Goal: Task Accomplishment & Management: Manage account settings

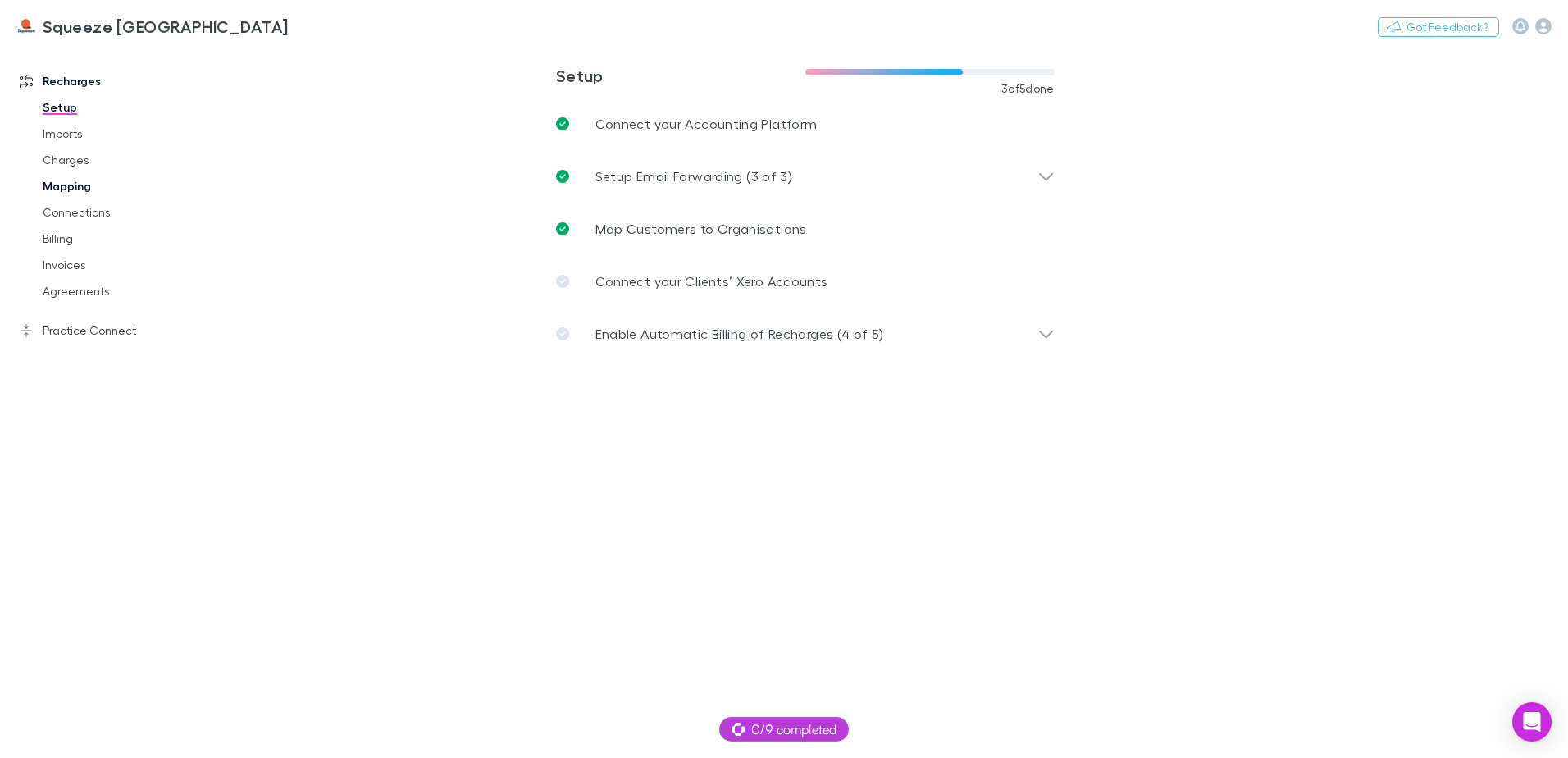
click at [66, 187] on link "Mapping" at bounding box center [123, 186] width 195 height 26
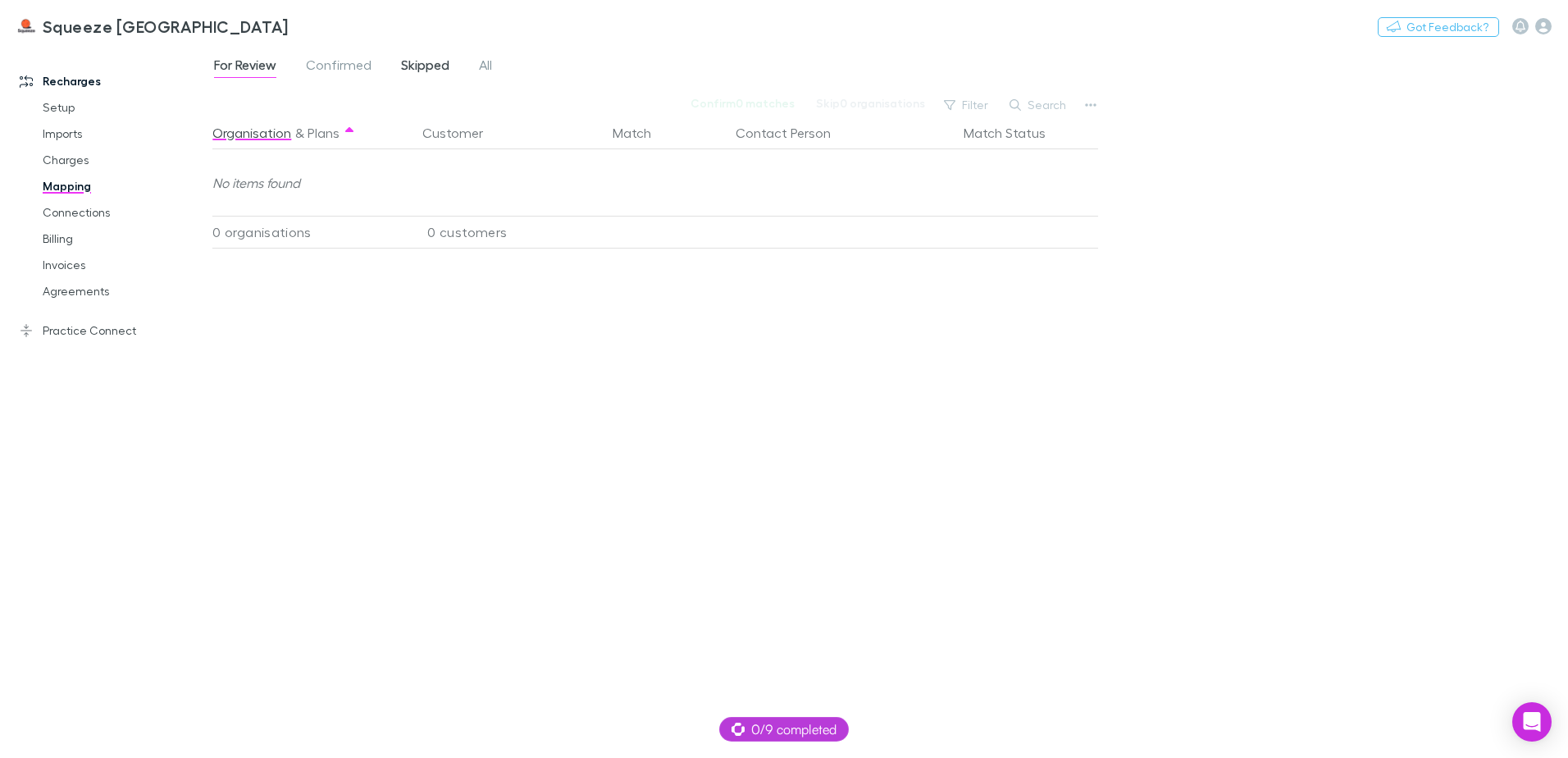
click at [408, 62] on span "Skipped" at bounding box center [425, 66] width 49 height 21
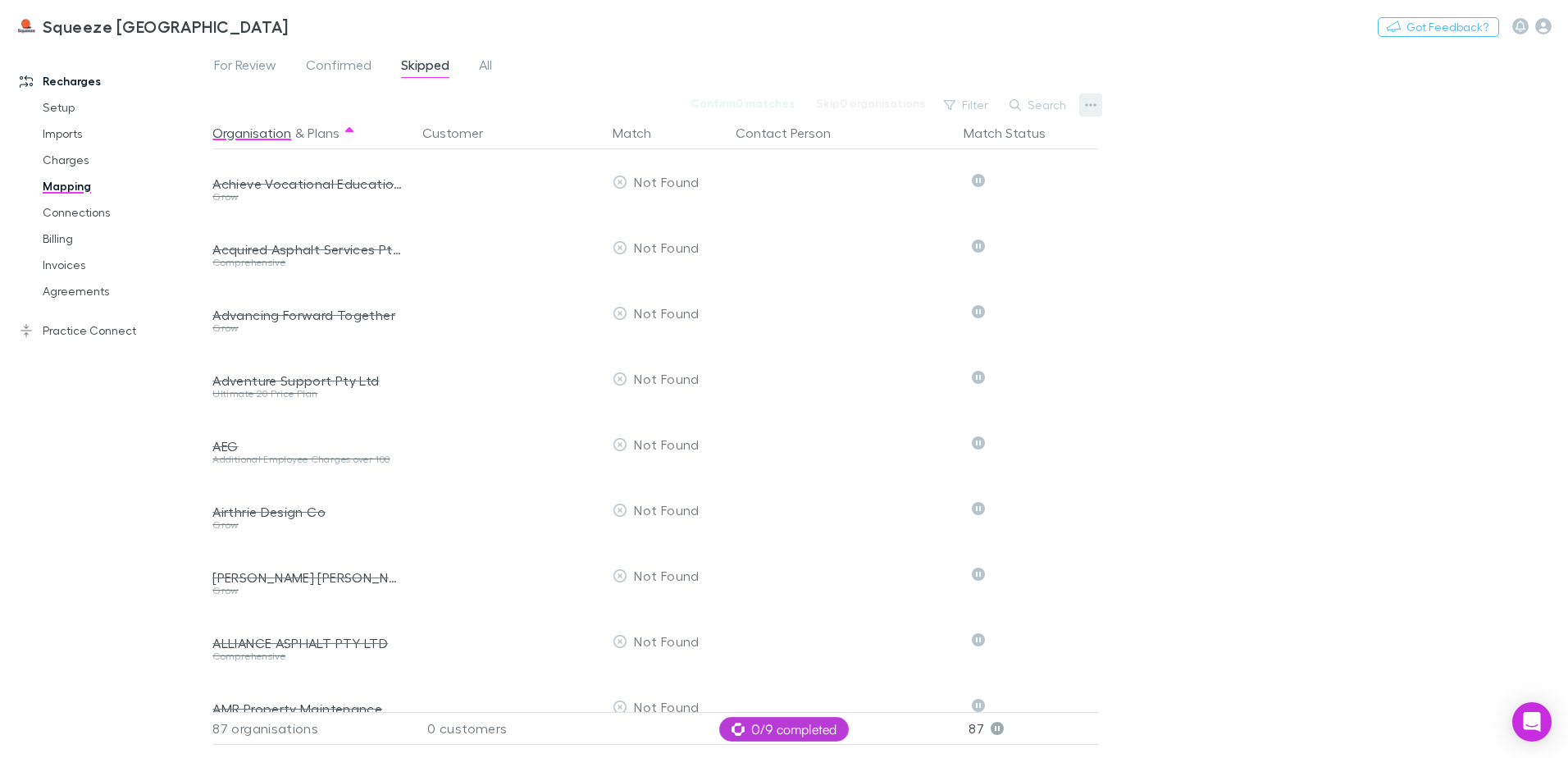
click at [1088, 101] on icon "button" at bounding box center [1090, 105] width 11 height 13
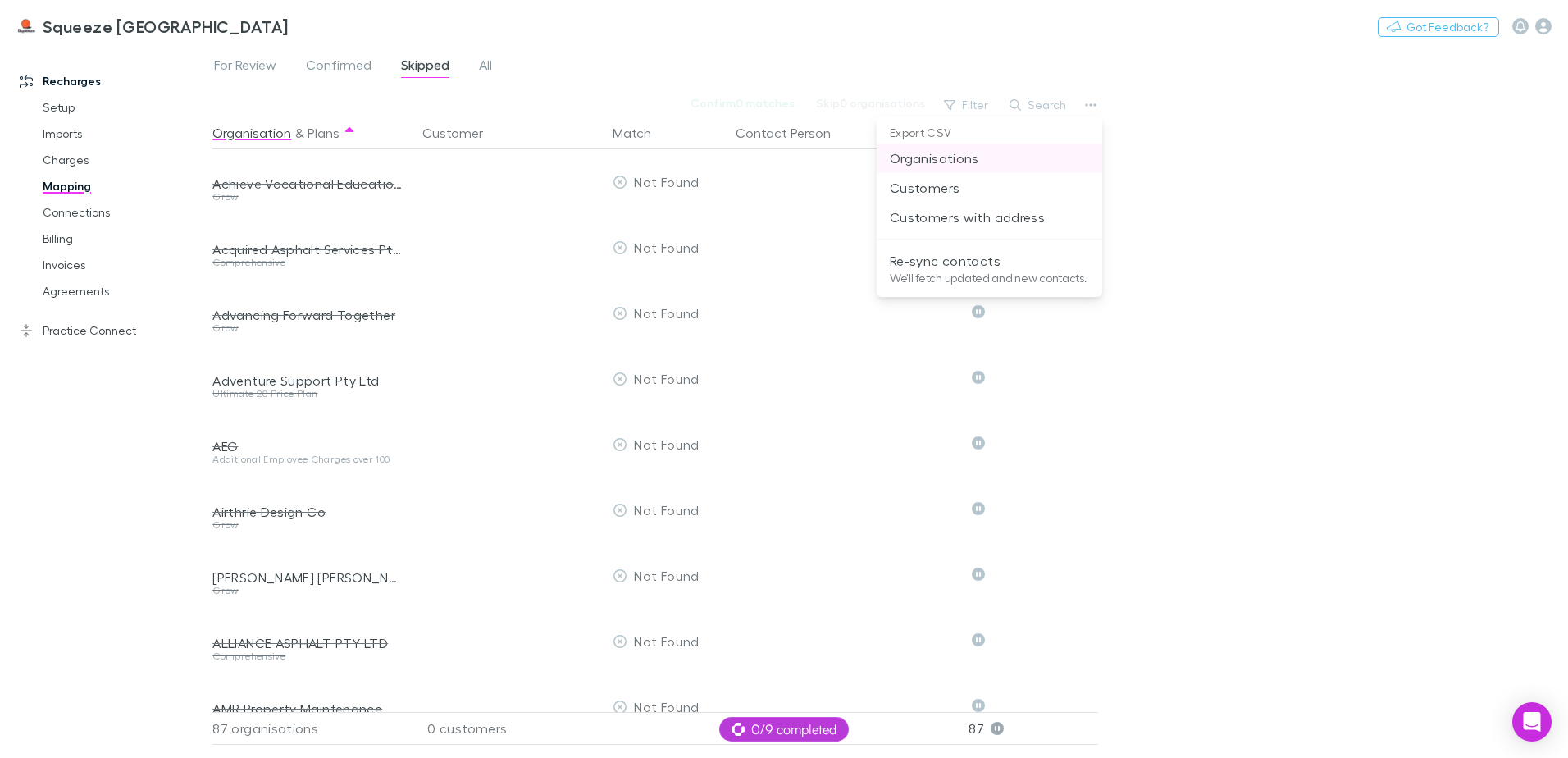
click at [965, 158] on p "Organisations" at bounding box center [990, 158] width 199 height 20
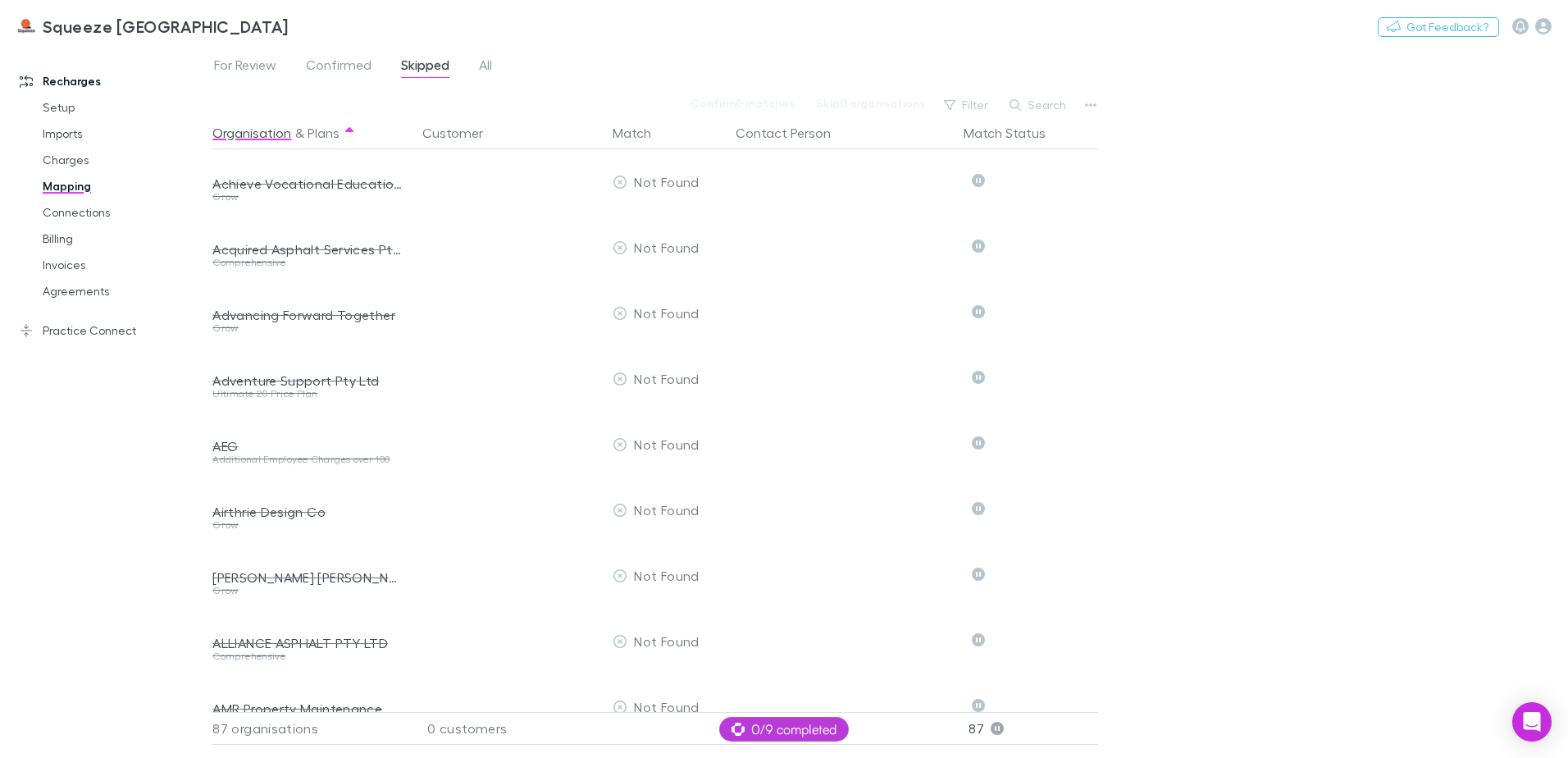
click at [1446, 220] on div "For Review Confirmed Skipped All Confirm 0 matches Skip 0 organisations Filter …" at bounding box center [890, 402] width 1356 height 712
click at [24, 335] on icon at bounding box center [26, 330] width 13 height 13
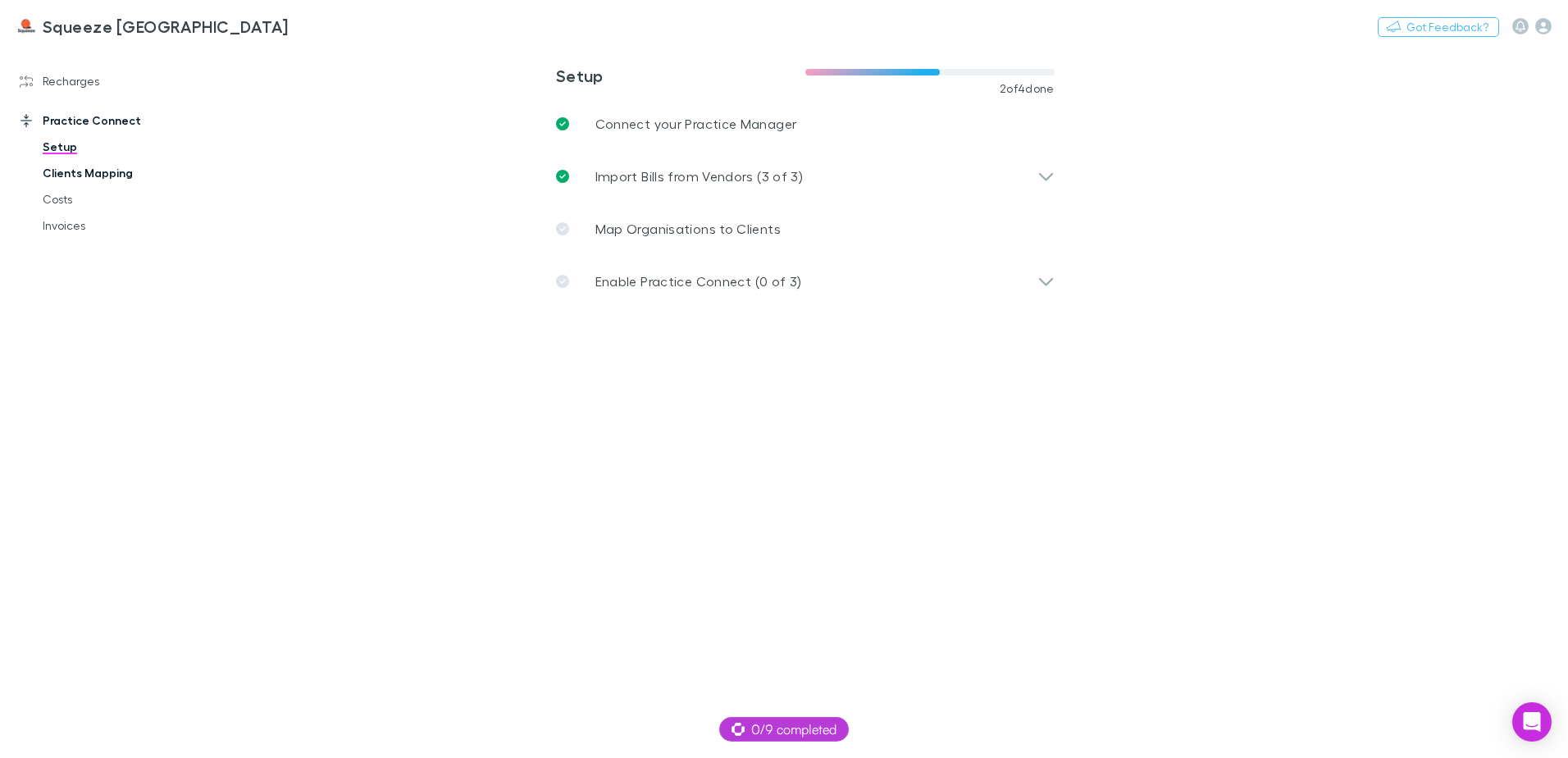
click at [88, 182] on link "Clients Mapping" at bounding box center [123, 173] width 195 height 26
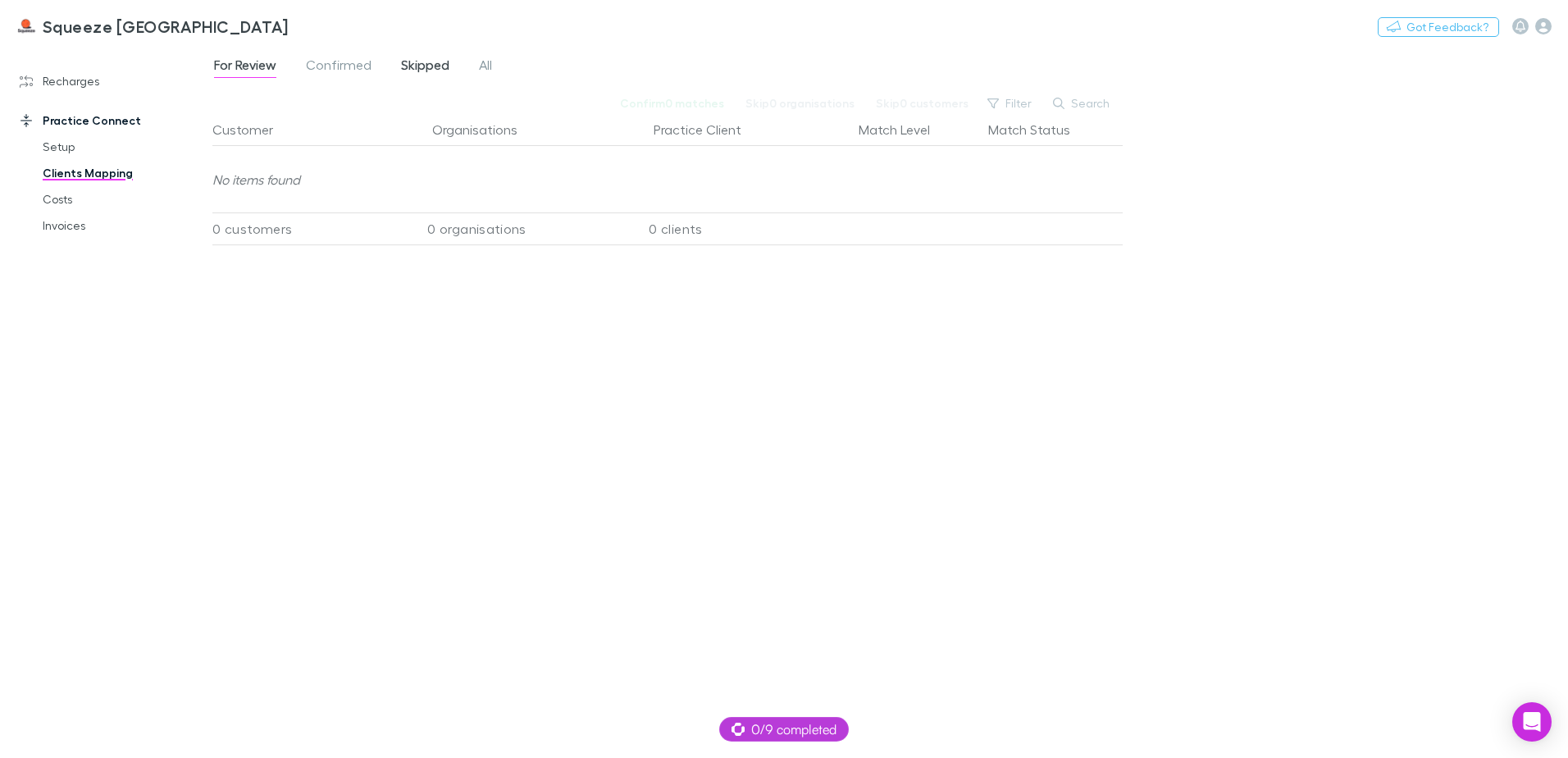
click at [425, 58] on span "Skipped" at bounding box center [425, 66] width 49 height 21
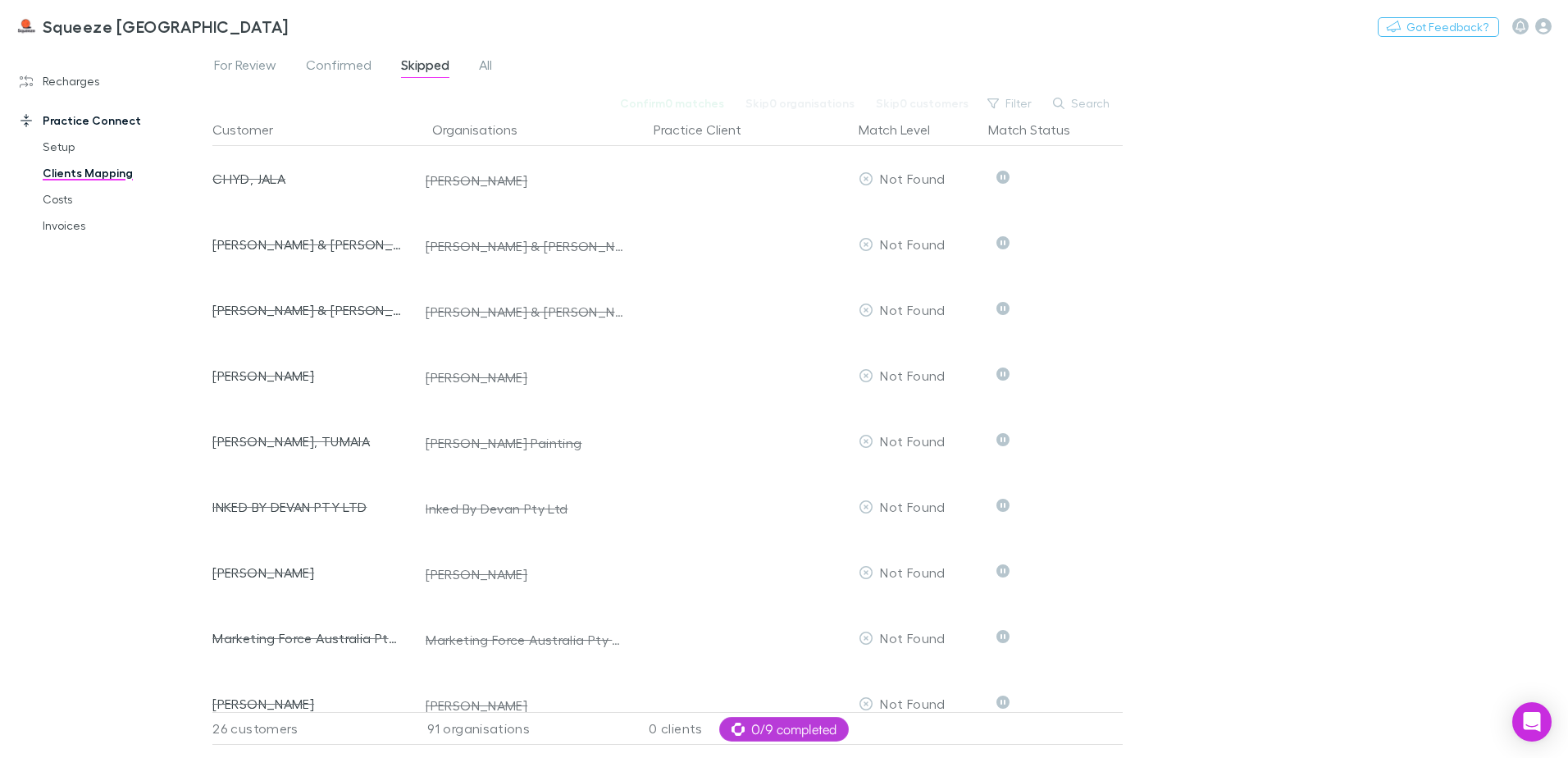
click at [495, 70] on div "For Review Confirmed Skipped All" at bounding box center [360, 67] width 295 height 26
click at [490, 66] on span "All" at bounding box center [485, 66] width 13 height 21
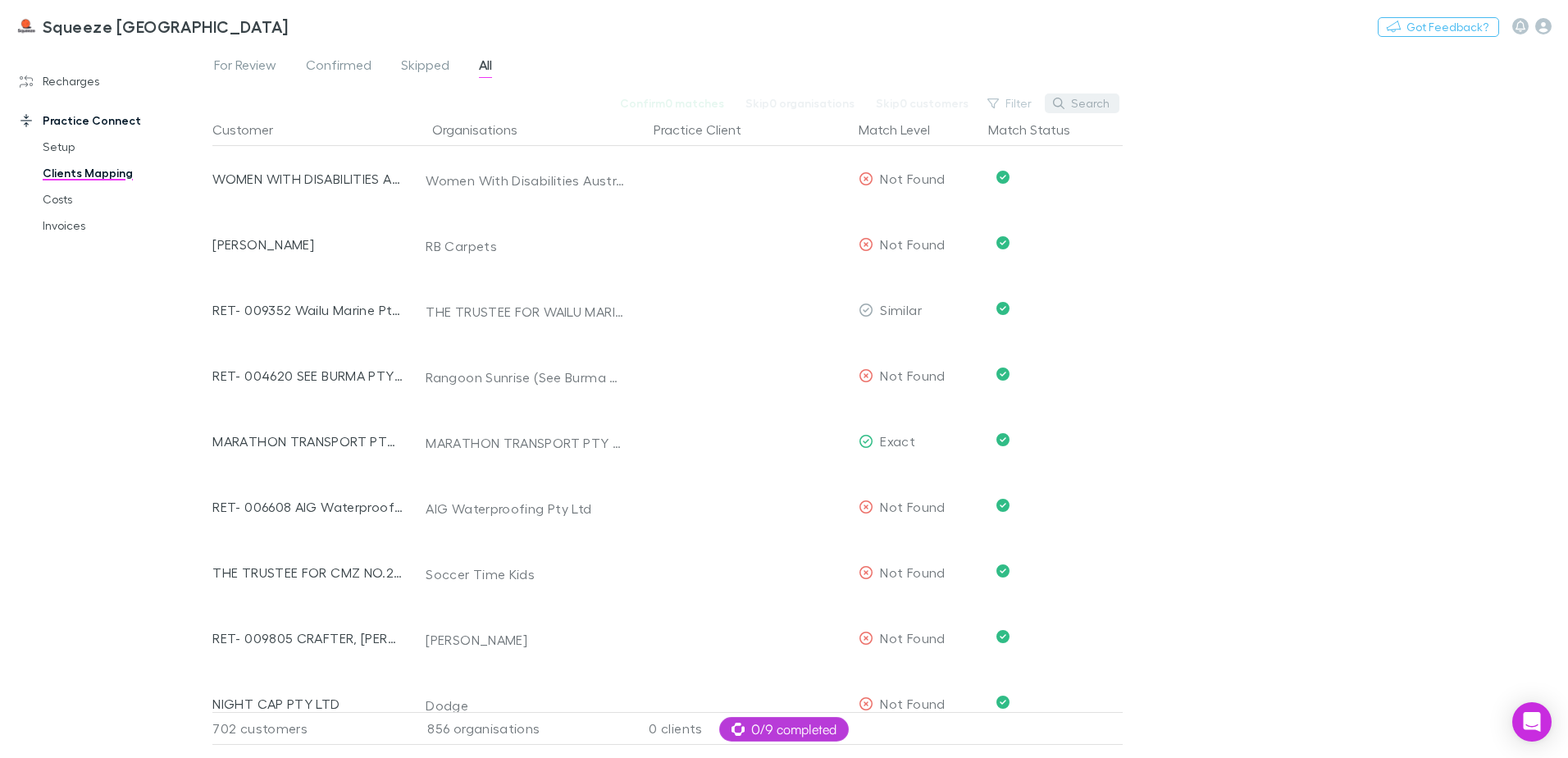
click at [1096, 100] on button "Search" at bounding box center [1083, 103] width 75 height 20
click at [945, 101] on div "Confirm 0 matches Skip 0 organisations Skip 0 customers Filter Search" at bounding box center [668, 103] width 911 height 20
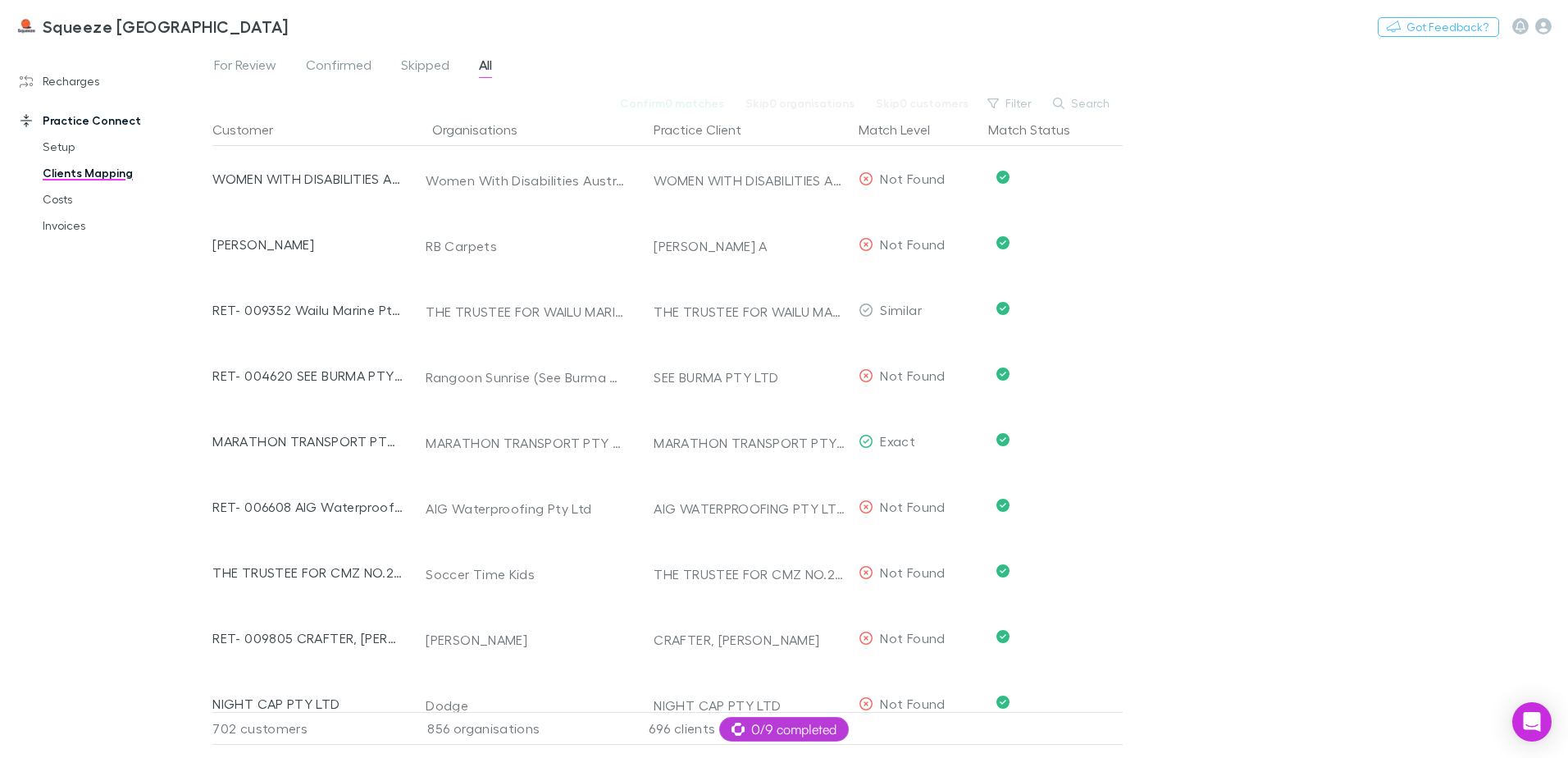
click at [1252, 108] on div "For Review Confirmed Skipped All Confirm 0 matches Skip 0 organisations Skip 0 …" at bounding box center [890, 402] width 1356 height 712
click at [275, 60] on span "For Review" at bounding box center [245, 66] width 62 height 21
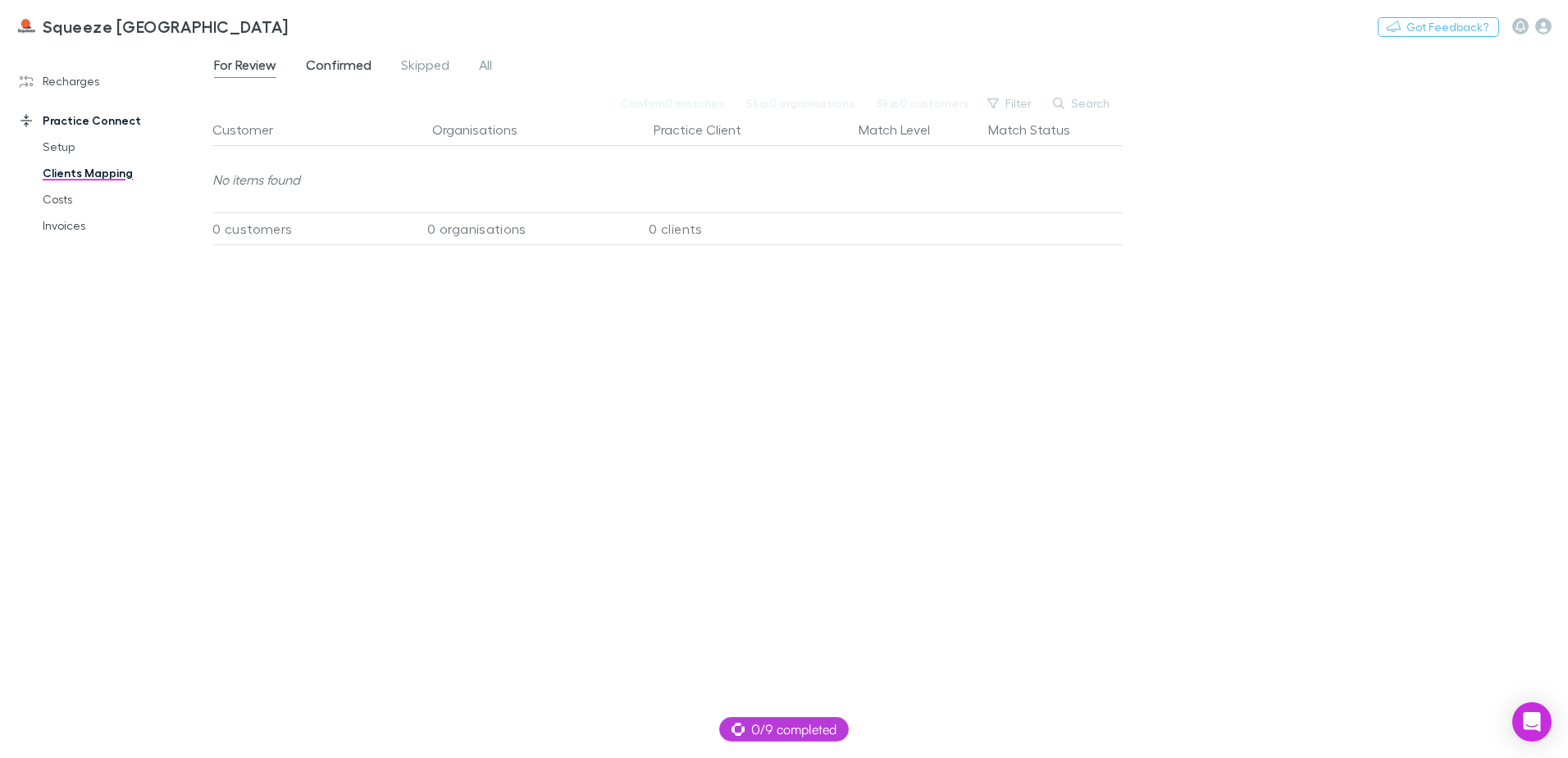
click at [335, 70] on span "Confirmed" at bounding box center [338, 66] width 66 height 21
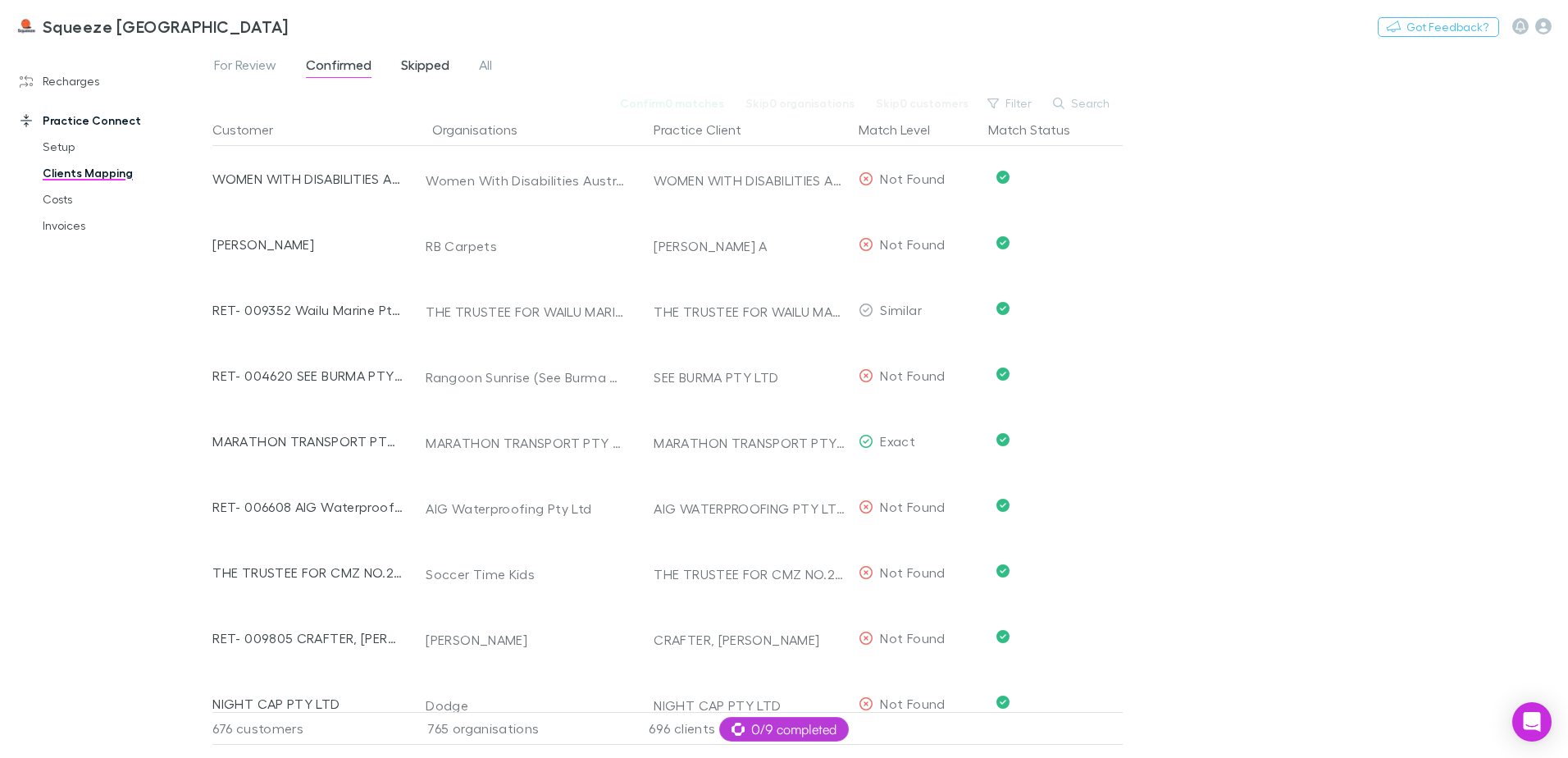
click at [424, 68] on span "Skipped" at bounding box center [425, 66] width 49 height 21
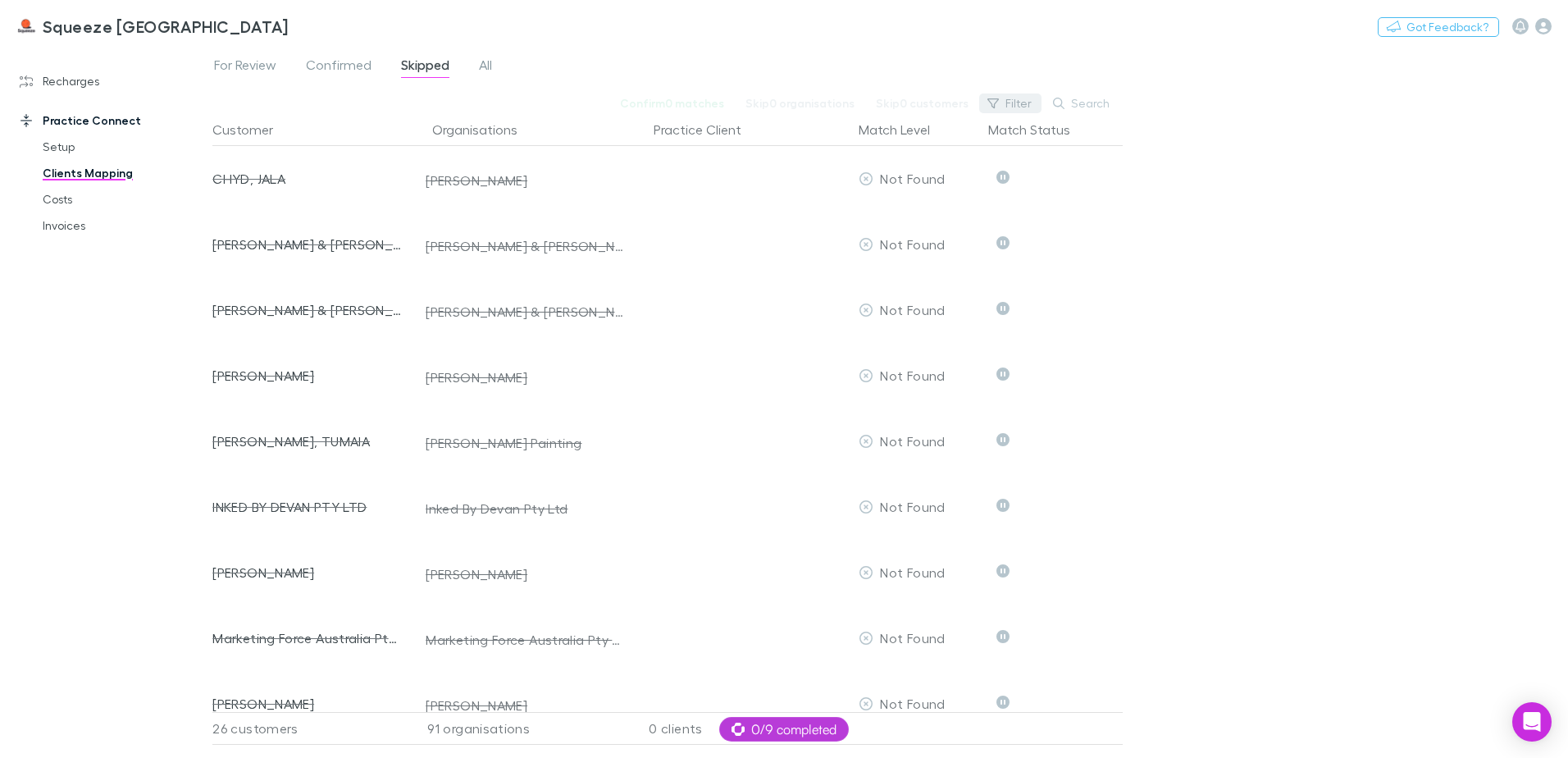
click at [993, 99] on icon "button" at bounding box center [993, 104] width 11 height 10
click at [1262, 140] on div at bounding box center [784, 379] width 1568 height 758
click at [483, 66] on span "All" at bounding box center [485, 66] width 13 height 21
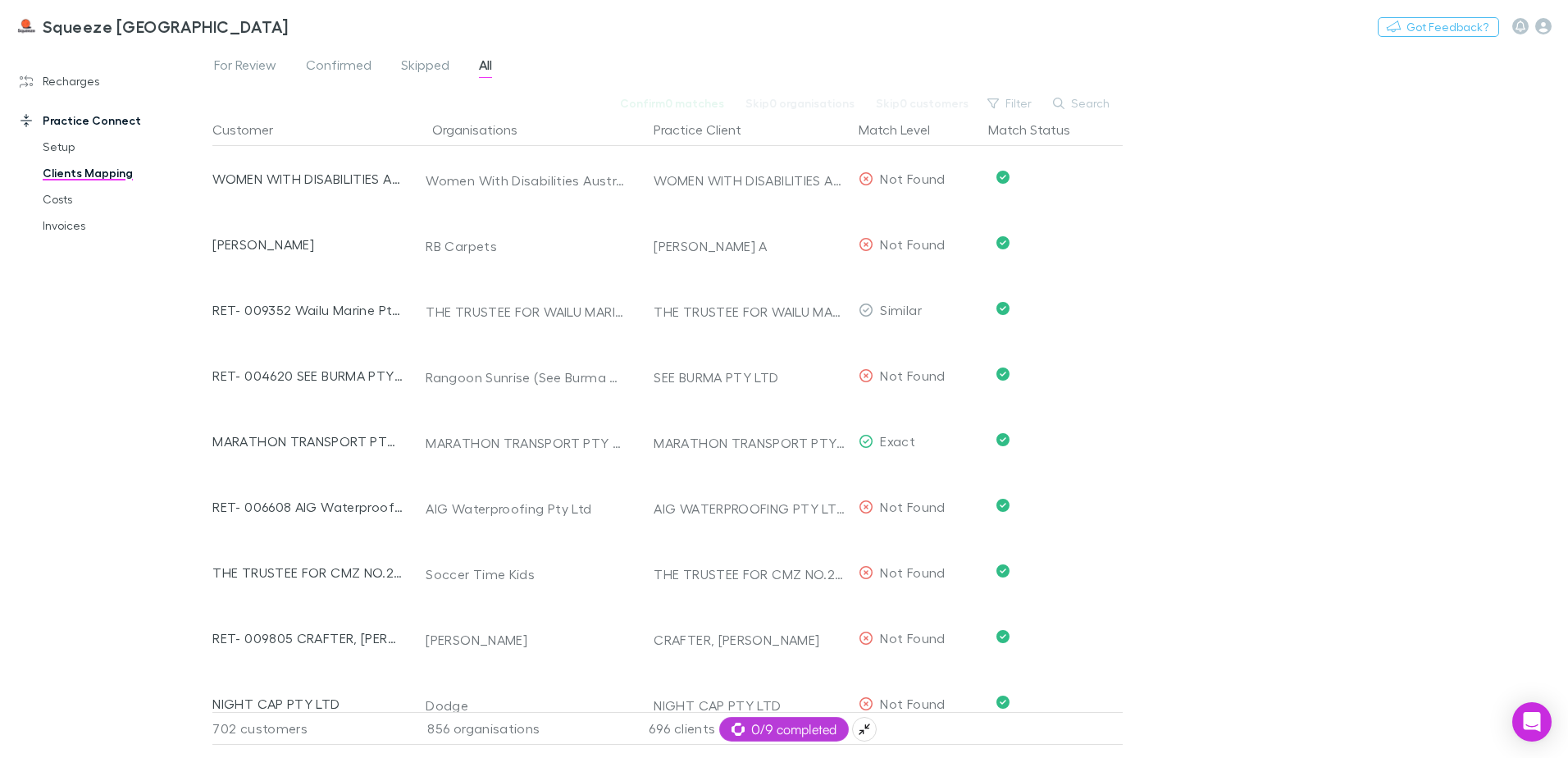
click at [792, 727] on span "0/9 completed" at bounding box center [784, 729] width 105 height 20
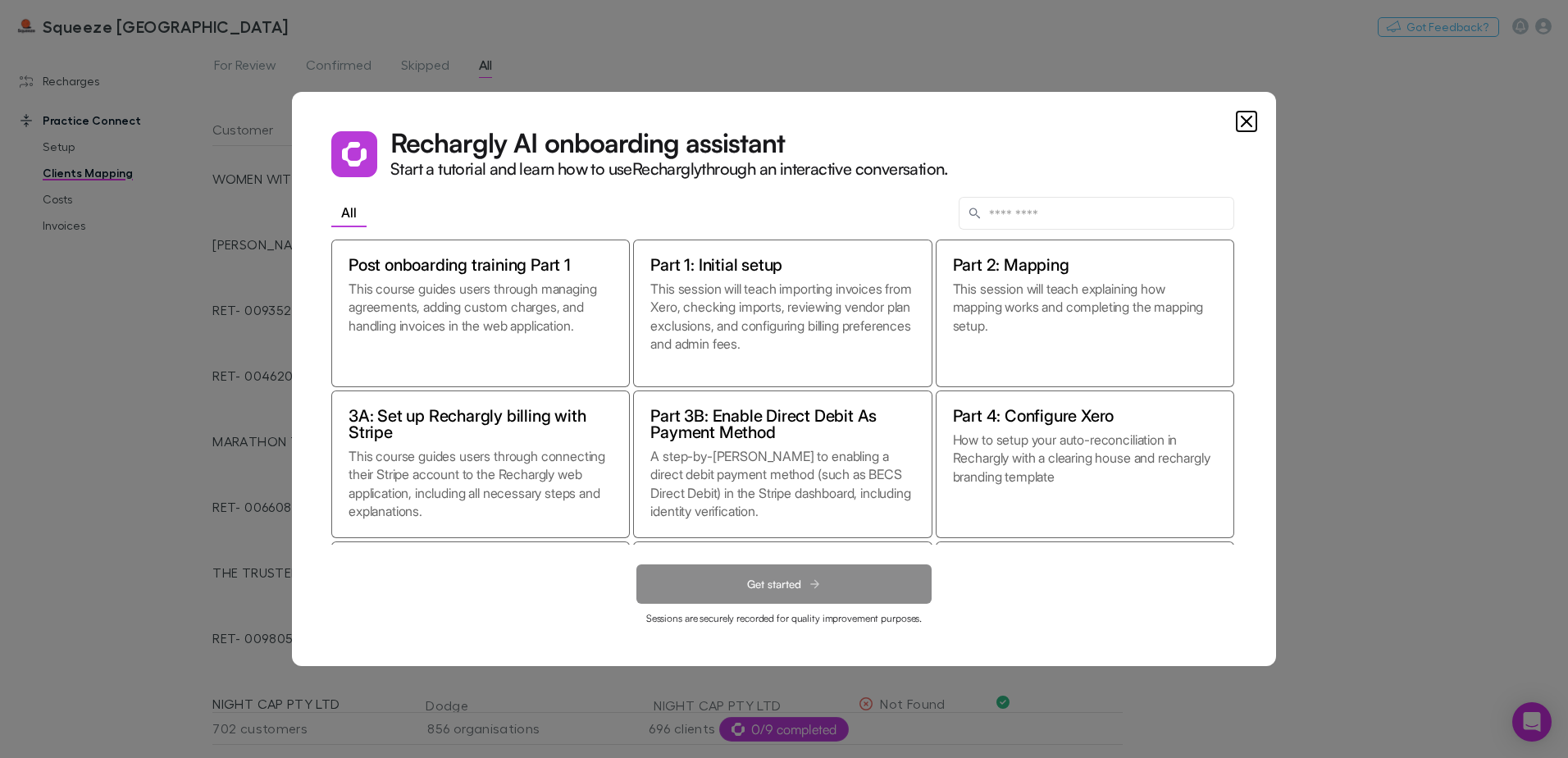
click at [1237, 119] on icon "Close" at bounding box center [1246, 121] width 20 height 20
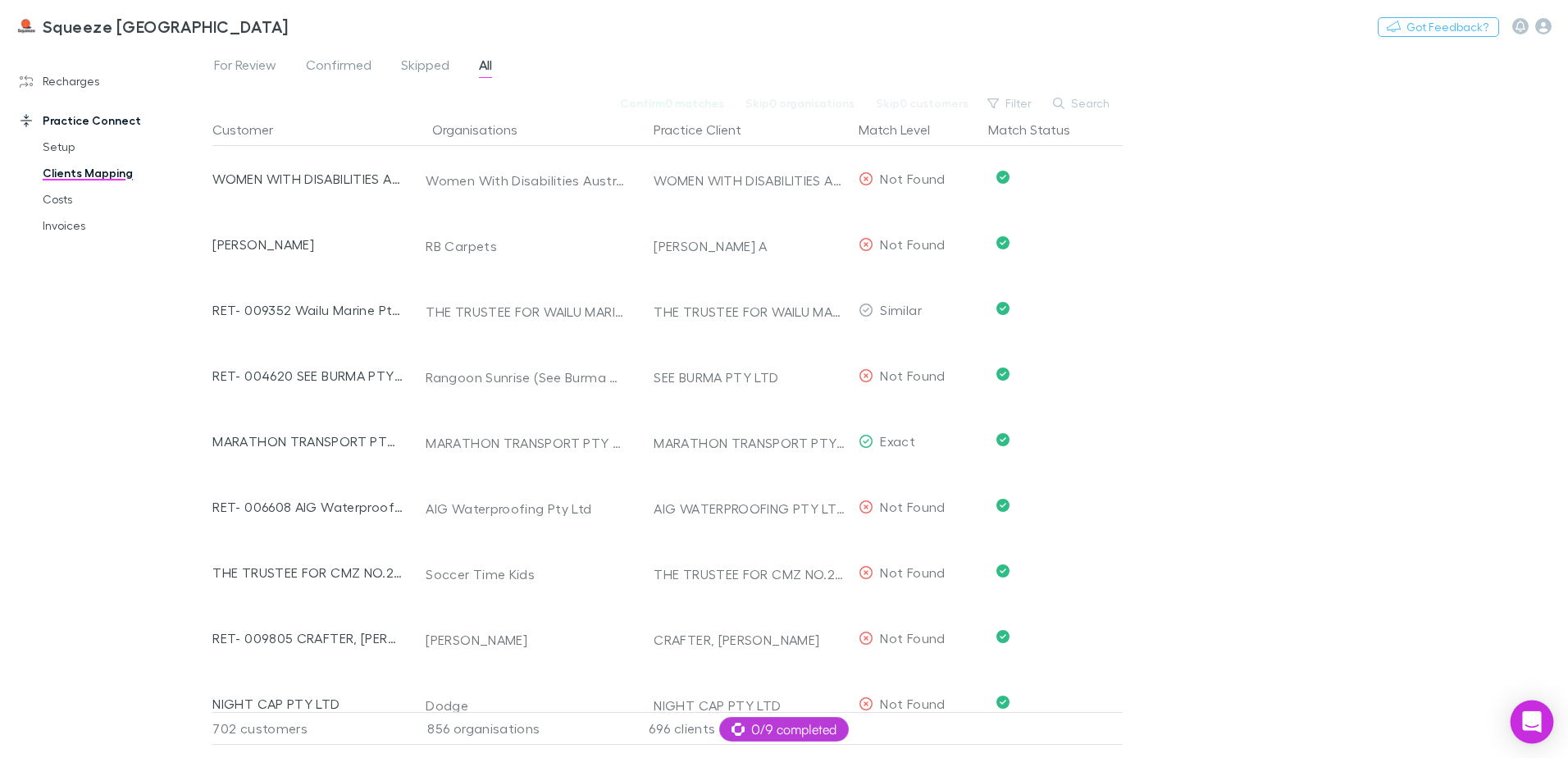
click at [1550, 722] on body "Squeeze North Sydney Nothing Got Feedback? Recharges Setup Imports Charges Mapp…" at bounding box center [784, 379] width 1568 height 758
click at [1546, 724] on div "Open Intercom Messenger" at bounding box center [1532, 722] width 43 height 43
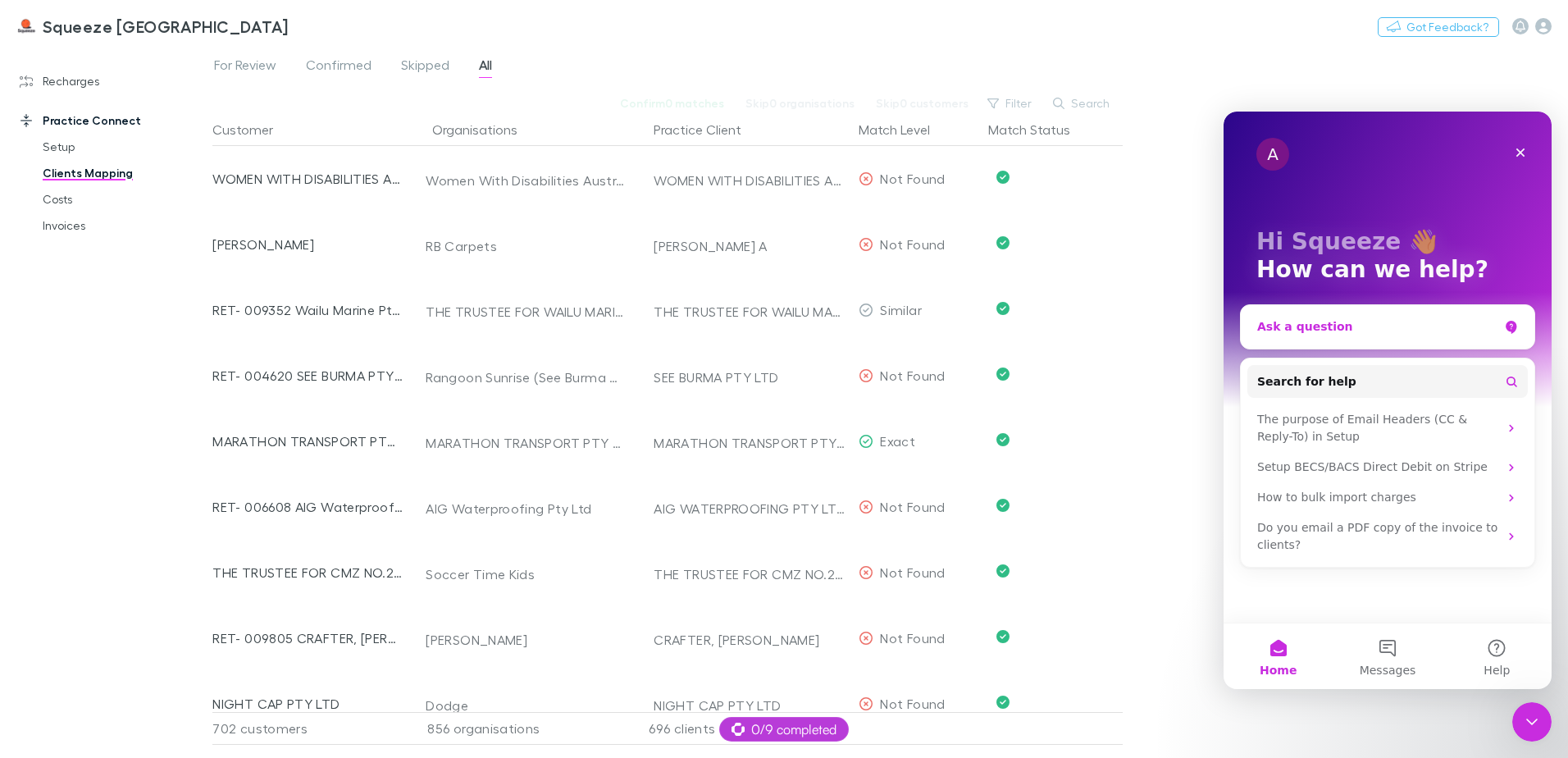
click at [1330, 318] on div "Ask a question" at bounding box center [1388, 326] width 294 height 43
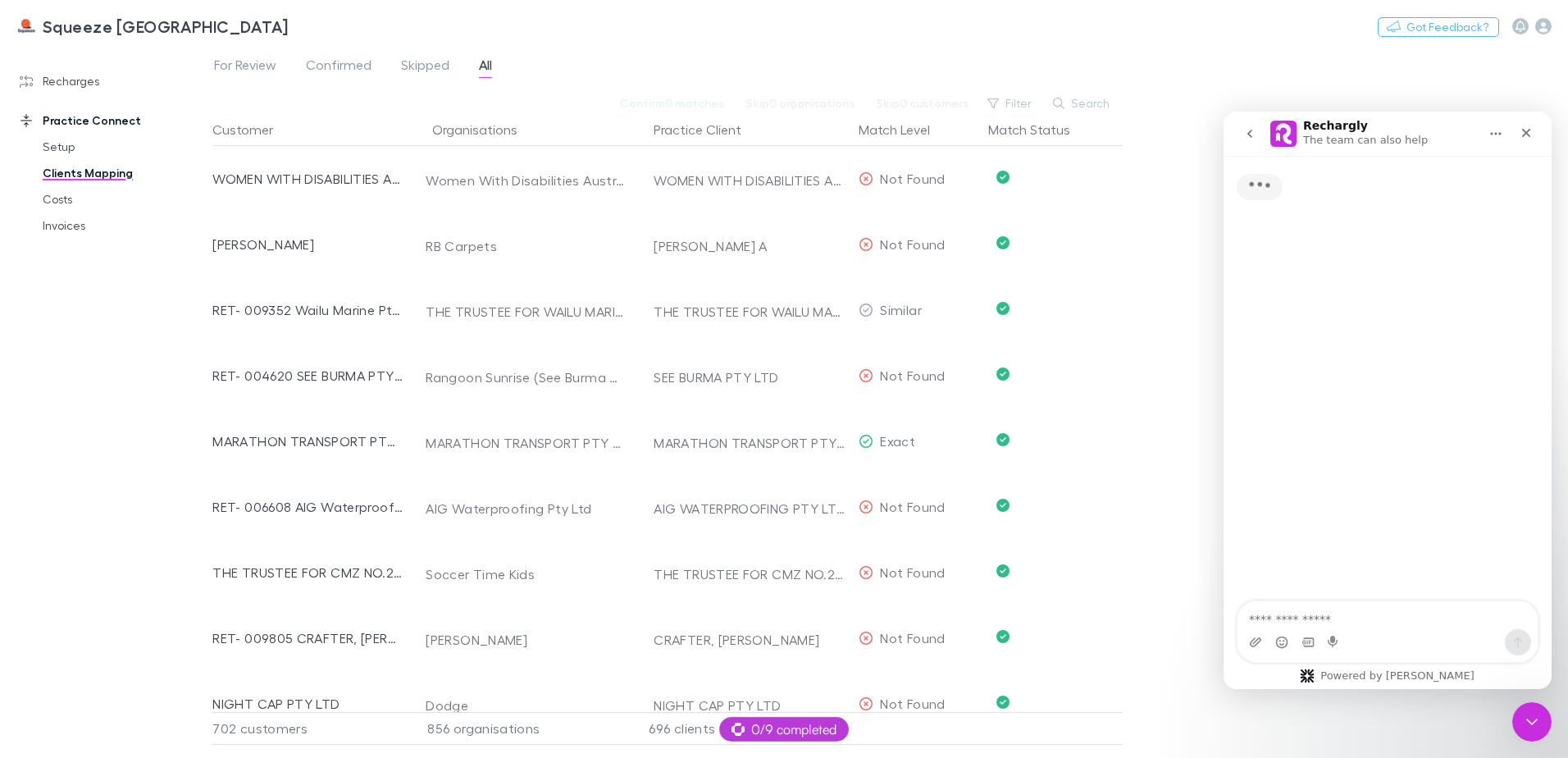
type textarea "*"
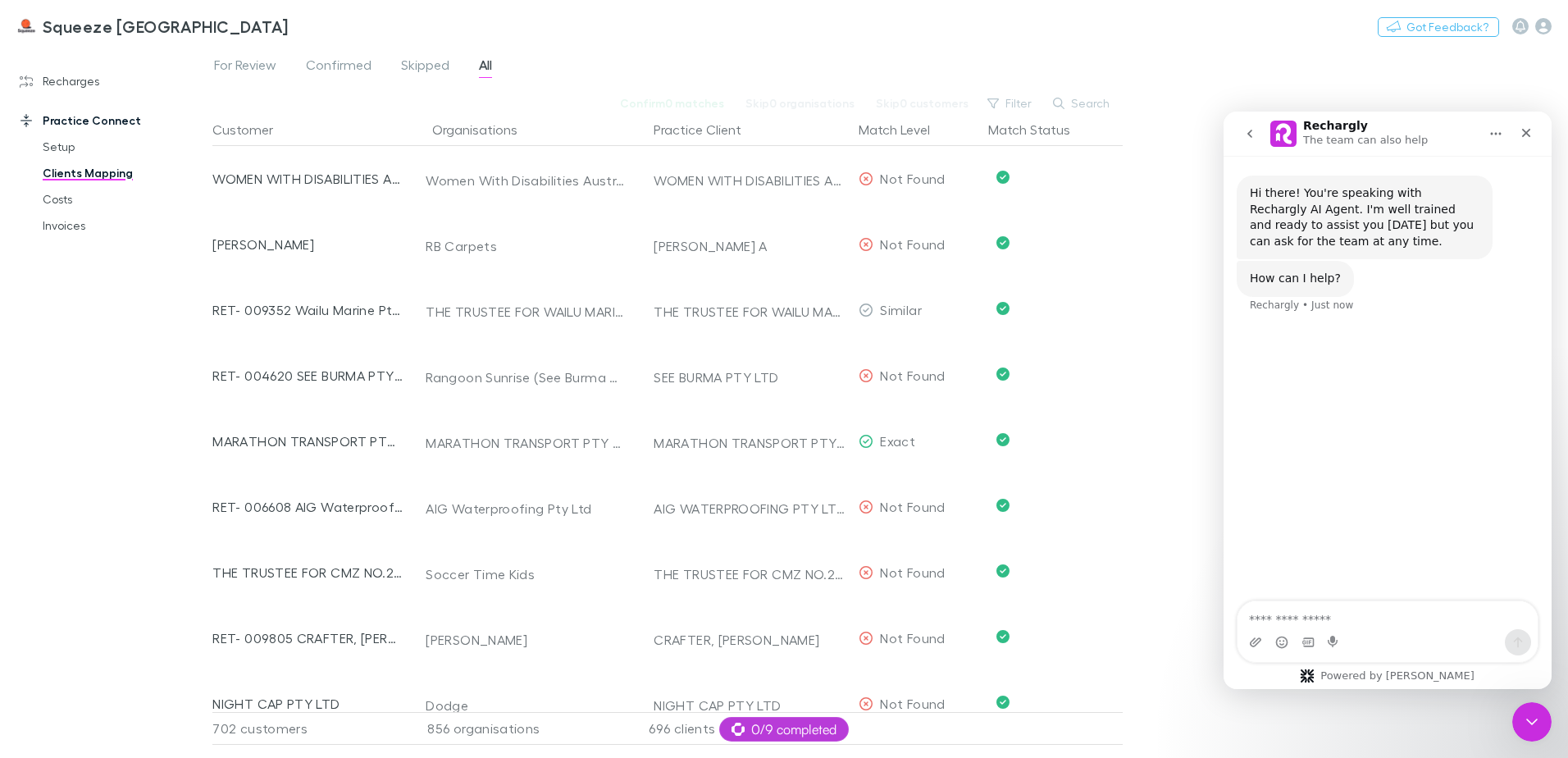
type textarea "*"
type textarea "**********"
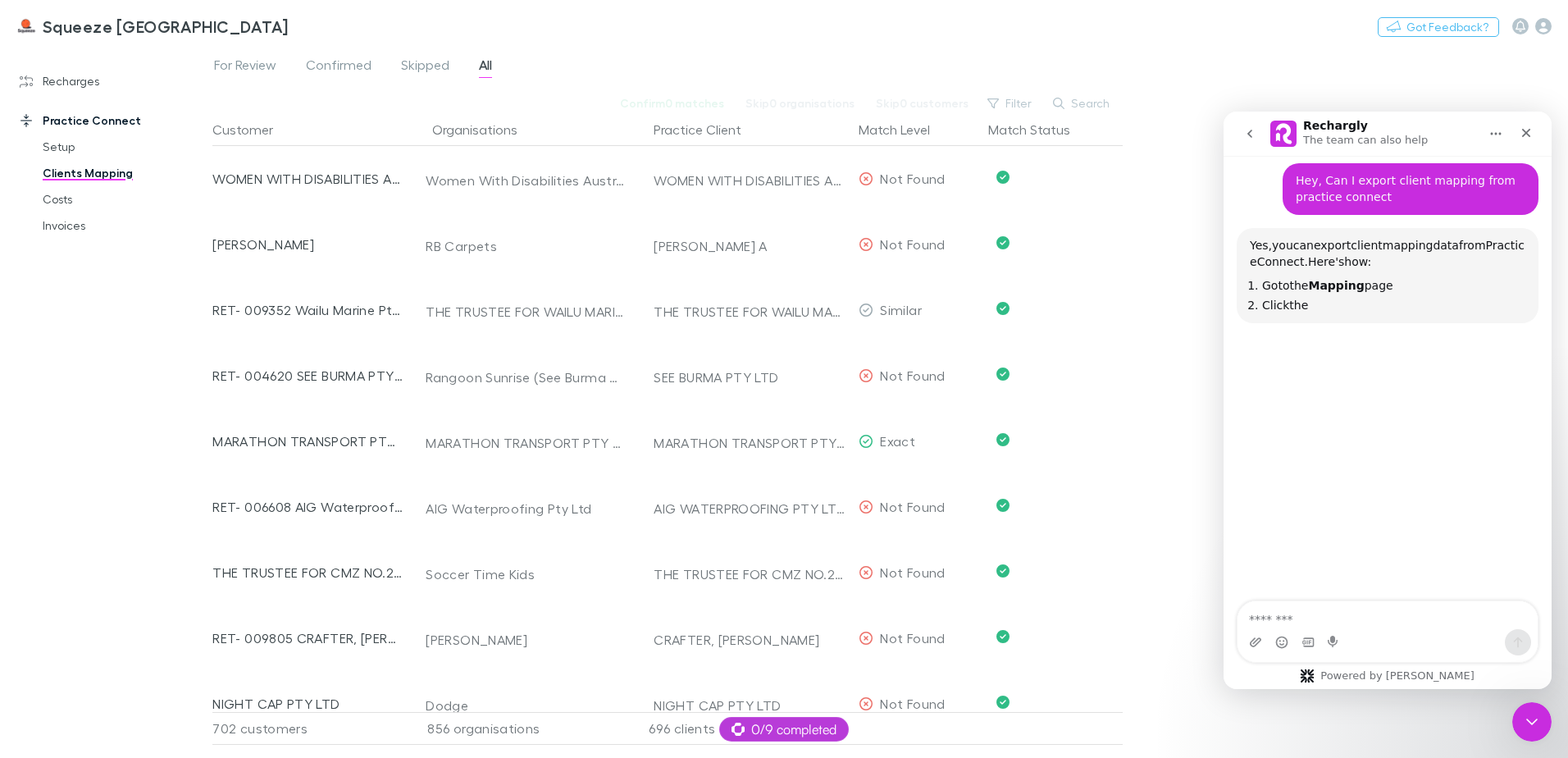
scroll to position [158, 0]
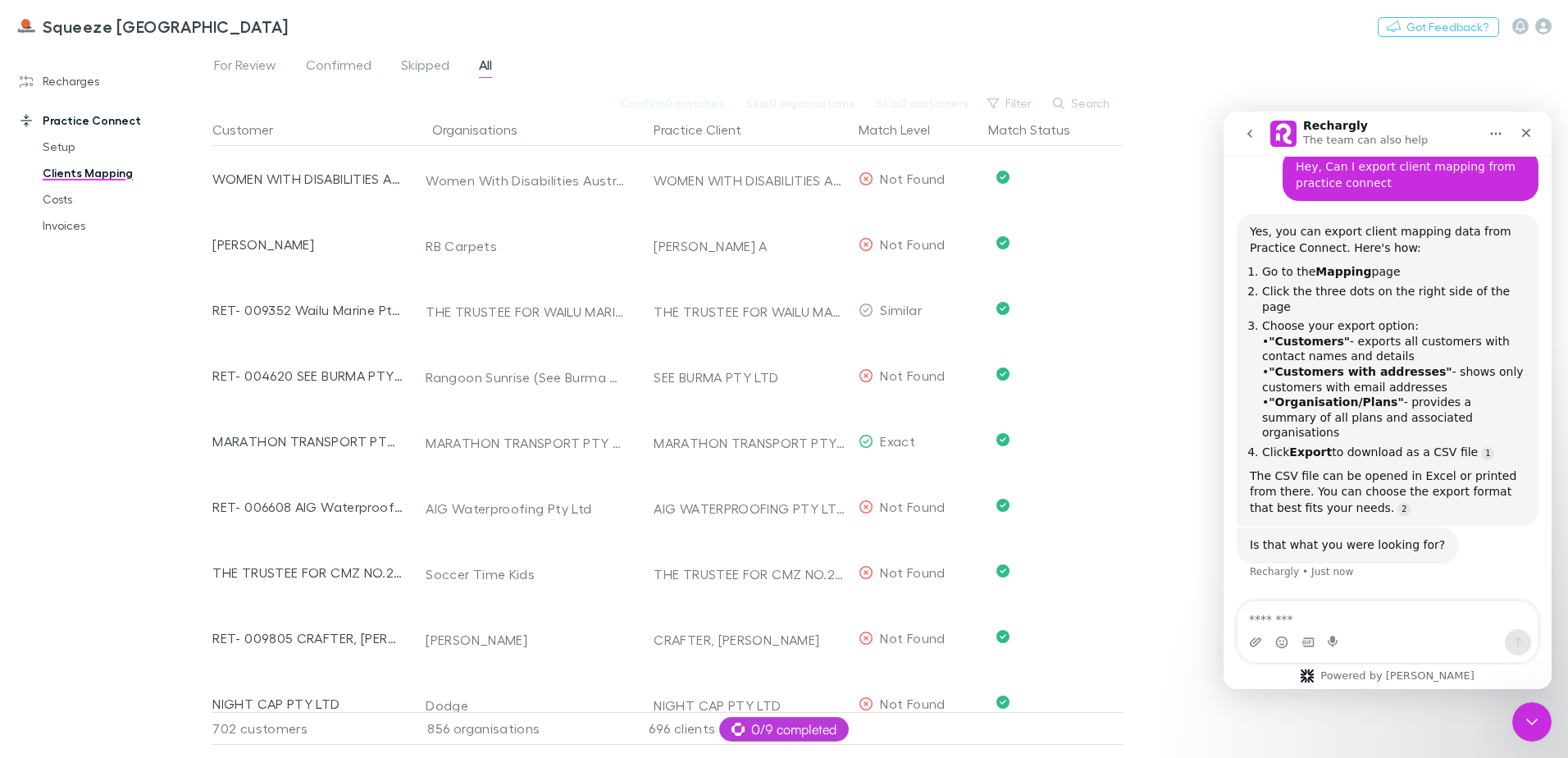
click at [1325, 620] on textarea "Message…" at bounding box center [1388, 615] width 300 height 28
type textarea "**********"
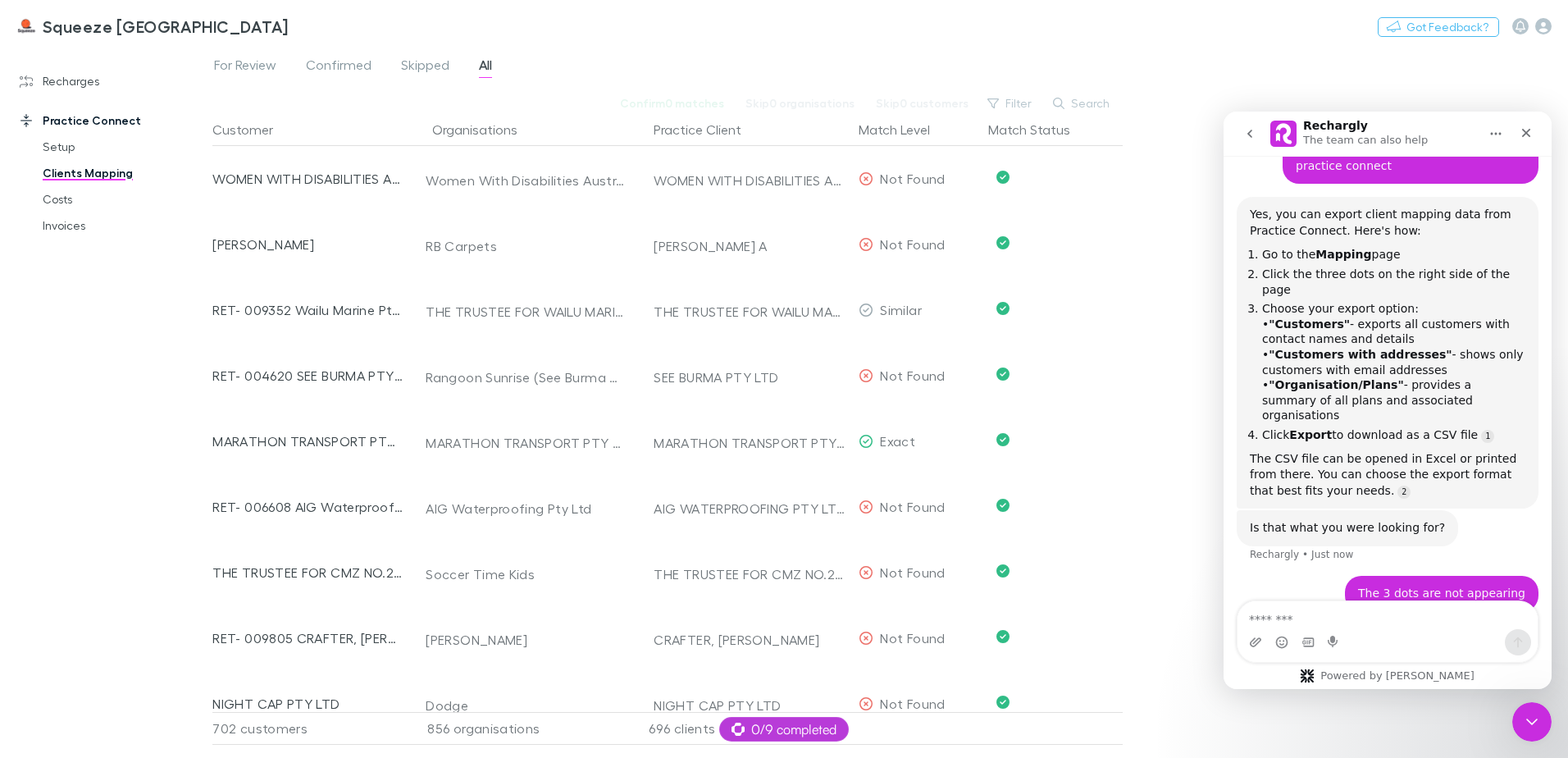
scroll to position [209, 0]
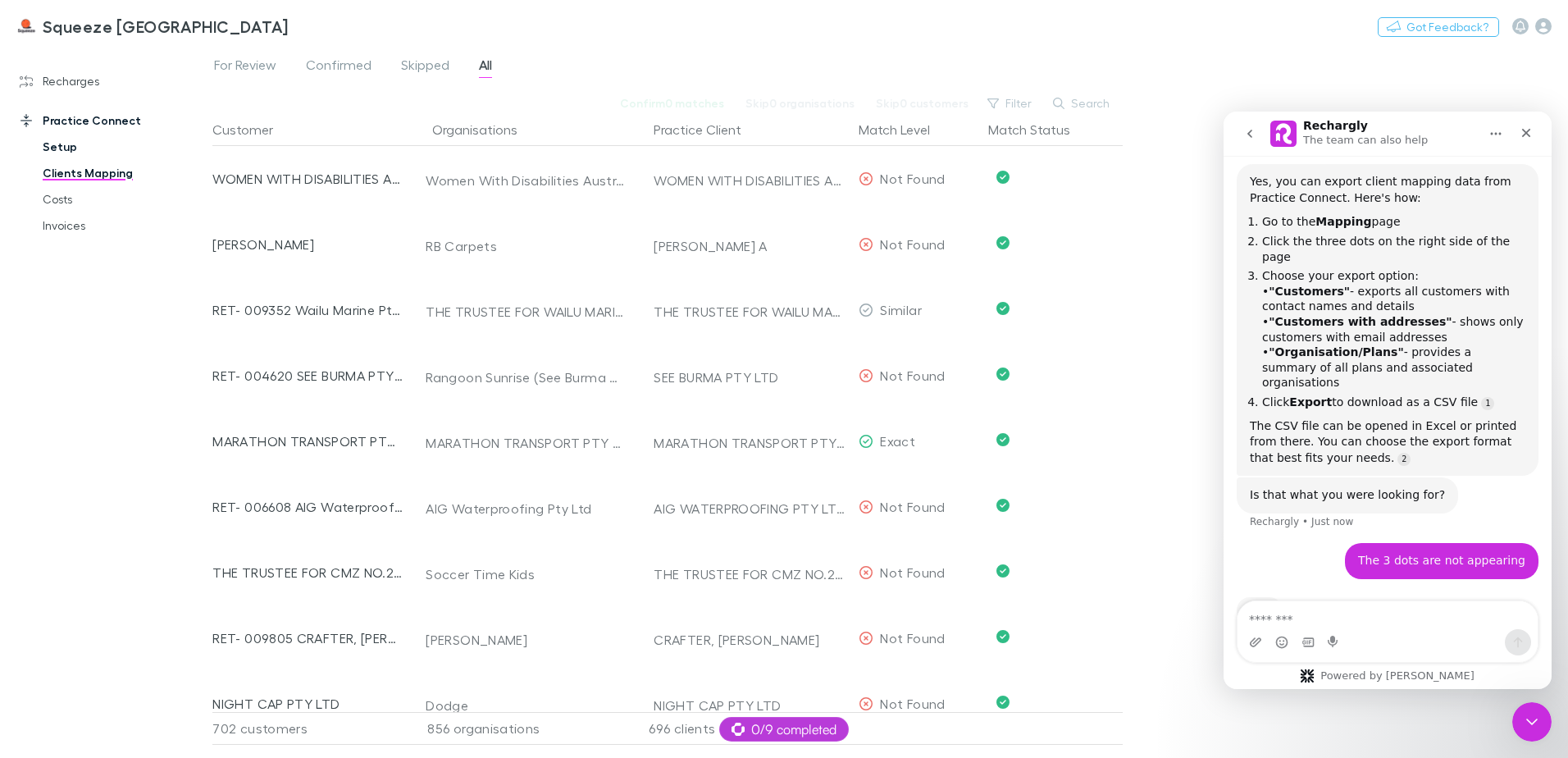
click at [59, 141] on link "Setup" at bounding box center [123, 146] width 195 height 26
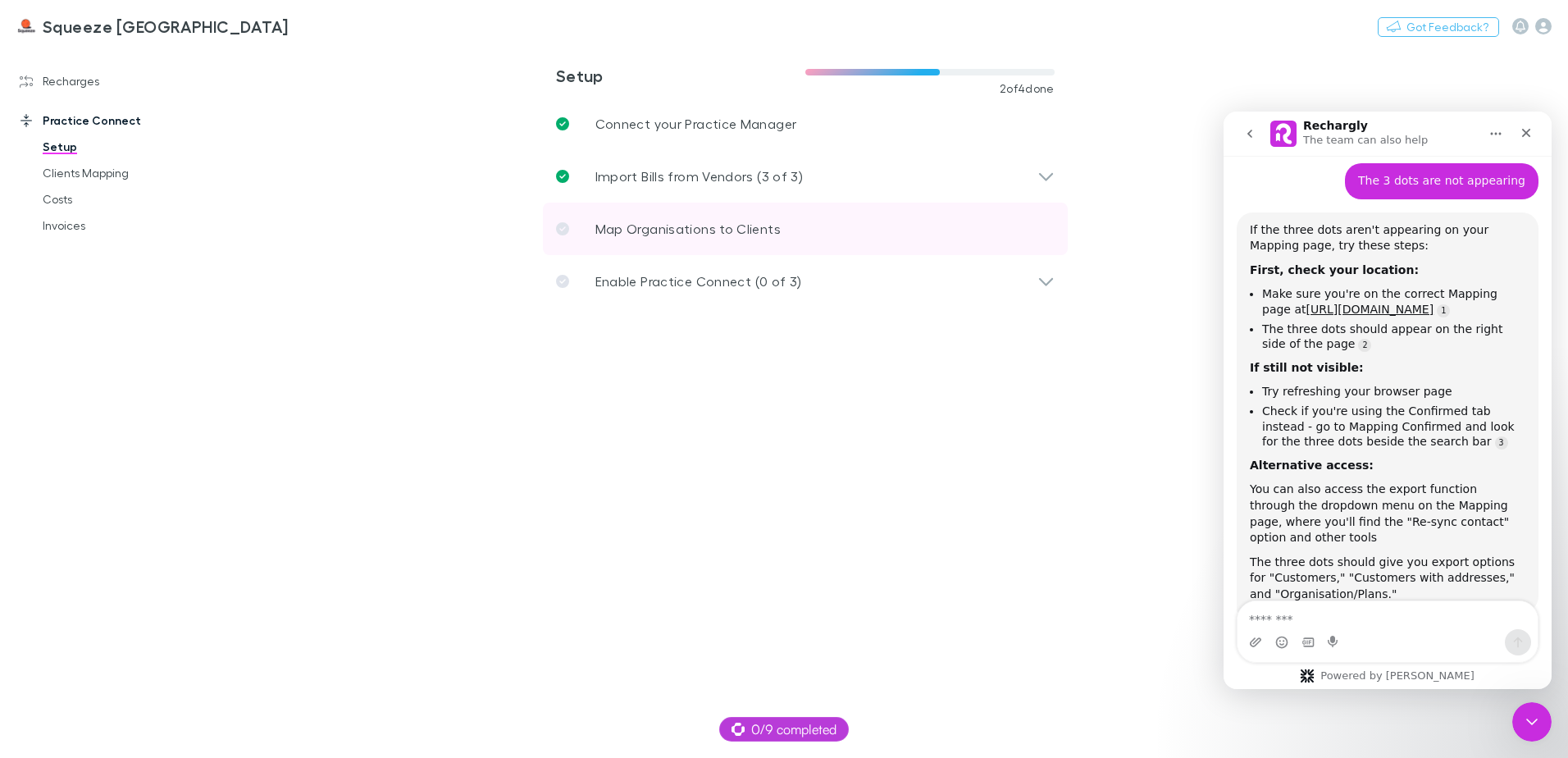
scroll to position [589, 0]
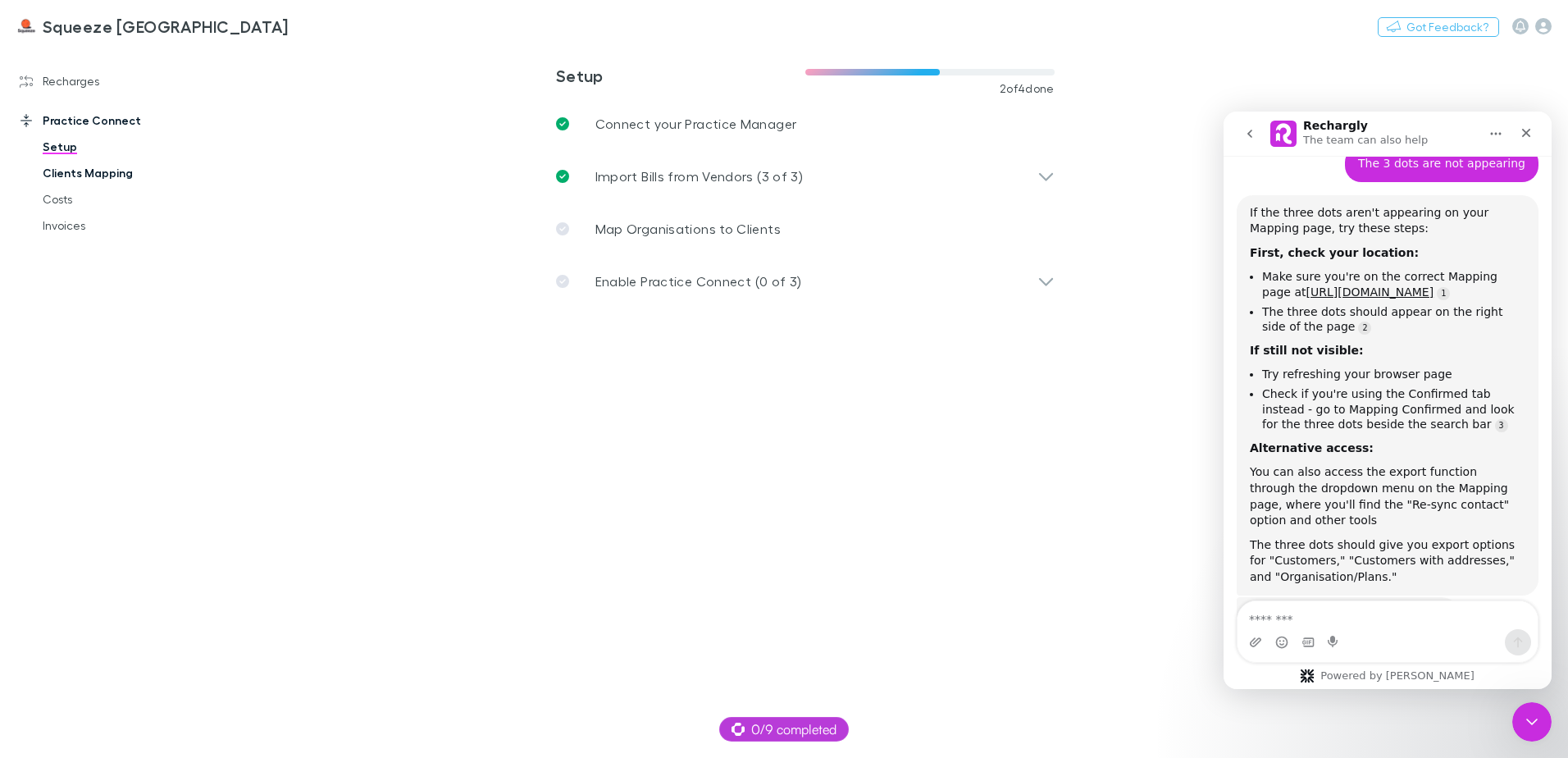
click at [80, 181] on link "Clients Mapping" at bounding box center [123, 173] width 195 height 26
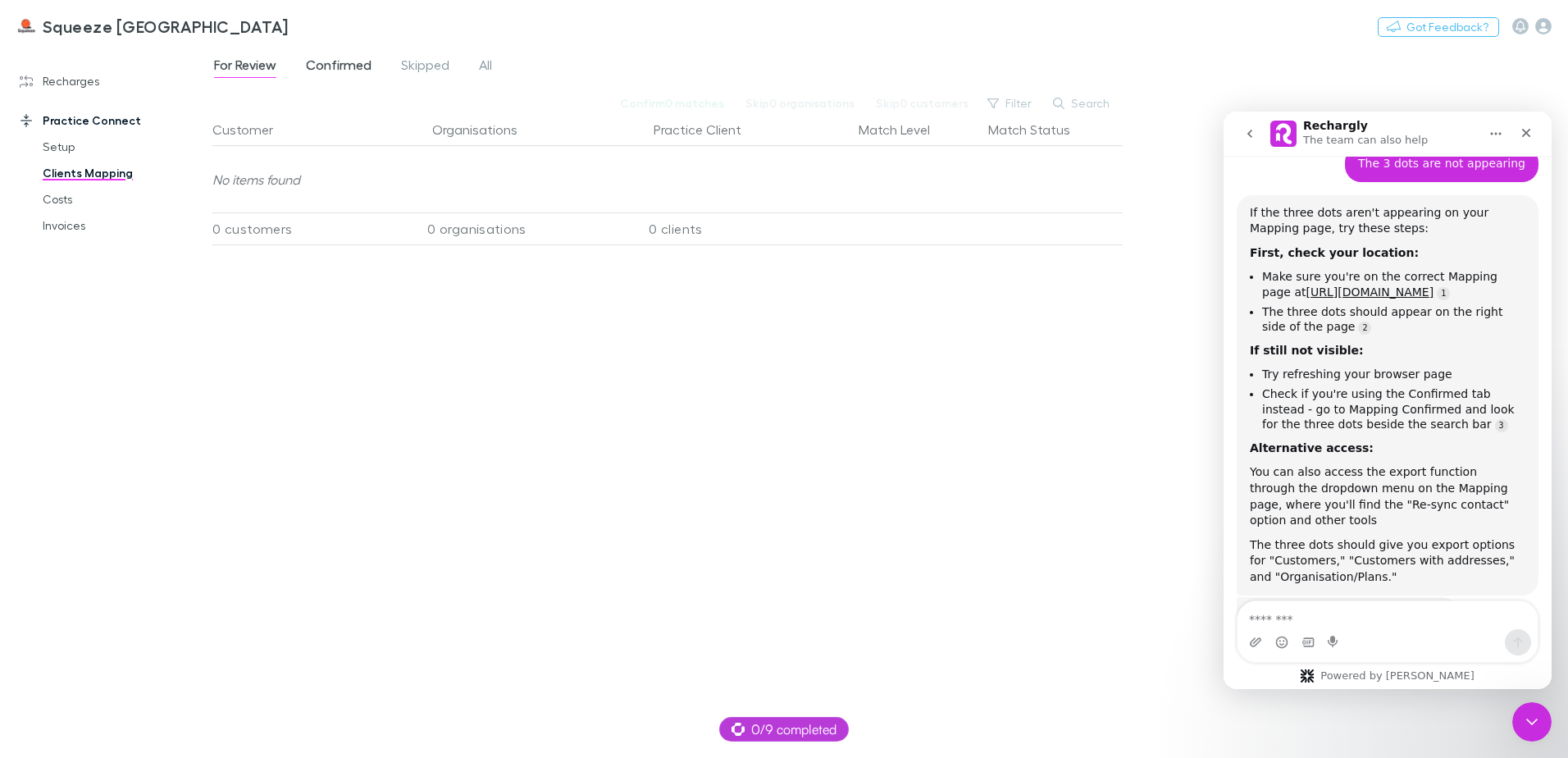
click at [363, 70] on span "Confirmed" at bounding box center [338, 66] width 66 height 21
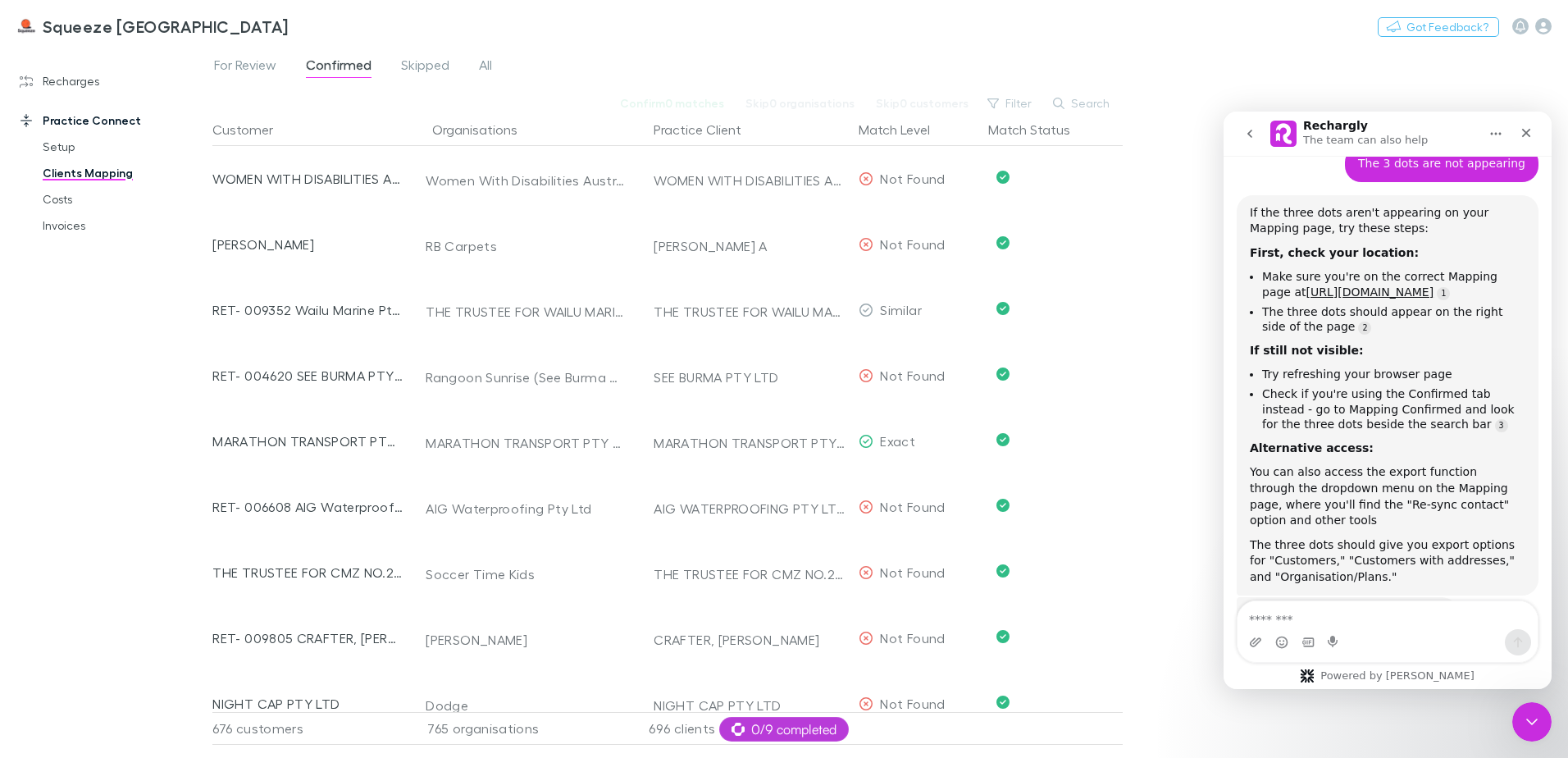
click at [1129, 100] on div "For Review Confirmed Skipped All Confirm 0 matches Skip 0 organisations Skip 0 …" at bounding box center [890, 402] width 1356 height 712
click at [66, 81] on link "Recharges" at bounding box center [112, 81] width 218 height 26
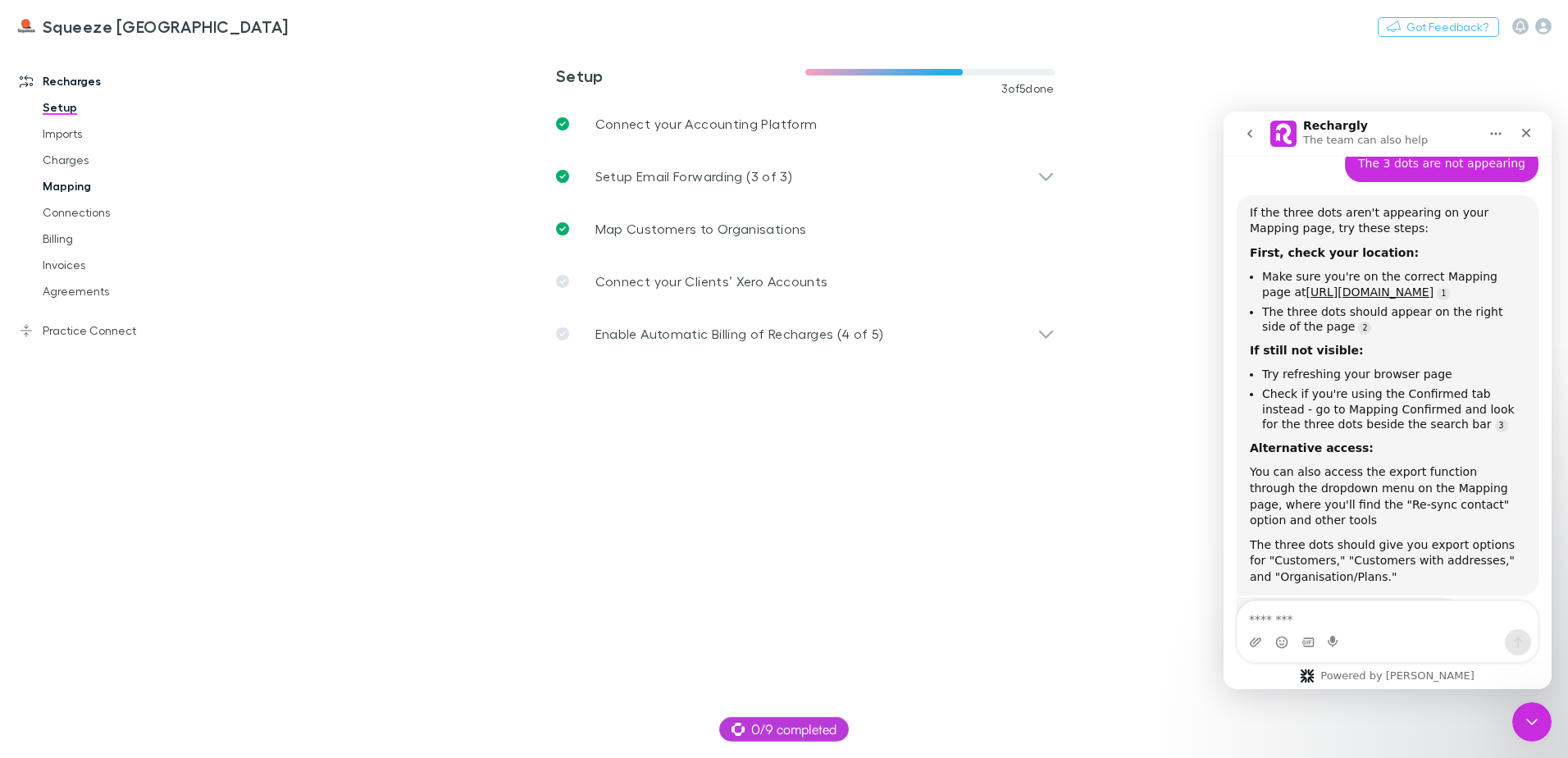
click at [69, 186] on link "Mapping" at bounding box center [123, 186] width 195 height 26
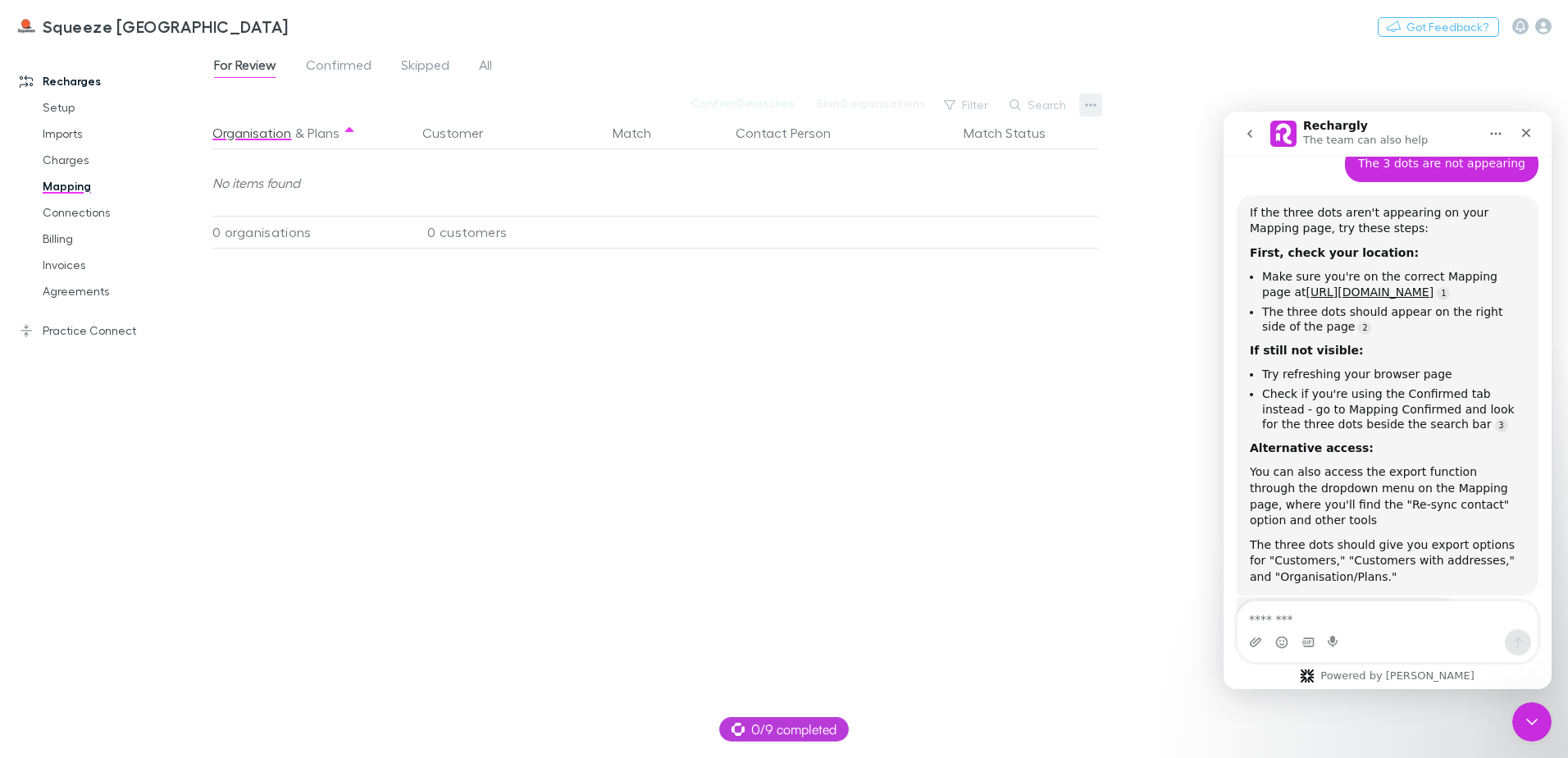
click at [1102, 105] on button "button" at bounding box center [1090, 105] width 23 height 23
click at [1151, 95] on div at bounding box center [784, 379] width 1568 height 758
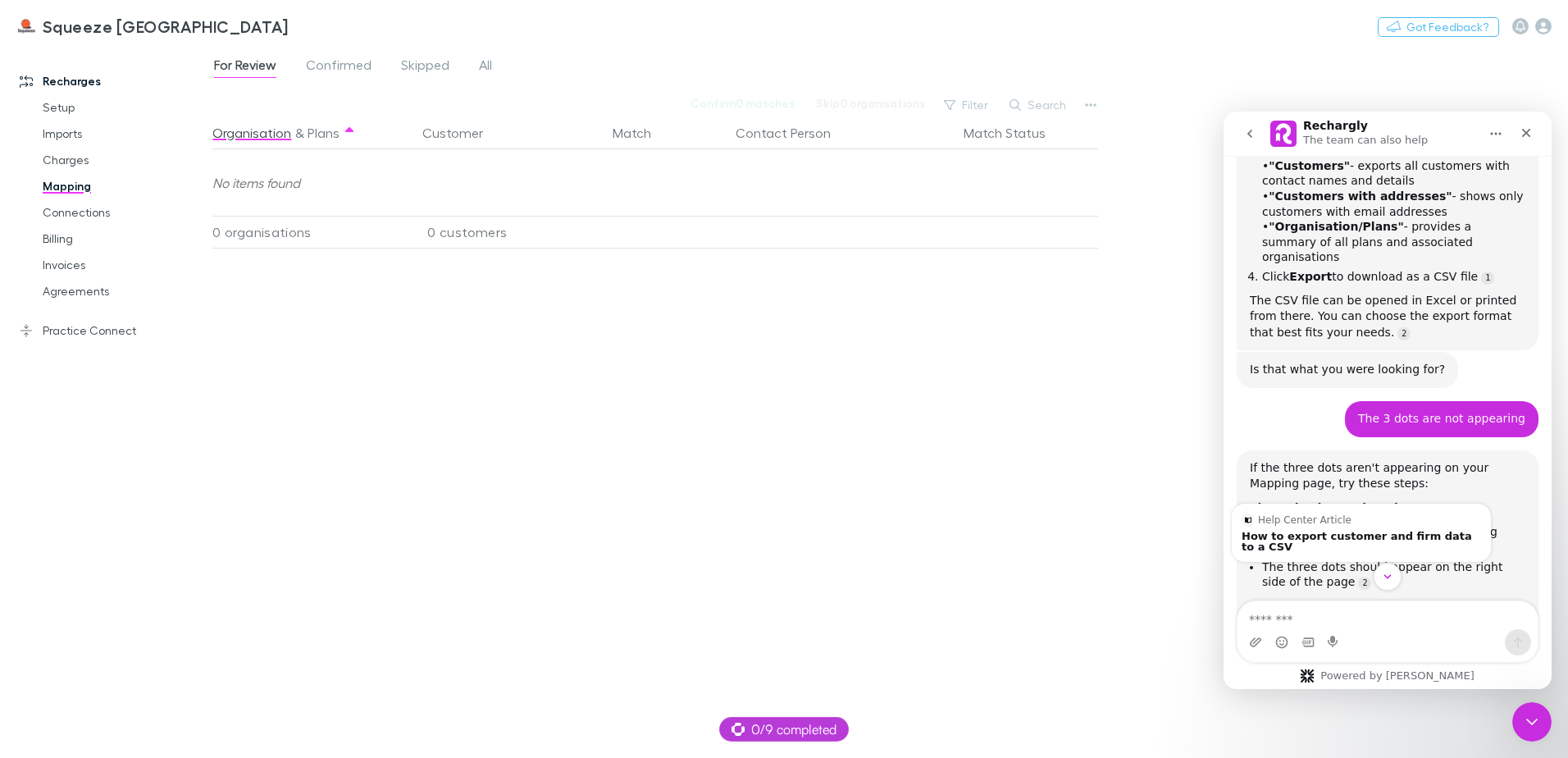
scroll to position [179, 0]
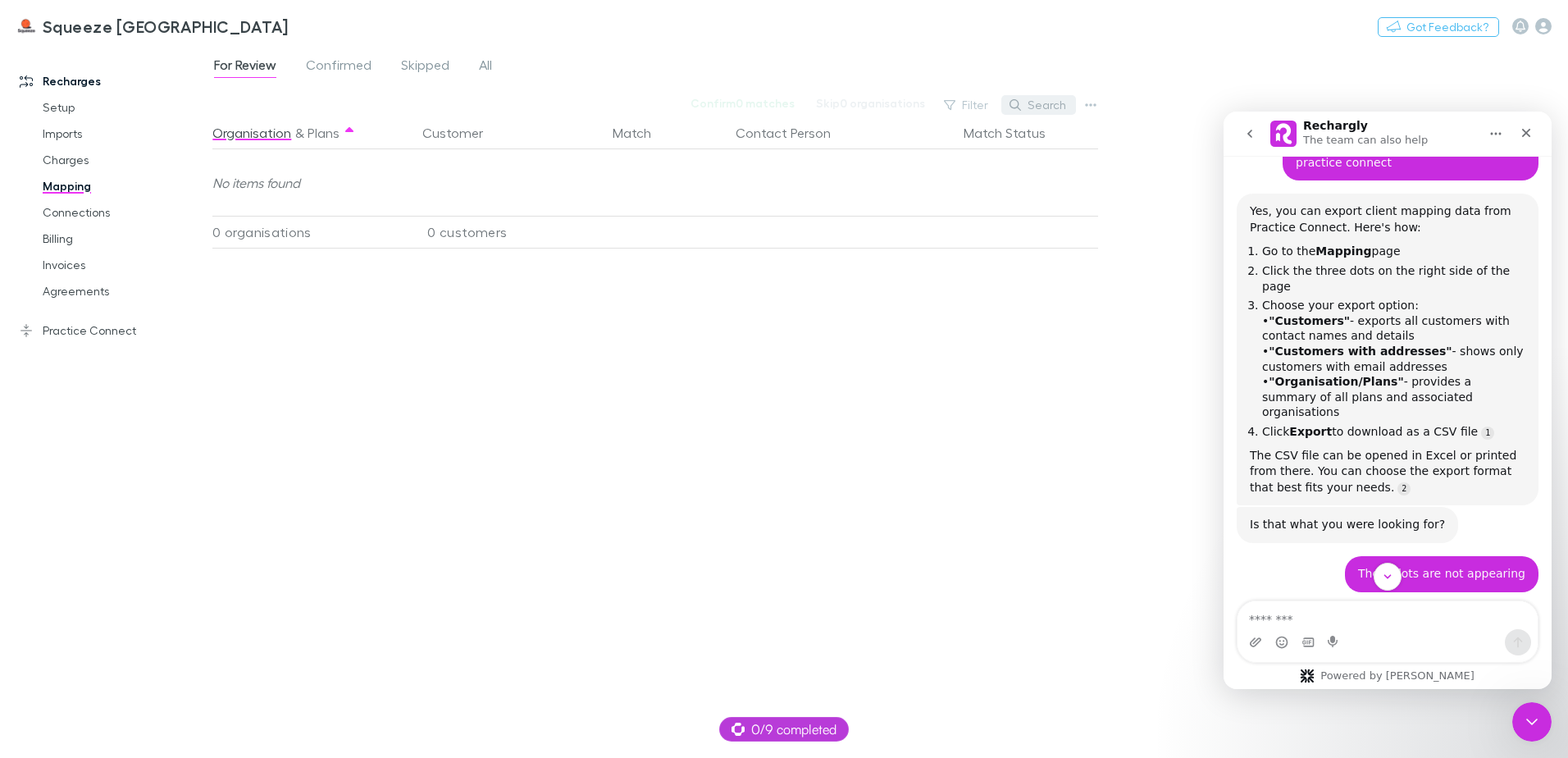
click at [1075, 110] on button "Search" at bounding box center [1039, 105] width 75 height 20
click at [1084, 110] on button "button" at bounding box center [1090, 105] width 23 height 23
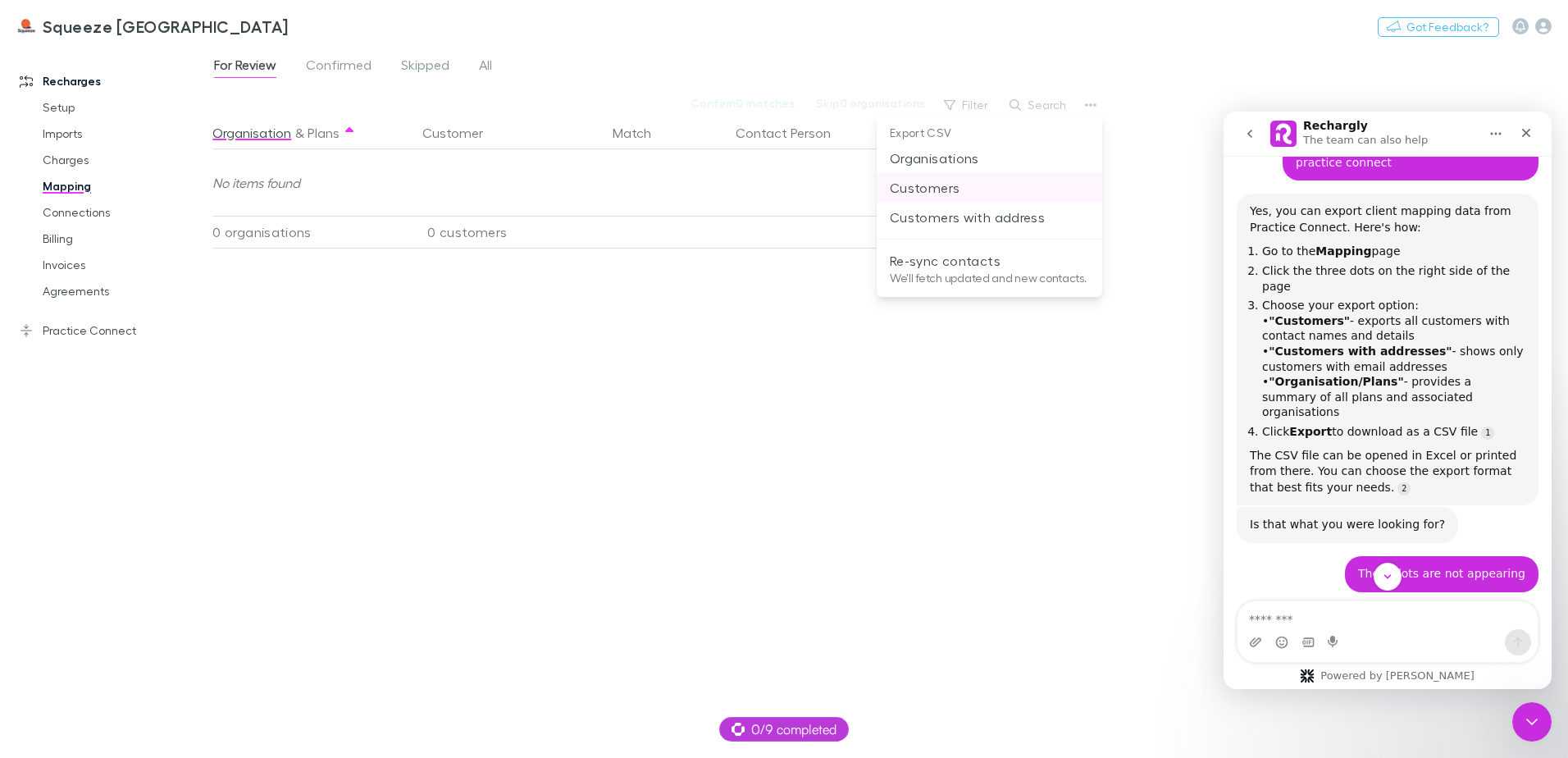
click at [936, 193] on p "Customers" at bounding box center [990, 187] width 199 height 20
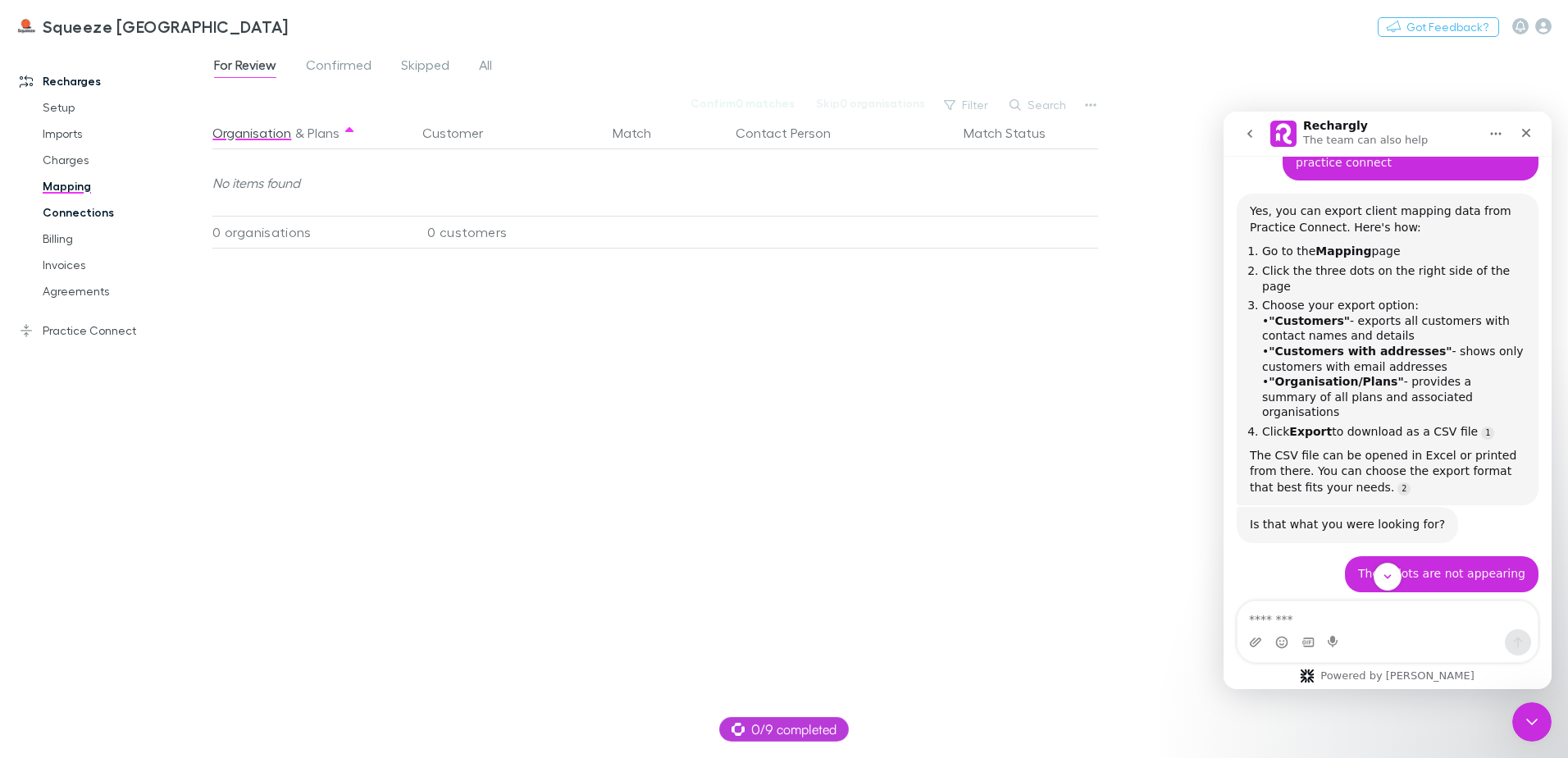
click at [59, 218] on link "Connections" at bounding box center [123, 212] width 195 height 26
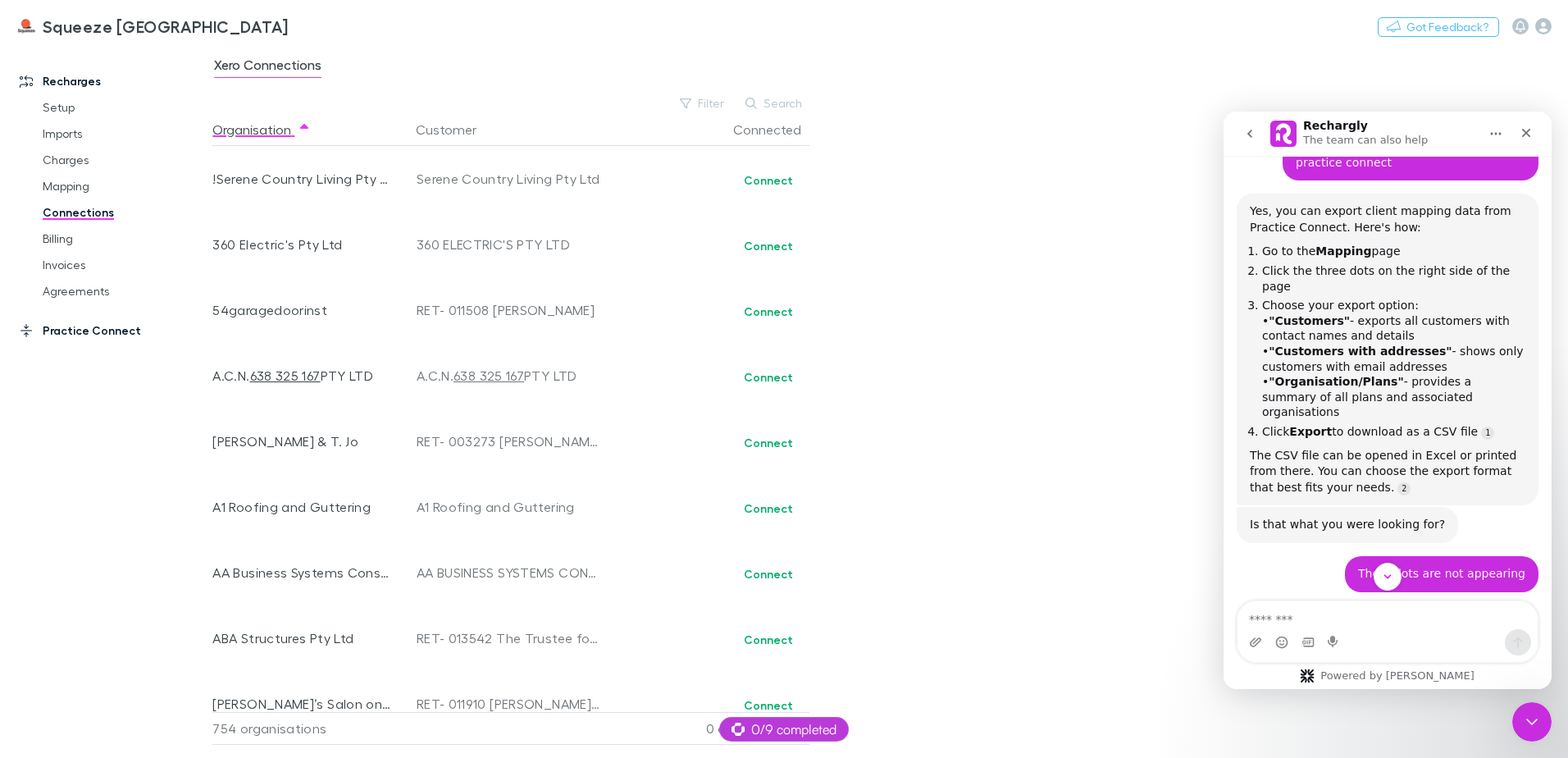
click at [94, 324] on link "Practice Connect" at bounding box center [112, 330] width 218 height 26
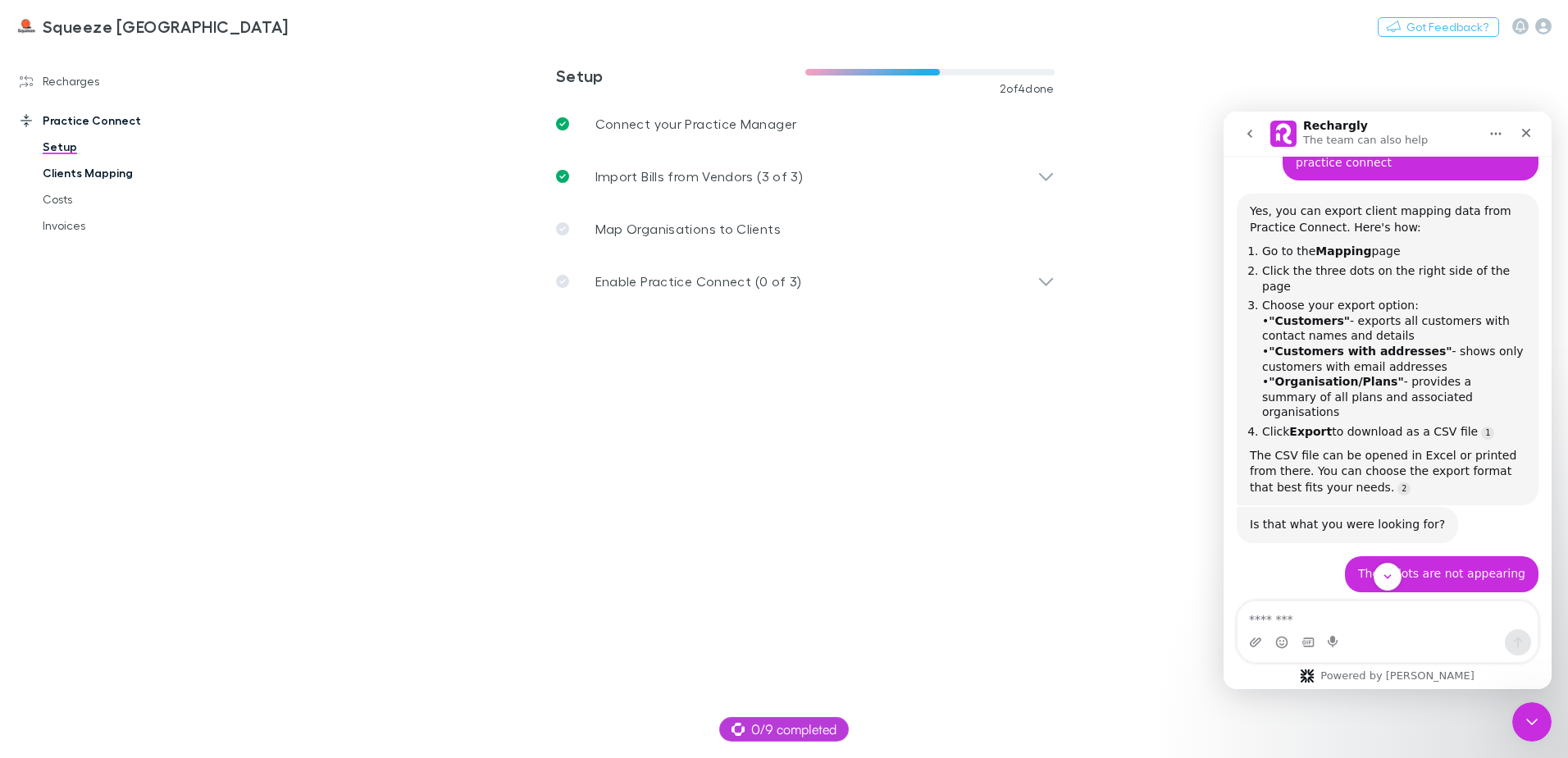
click at [87, 178] on link "Clients Mapping" at bounding box center [123, 173] width 195 height 26
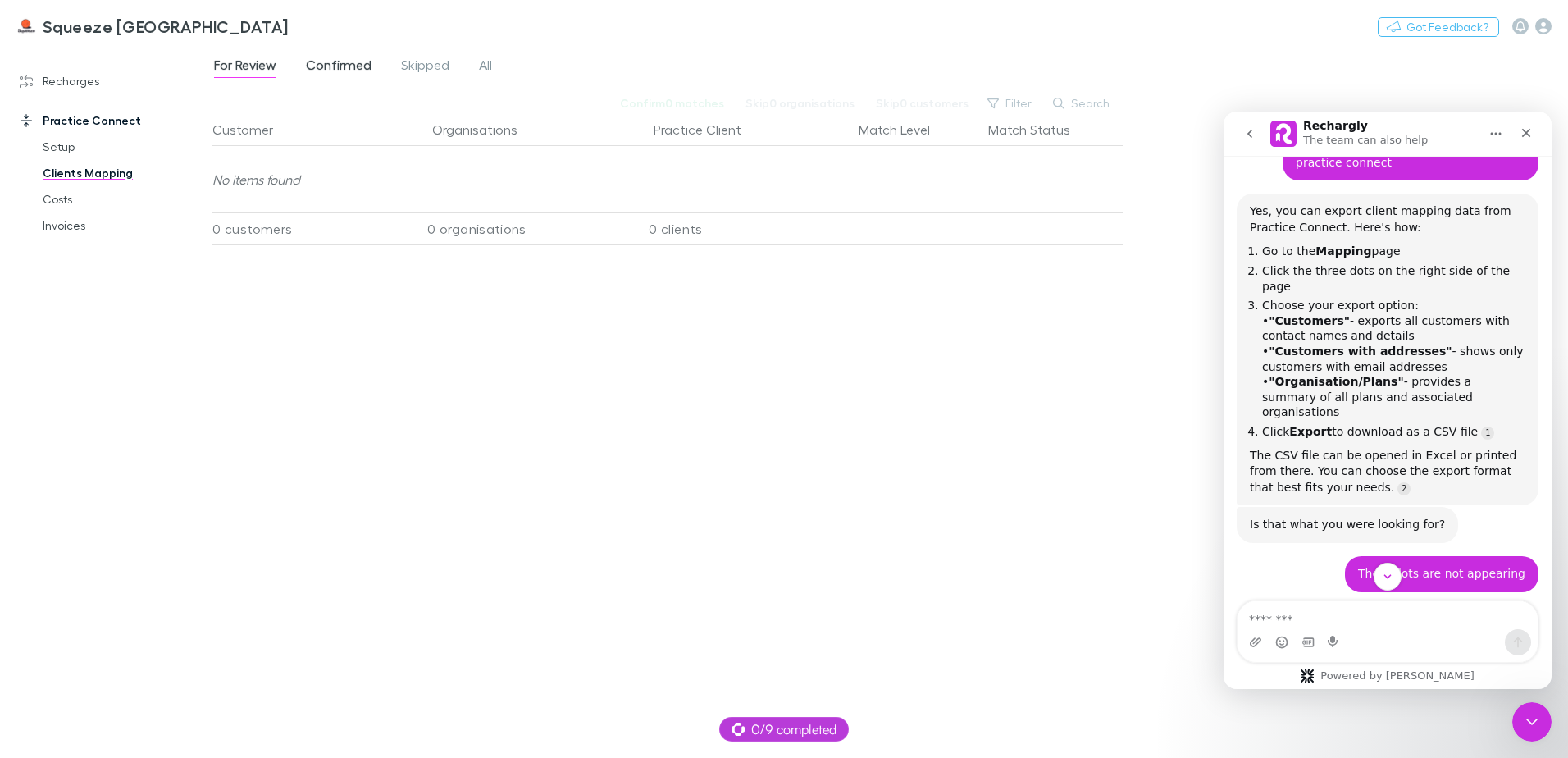
click at [334, 72] on span "Confirmed" at bounding box center [338, 66] width 66 height 21
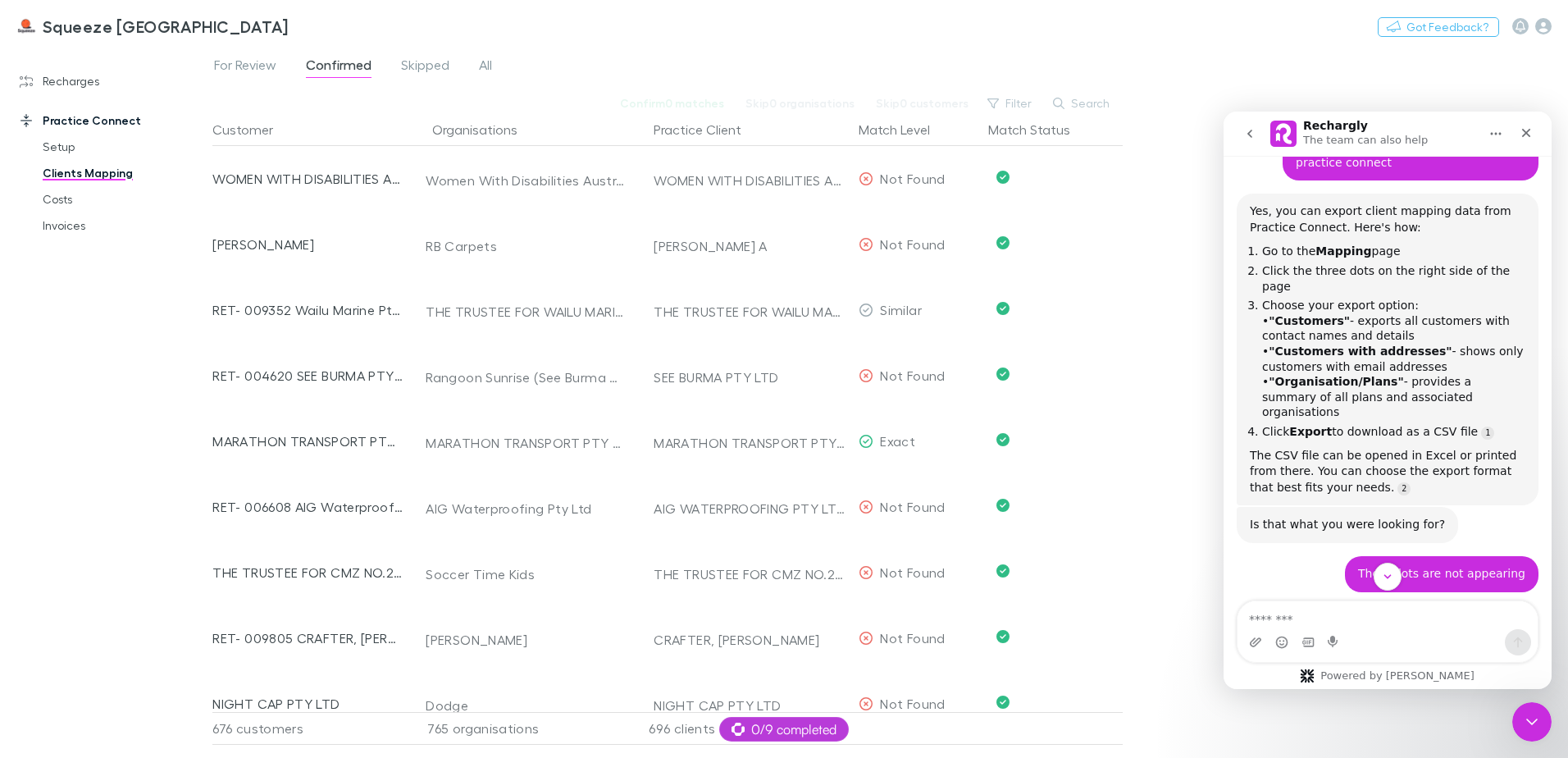
click at [395, 62] on div "For Review Confirmed Skipped All" at bounding box center [360, 67] width 295 height 26
click at [403, 59] on span "Skipped" at bounding box center [425, 66] width 49 height 21
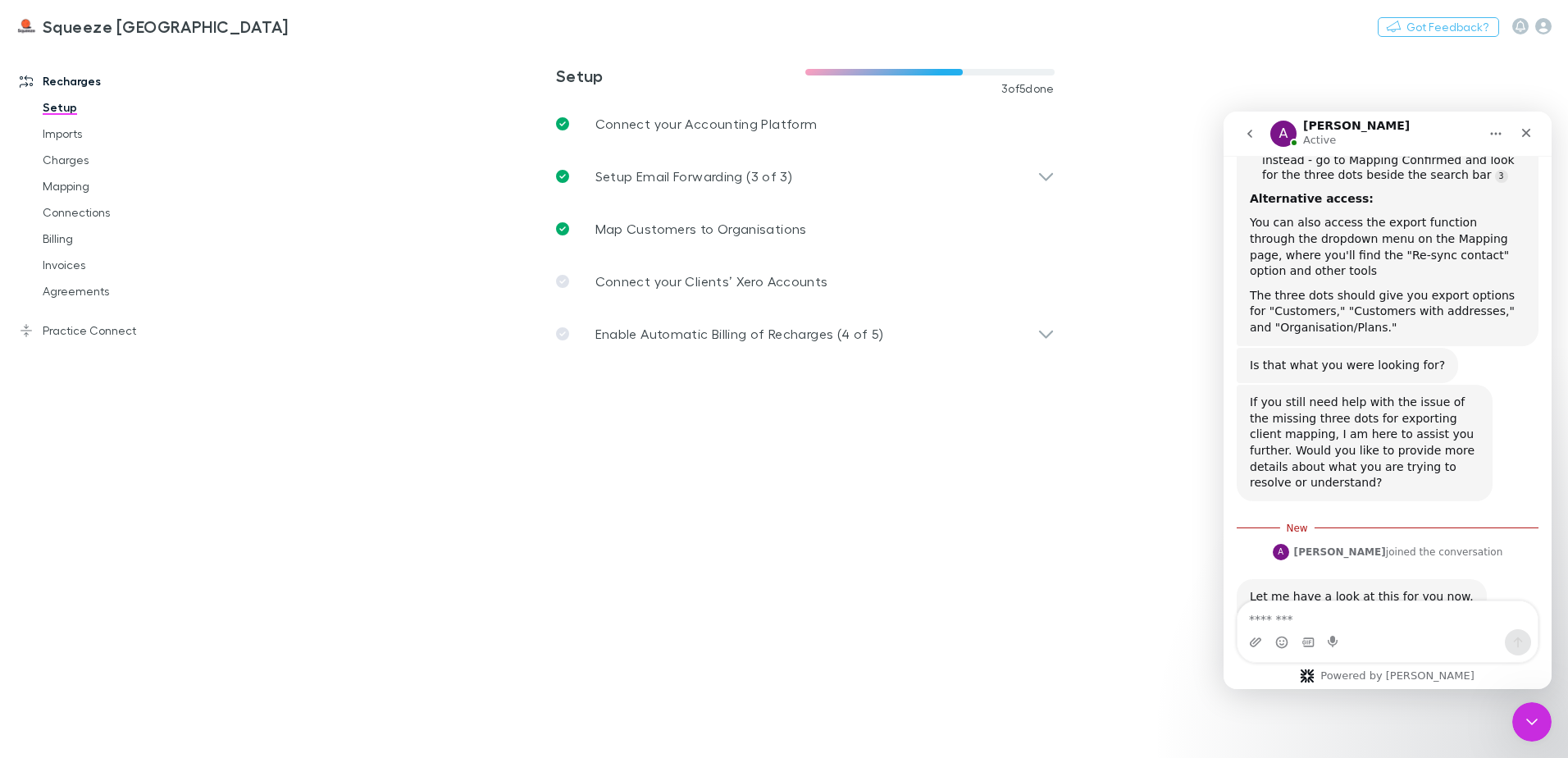
scroll to position [927, 0]
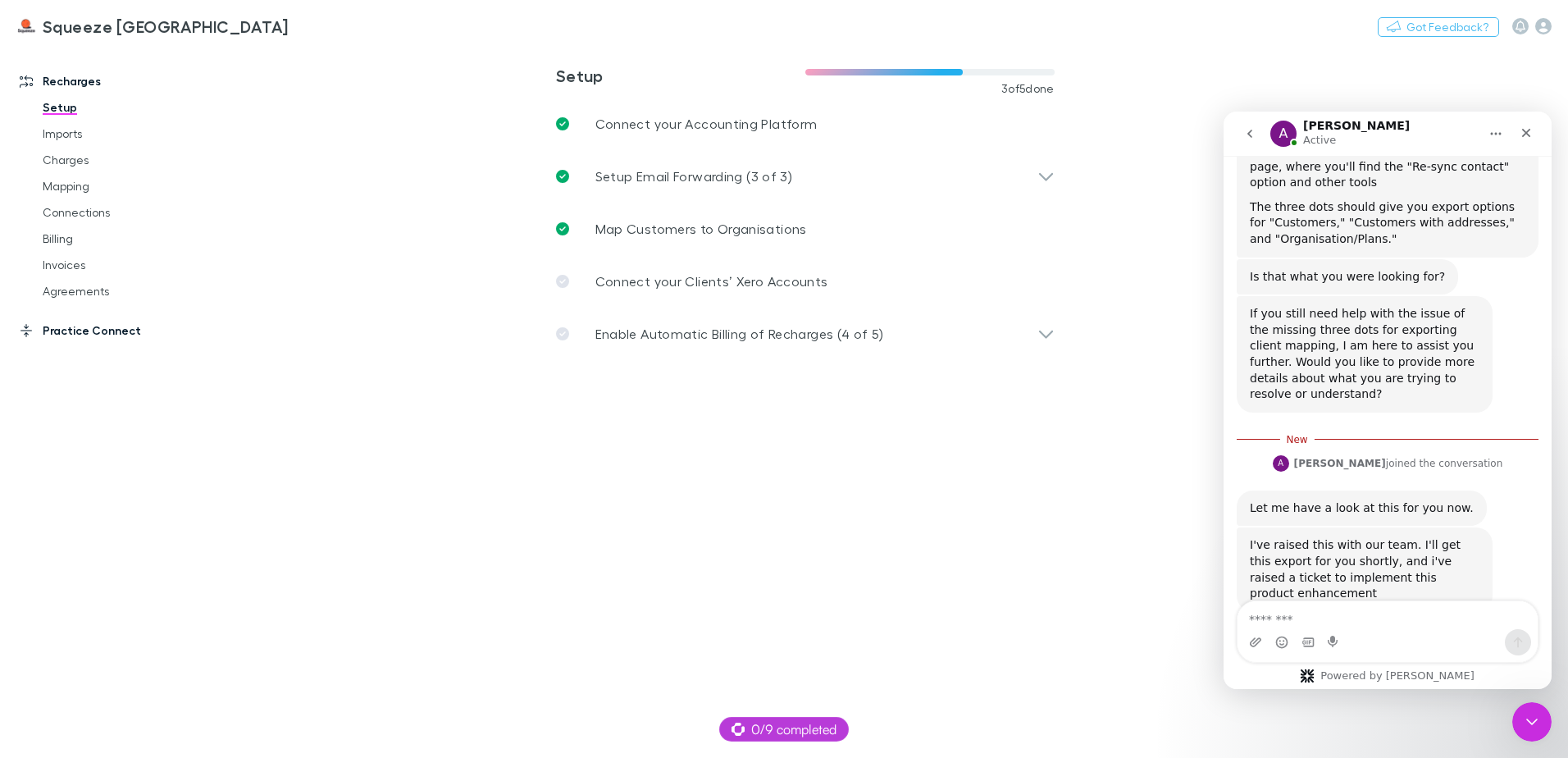
click at [66, 338] on link "Practice Connect" at bounding box center [112, 330] width 218 height 26
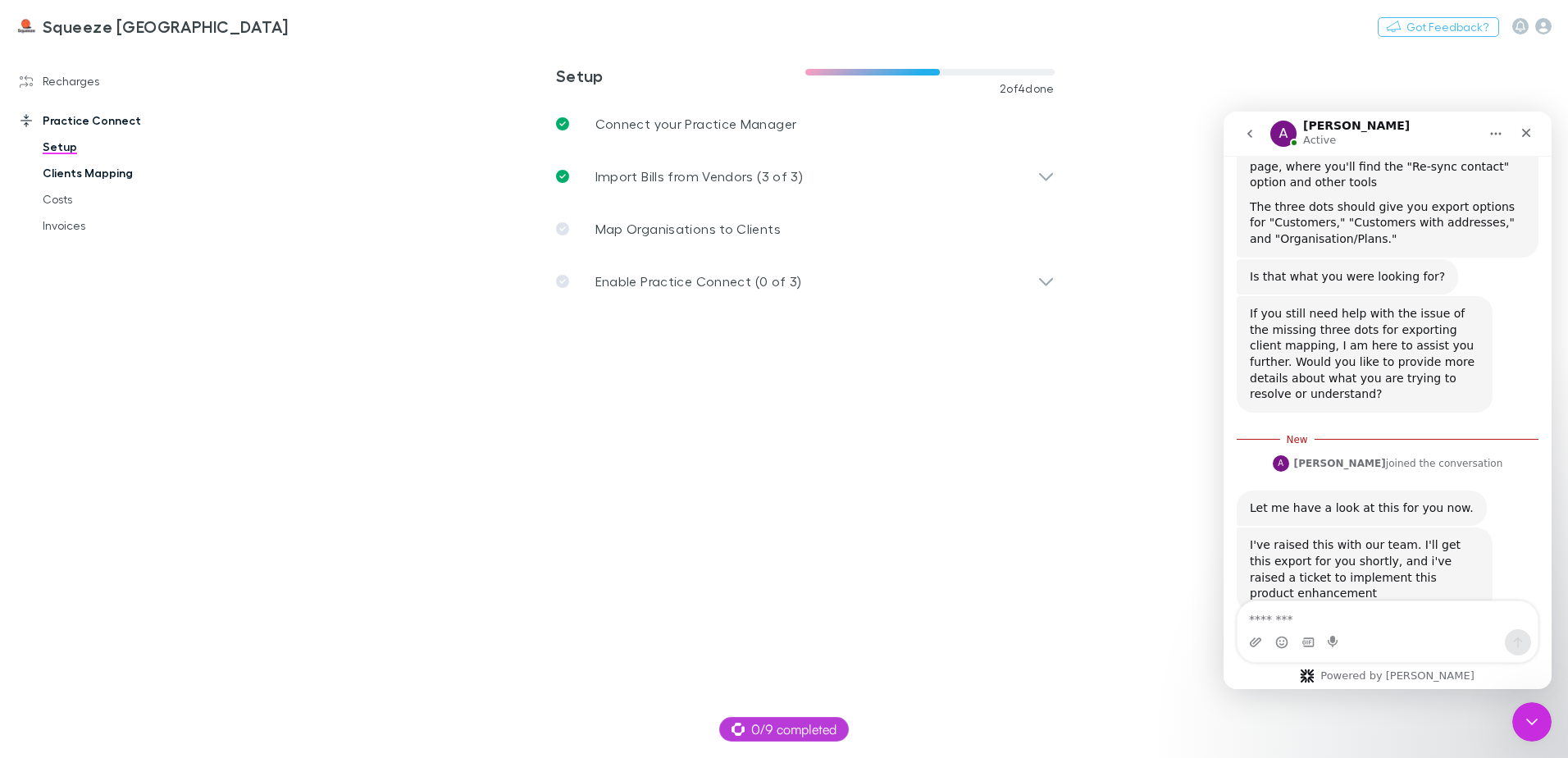
click at [119, 178] on link "Clients Mapping" at bounding box center [123, 173] width 195 height 26
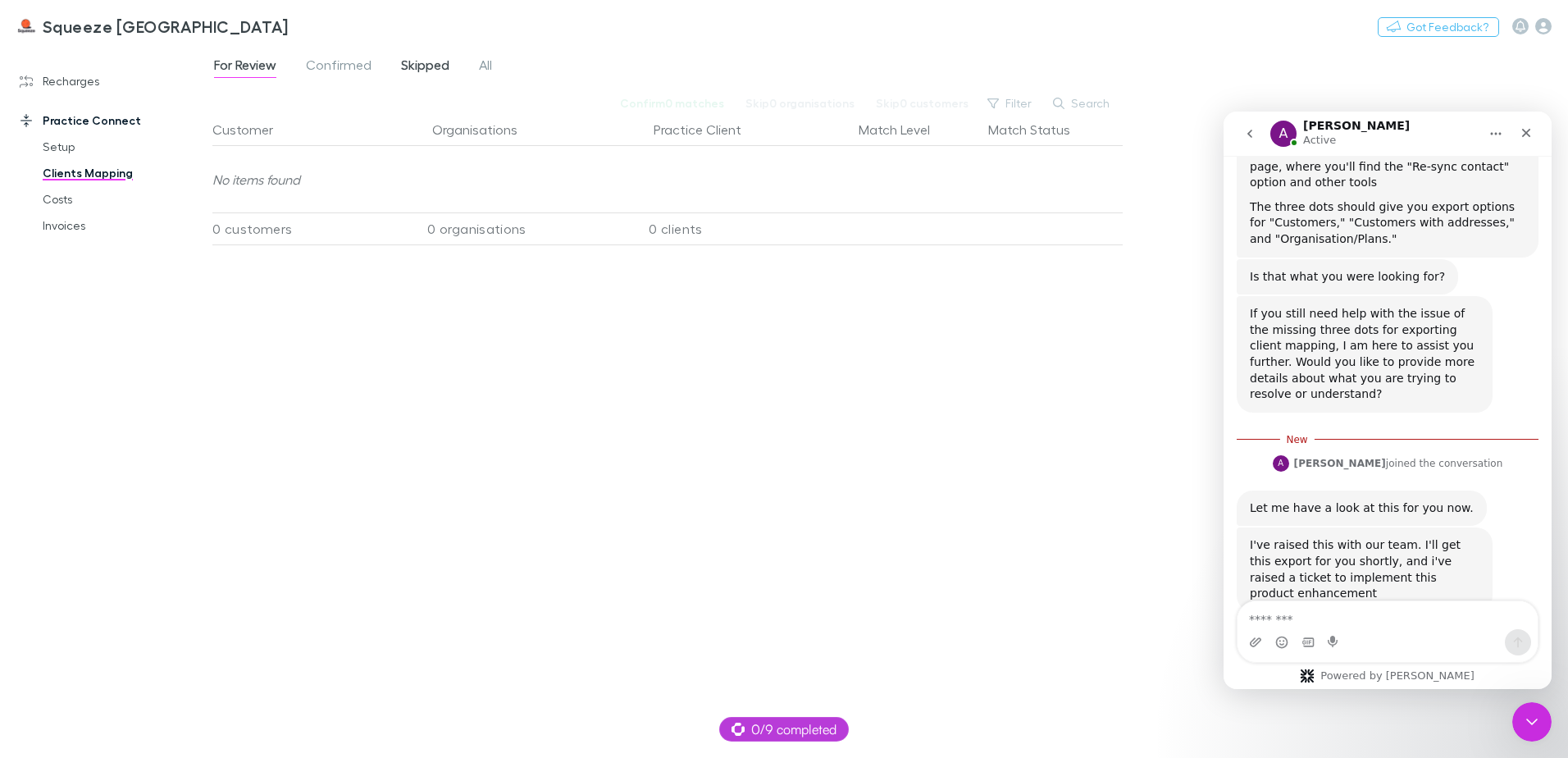
click at [434, 60] on span "Skipped" at bounding box center [425, 66] width 49 height 21
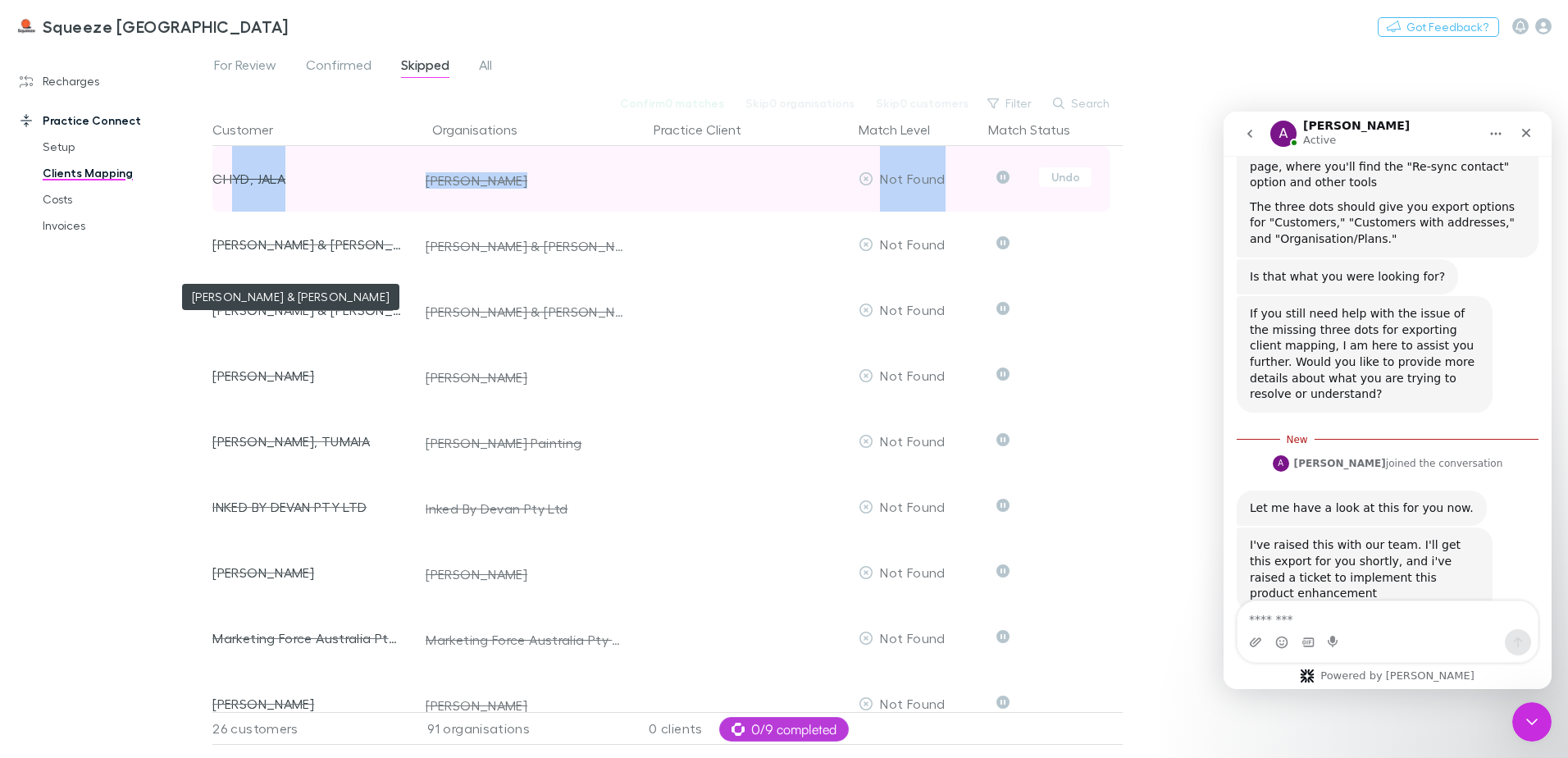
drag, startPoint x: 1130, startPoint y: 169, endPoint x: 234, endPoint y: 205, distance: 896.7
click at [234, 205] on div "For Review Confirmed Skipped All Confirm 0 matches Skip 0 organisations Skip 0 …" at bounding box center [890, 402] width 1356 height 712
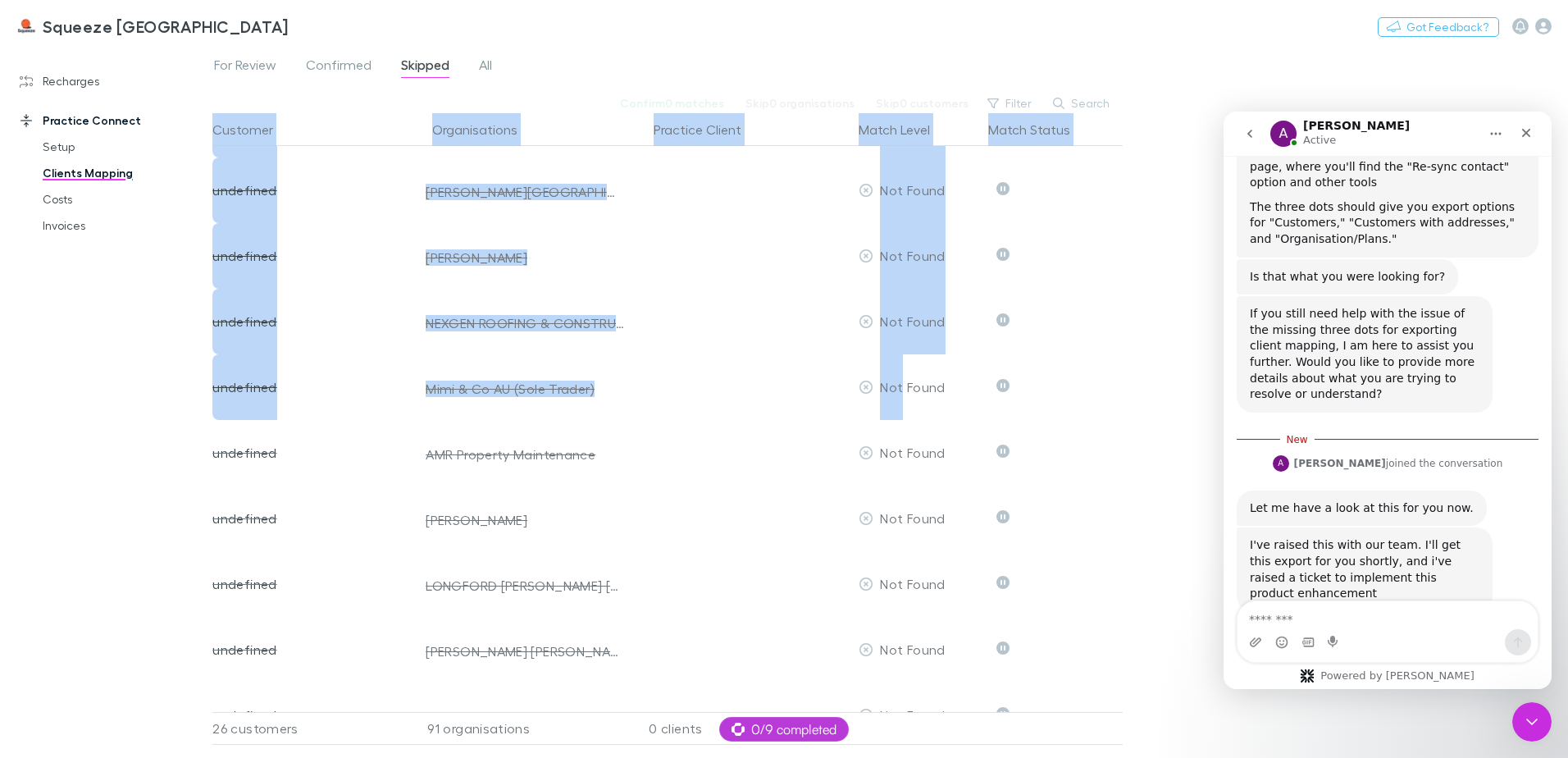
scroll to position [5422, 0]
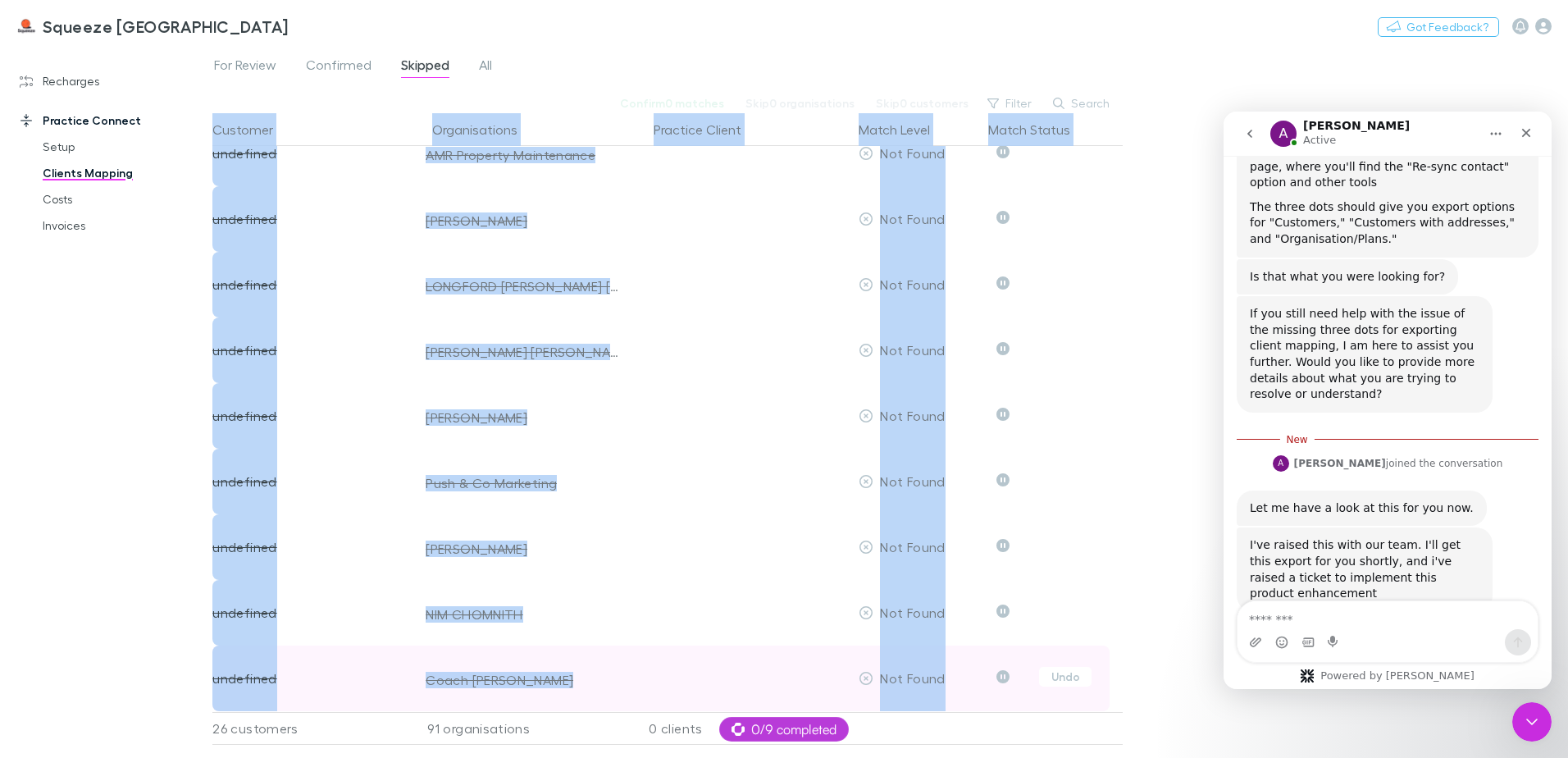
drag, startPoint x: 349, startPoint y: 99, endPoint x: 963, endPoint y: 652, distance: 826.3
click at [963, 652] on div "For Review Confirmed Skipped All Confirm 0 matches Skip 0 organisations Skip 0 …" at bounding box center [890, 402] width 1356 height 712
copy div "Customer Organisations Practice Client Match Level Match Status CHYD, [PERSON_N…"
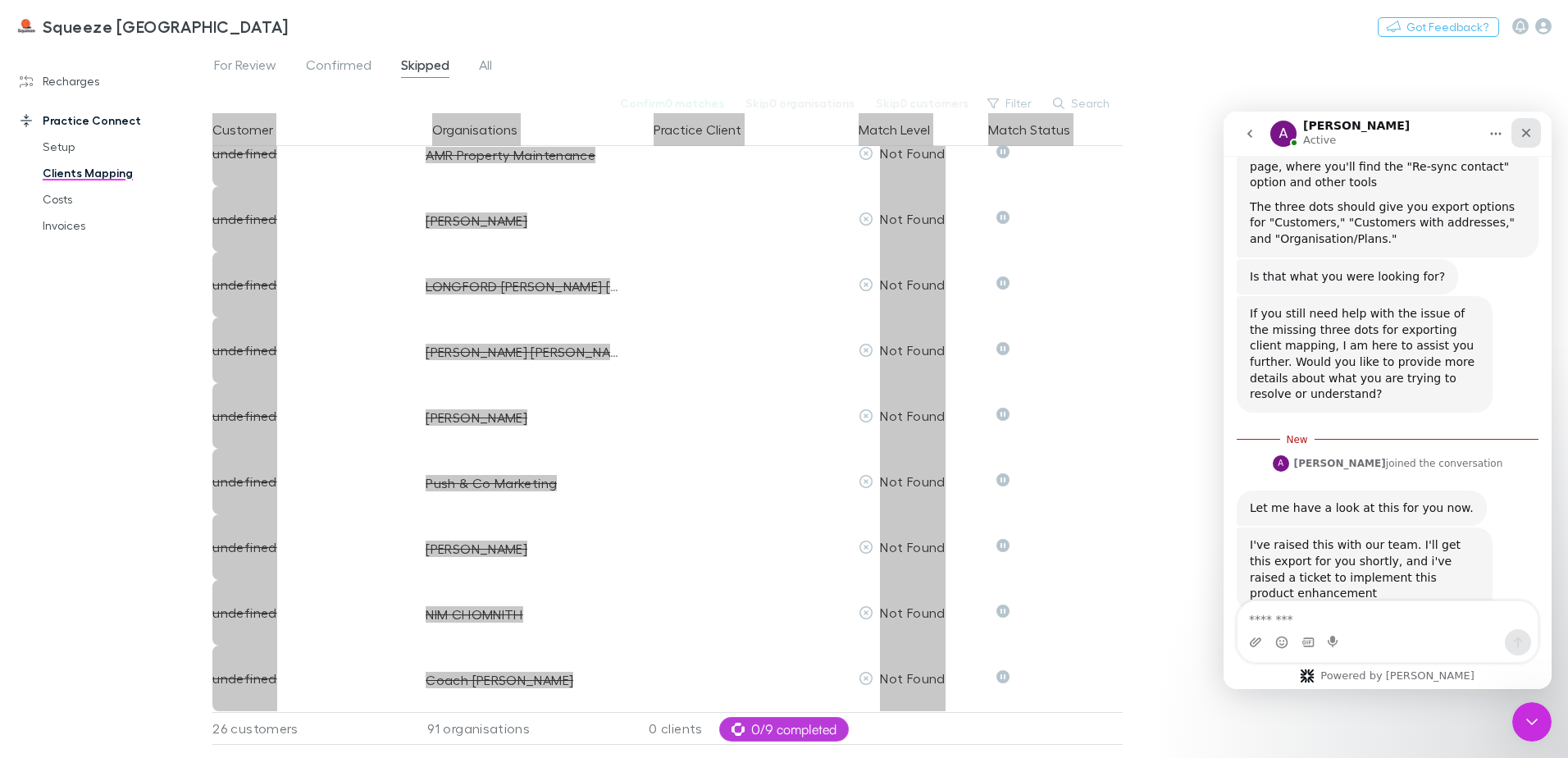
click at [1519, 132] on div "Close" at bounding box center [1526, 133] width 30 height 30
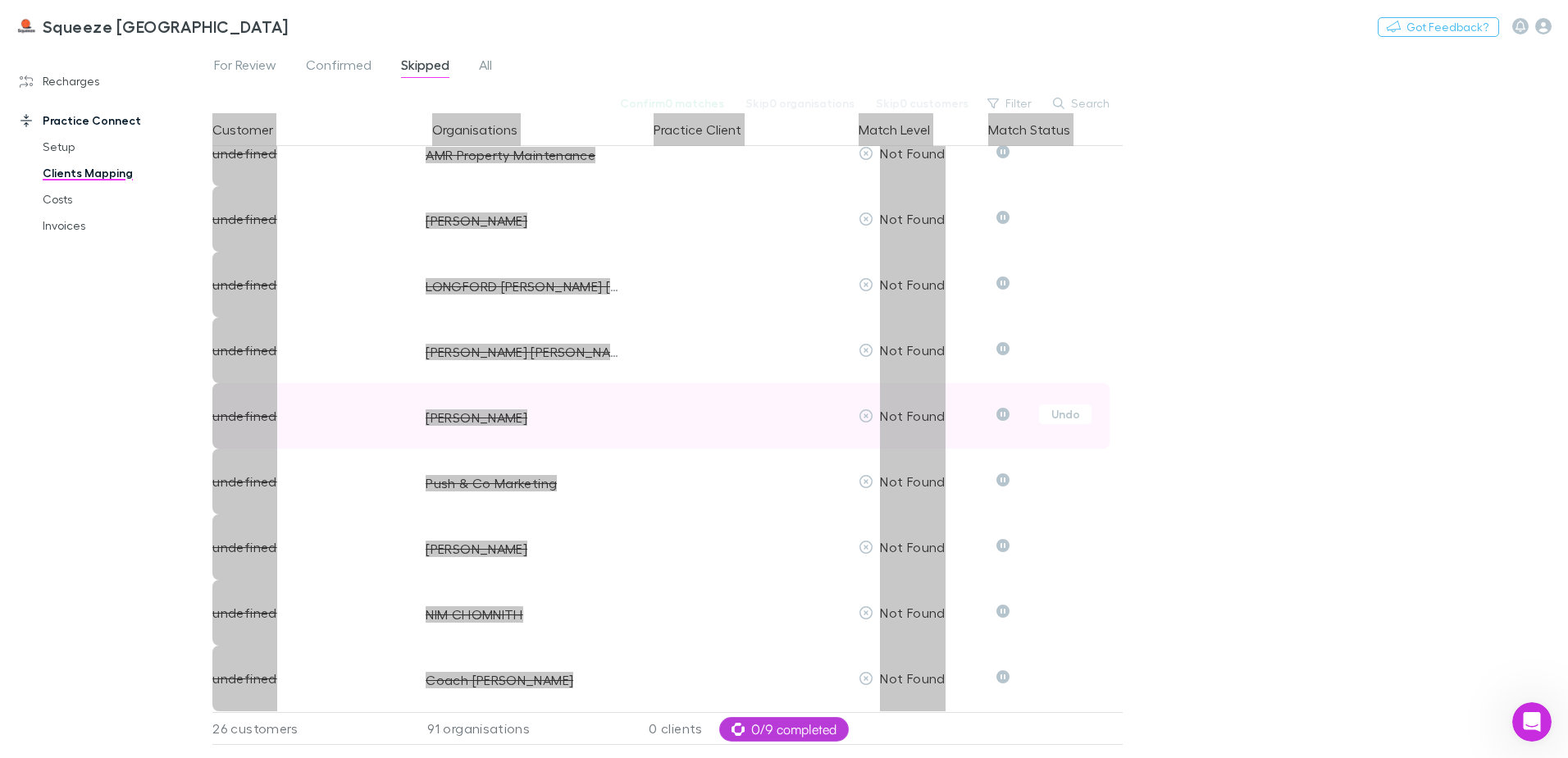
scroll to position [900, 0]
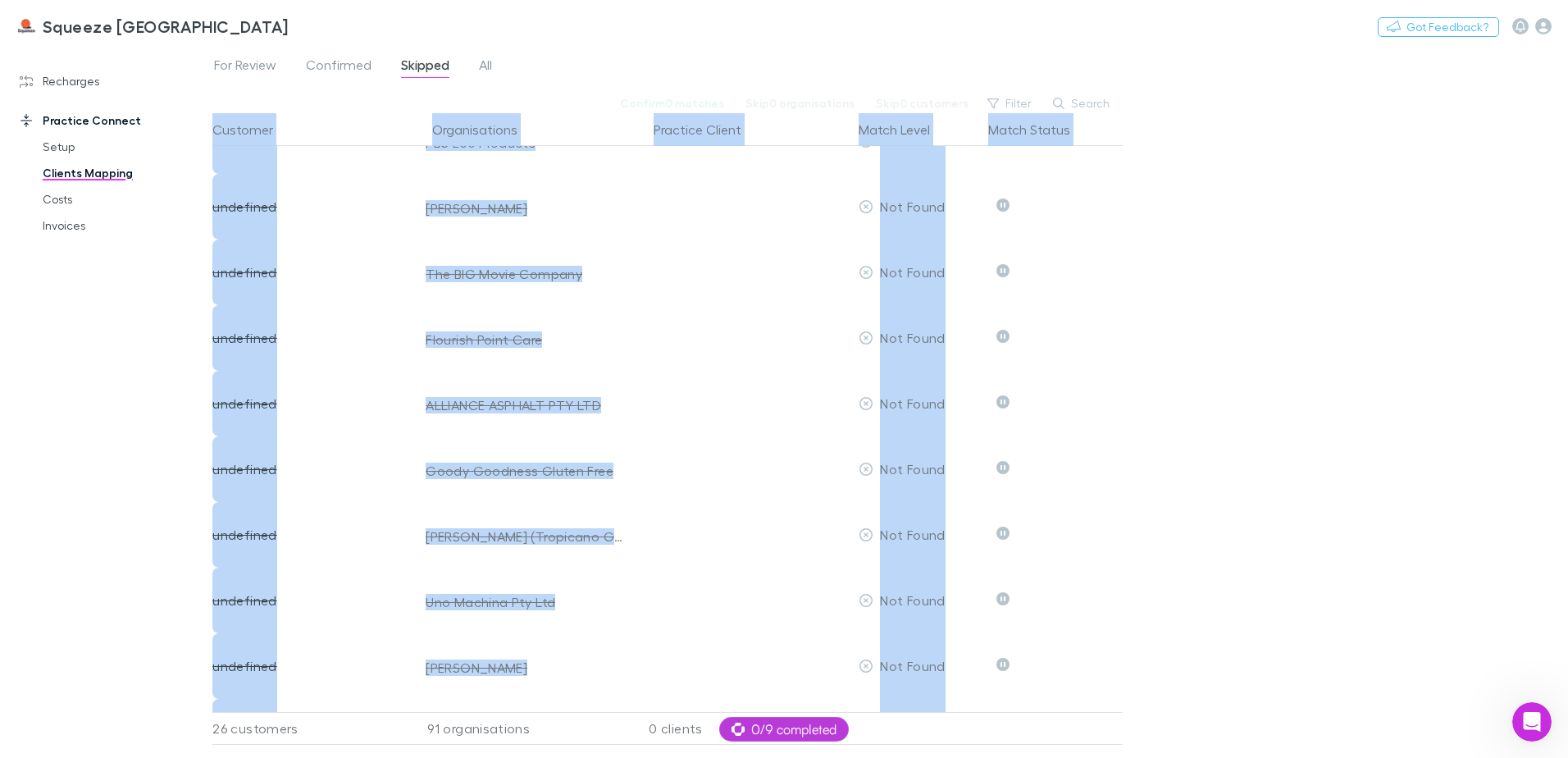
click at [1451, 415] on div "For Review Confirmed Skipped All Confirm 0 matches Skip 0 organisations Skip 0 …" at bounding box center [890, 402] width 1356 height 712
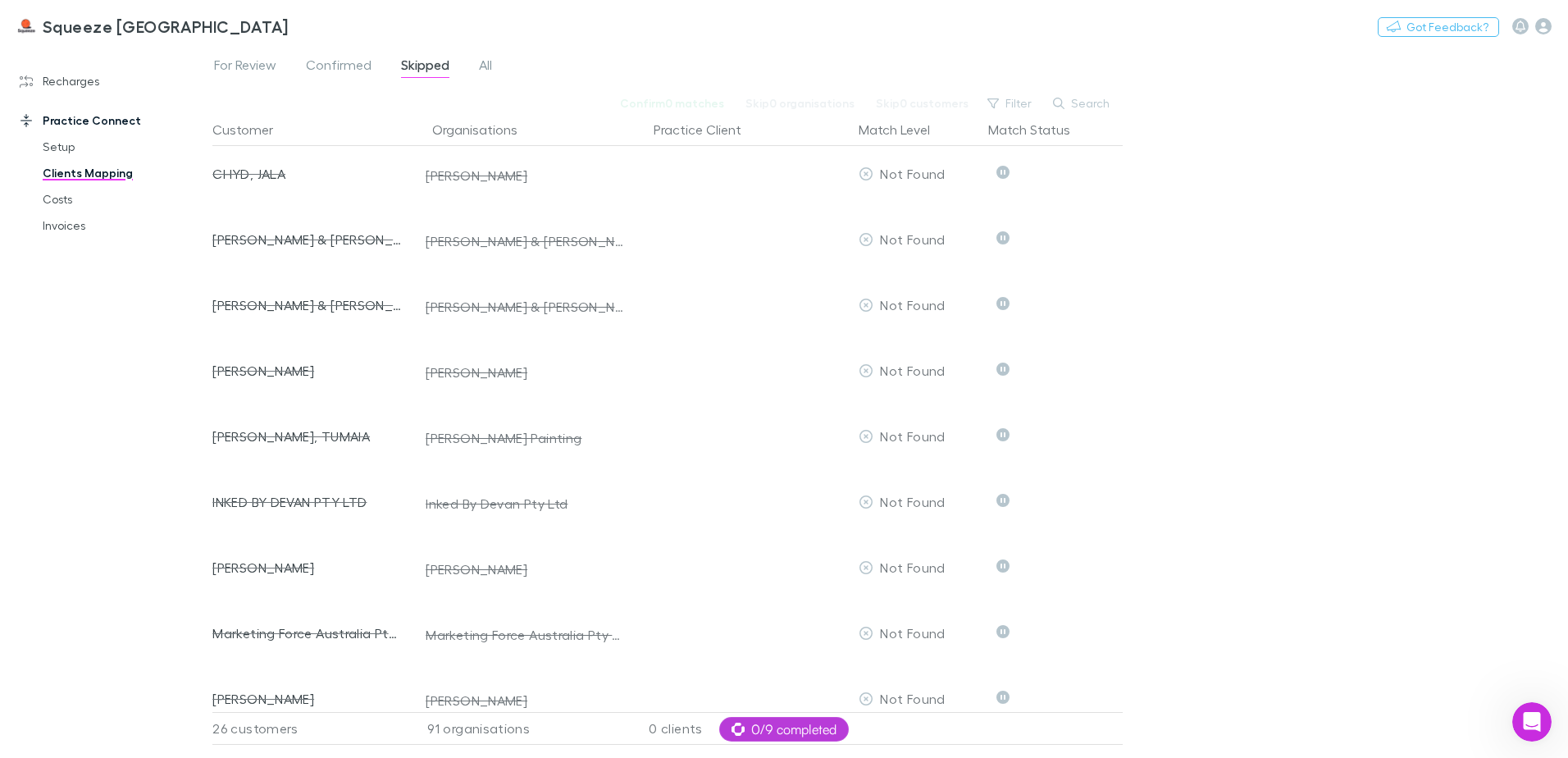
scroll to position [0, 0]
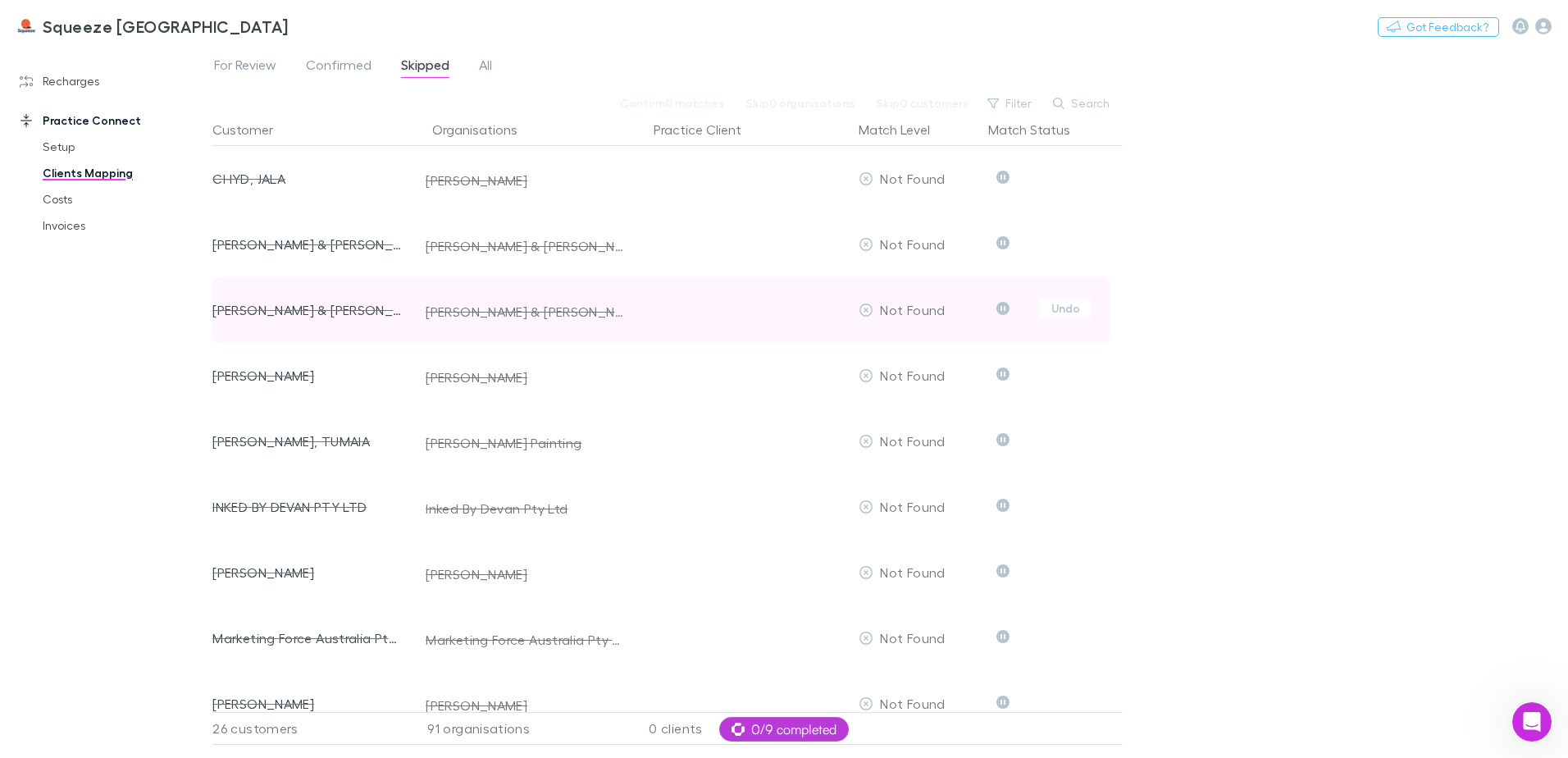
drag, startPoint x: 206, startPoint y: 183, endPoint x: 553, endPoint y: 278, distance: 359.8
click at [553, 278] on div "Recharges Setup Imports Charges Mapping Connections Billing Invoices Agreements…" at bounding box center [784, 402] width 1568 height 712
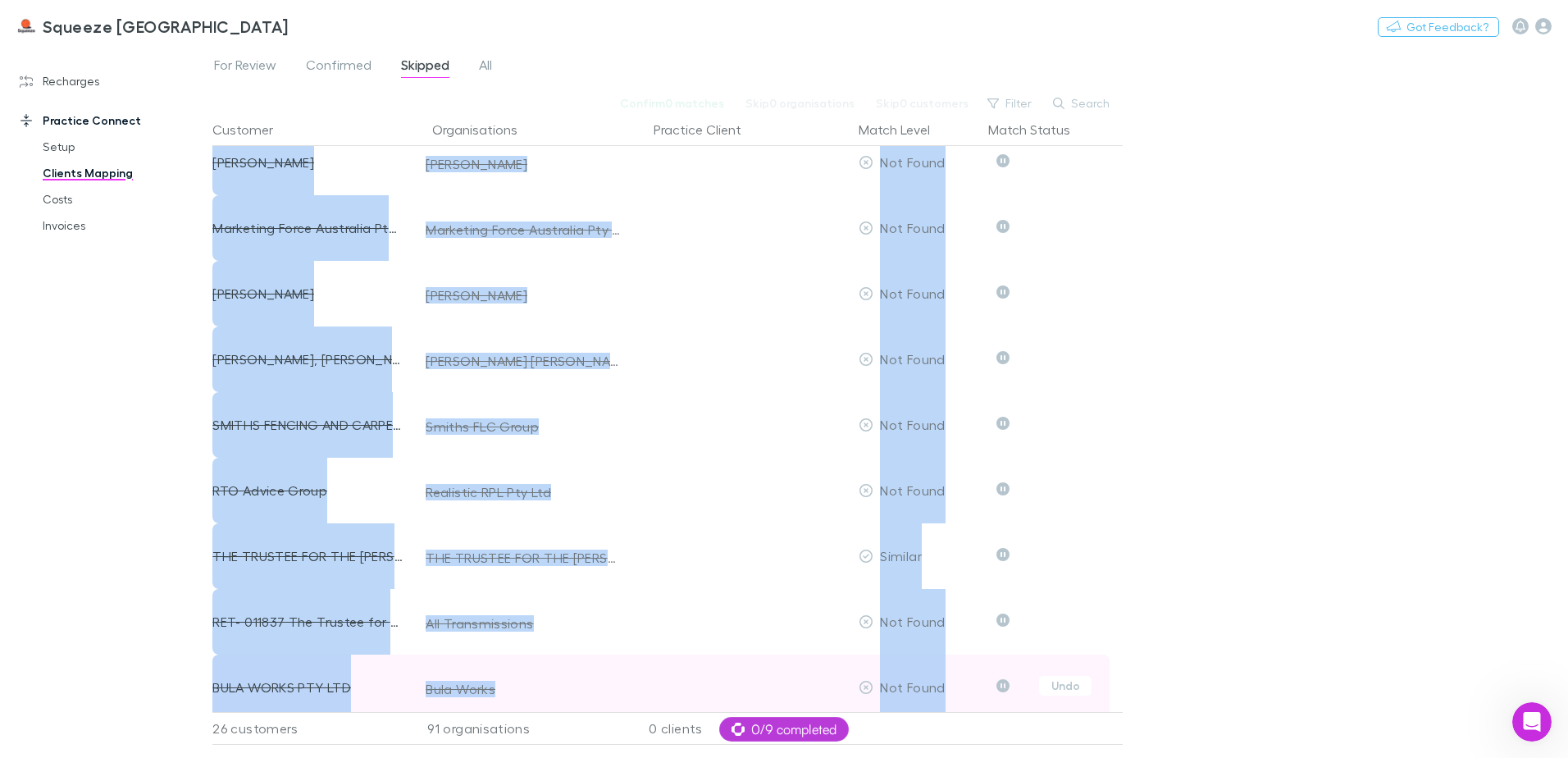
scroll to position [985, 0]
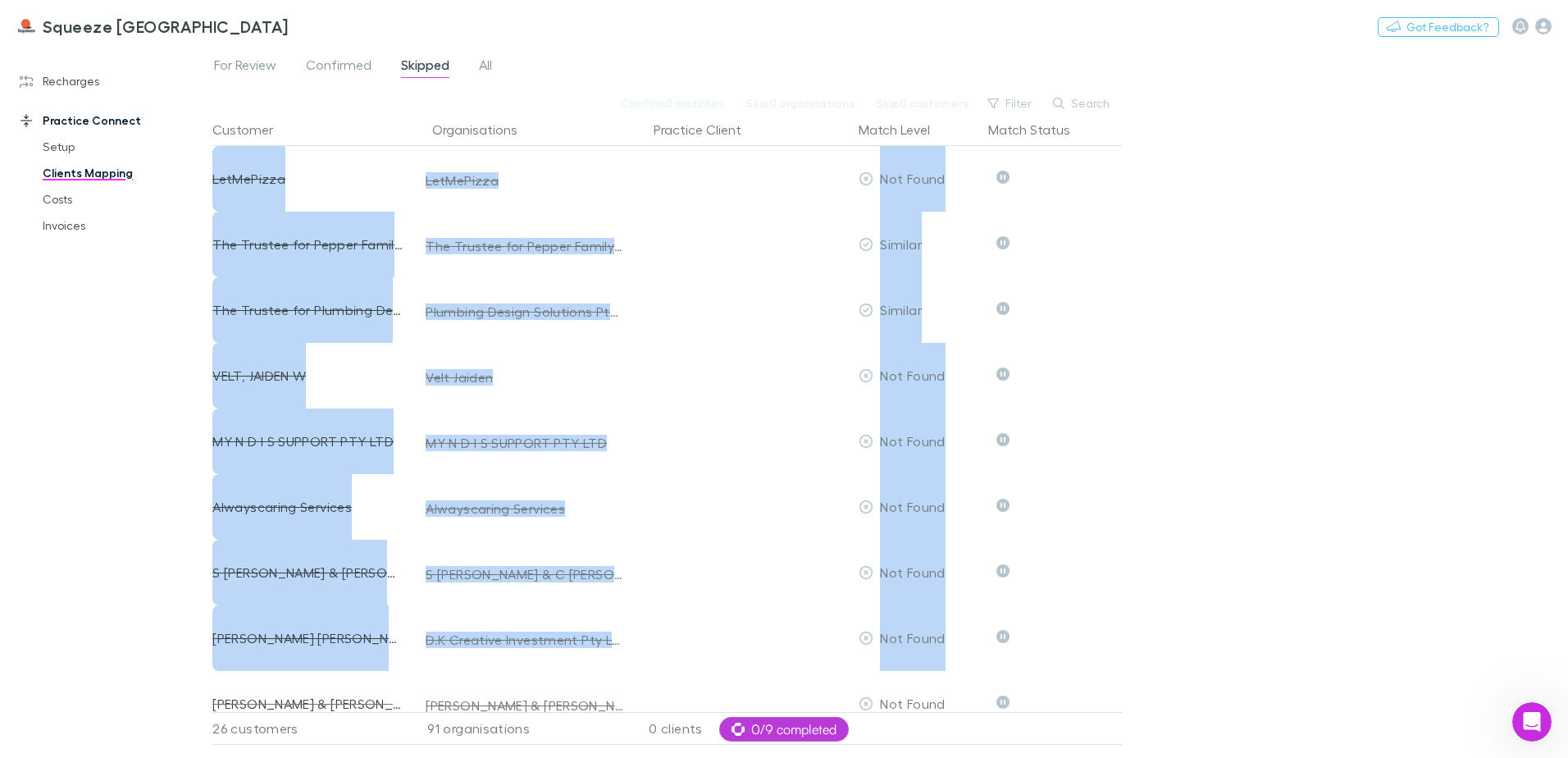
drag, startPoint x: 528, startPoint y: 193, endPoint x: 958, endPoint y: 660, distance: 634.8
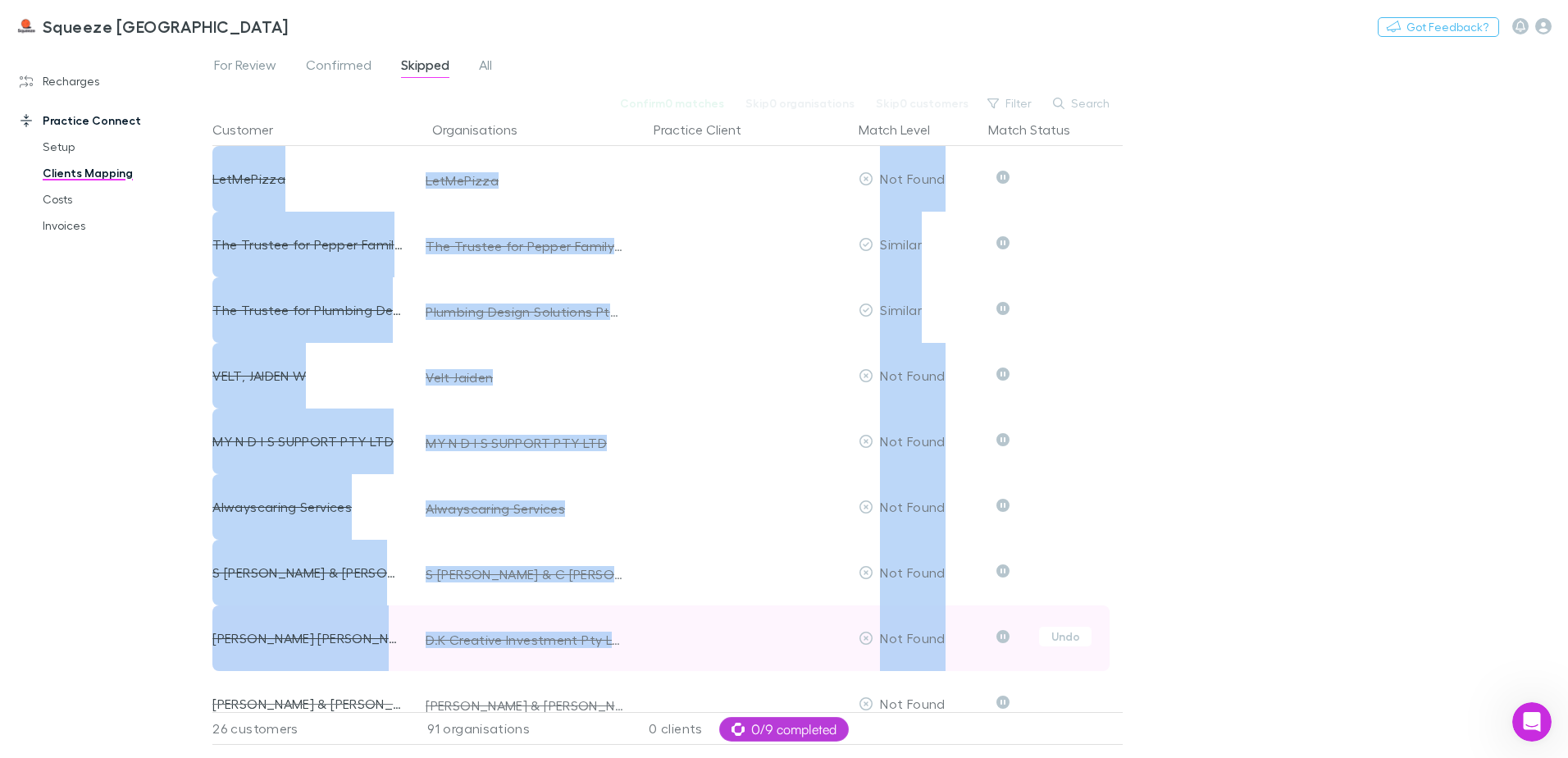
copy div "Not Found Undo [PERSON_NAME] & [PERSON_NAME] [PERSON_NAME] & [PERSON_NAME] Not …"
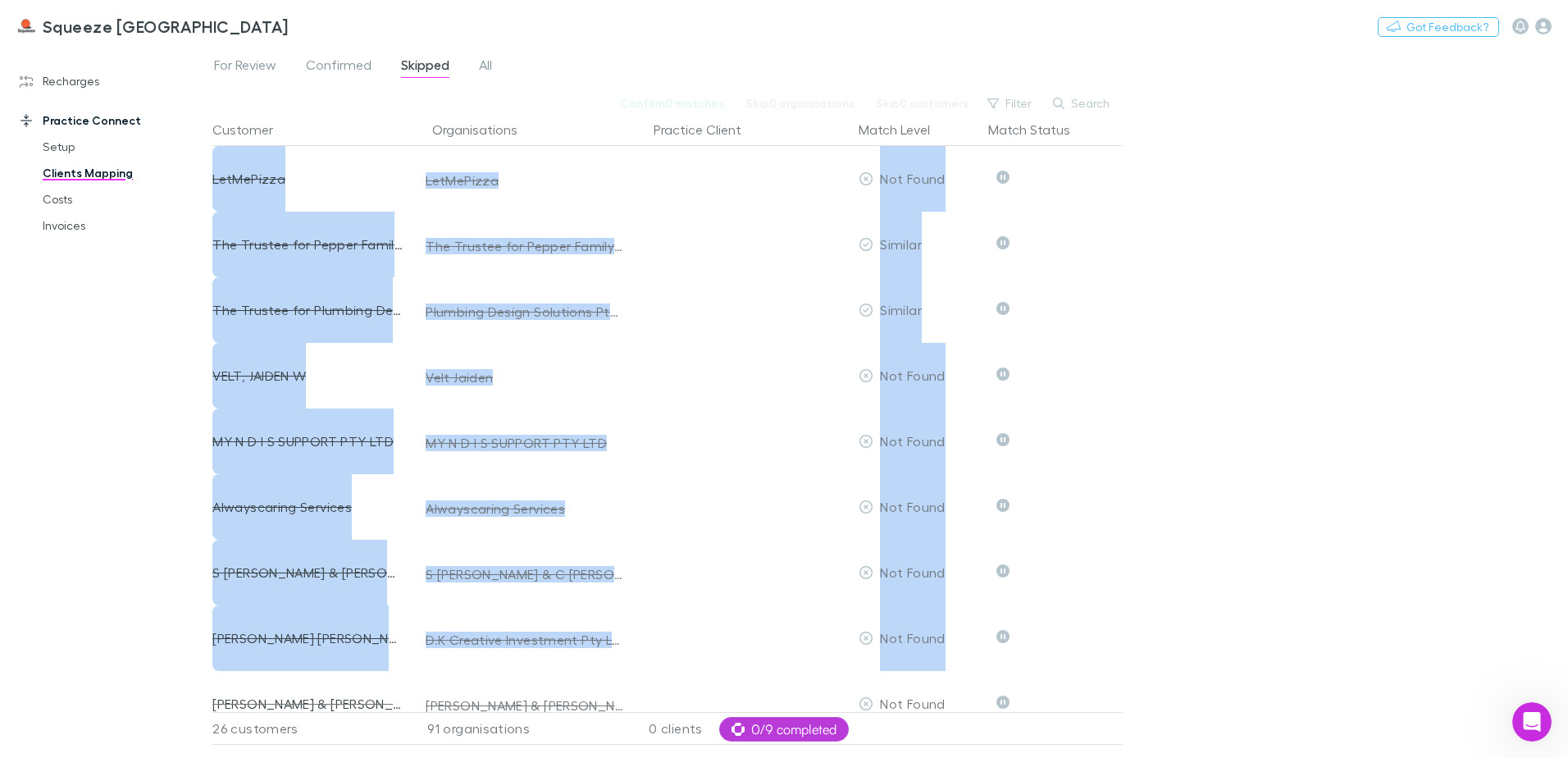
click at [1243, 449] on div "For Review Confirmed Skipped All Confirm 0 matches Skip 0 organisations Skip 0 …" at bounding box center [890, 402] width 1356 height 712
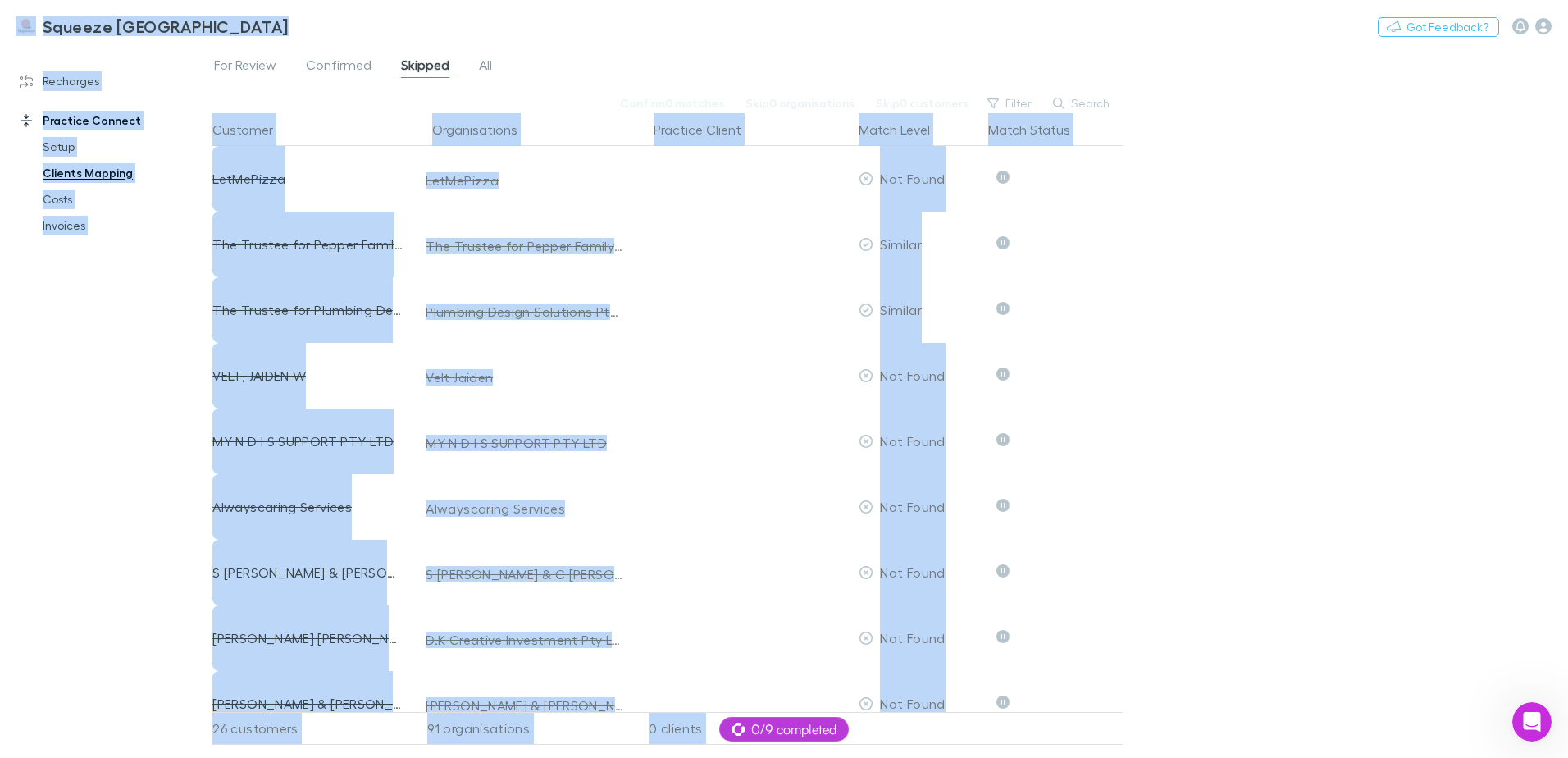
click at [58, 325] on div "Recharges Setup Imports Charges Mapping Connections Billing Invoices Agreements…" at bounding box center [112, 398] width 225 height 692
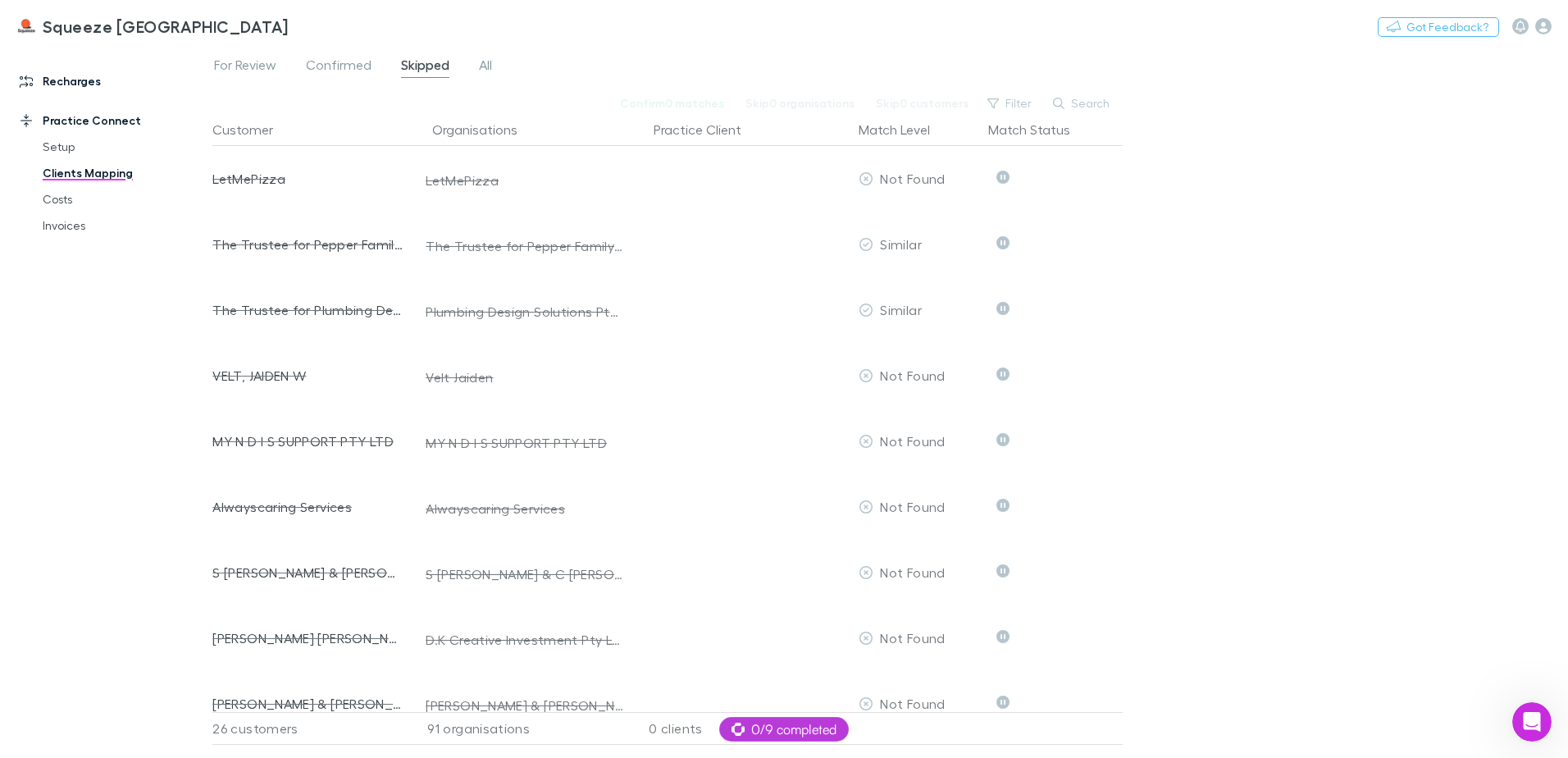
click at [66, 83] on link "Recharges" at bounding box center [112, 81] width 218 height 26
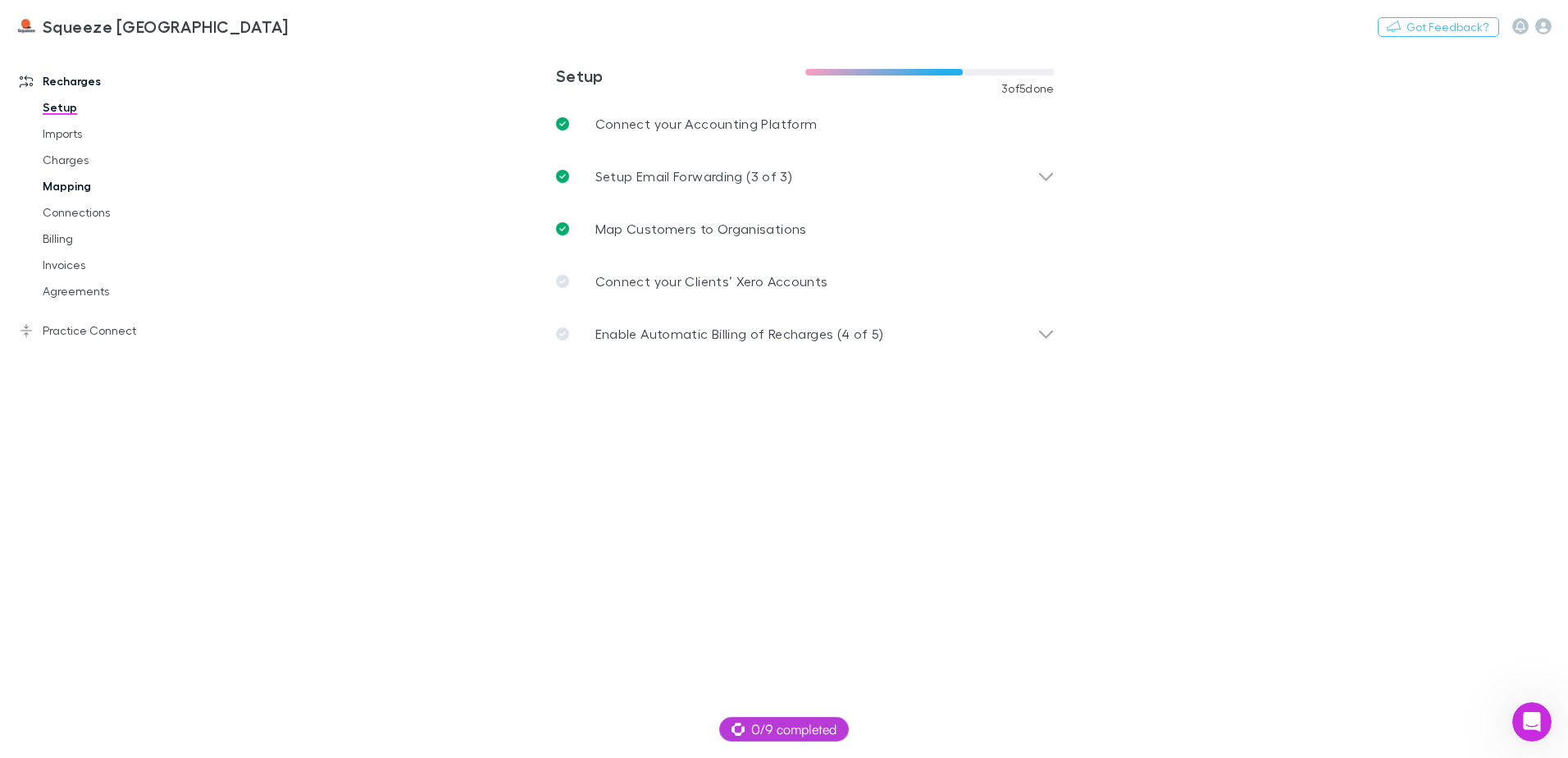
click at [77, 187] on link "Mapping" at bounding box center [123, 186] width 195 height 26
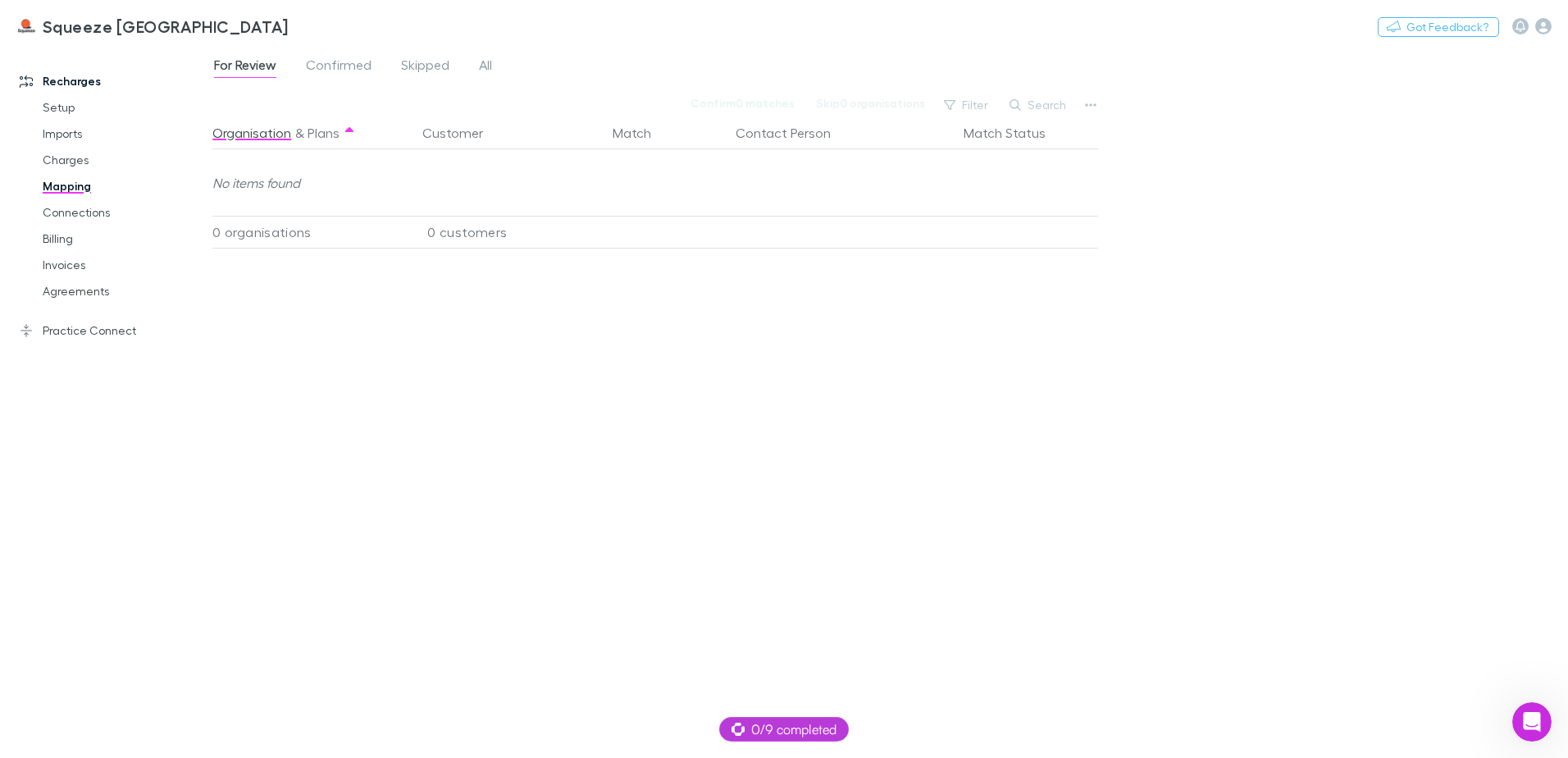
drag, startPoint x: 425, startPoint y: 68, endPoint x: 466, endPoint y: 83, distance: 43.7
click at [424, 68] on span "Skipped" at bounding box center [425, 66] width 49 height 21
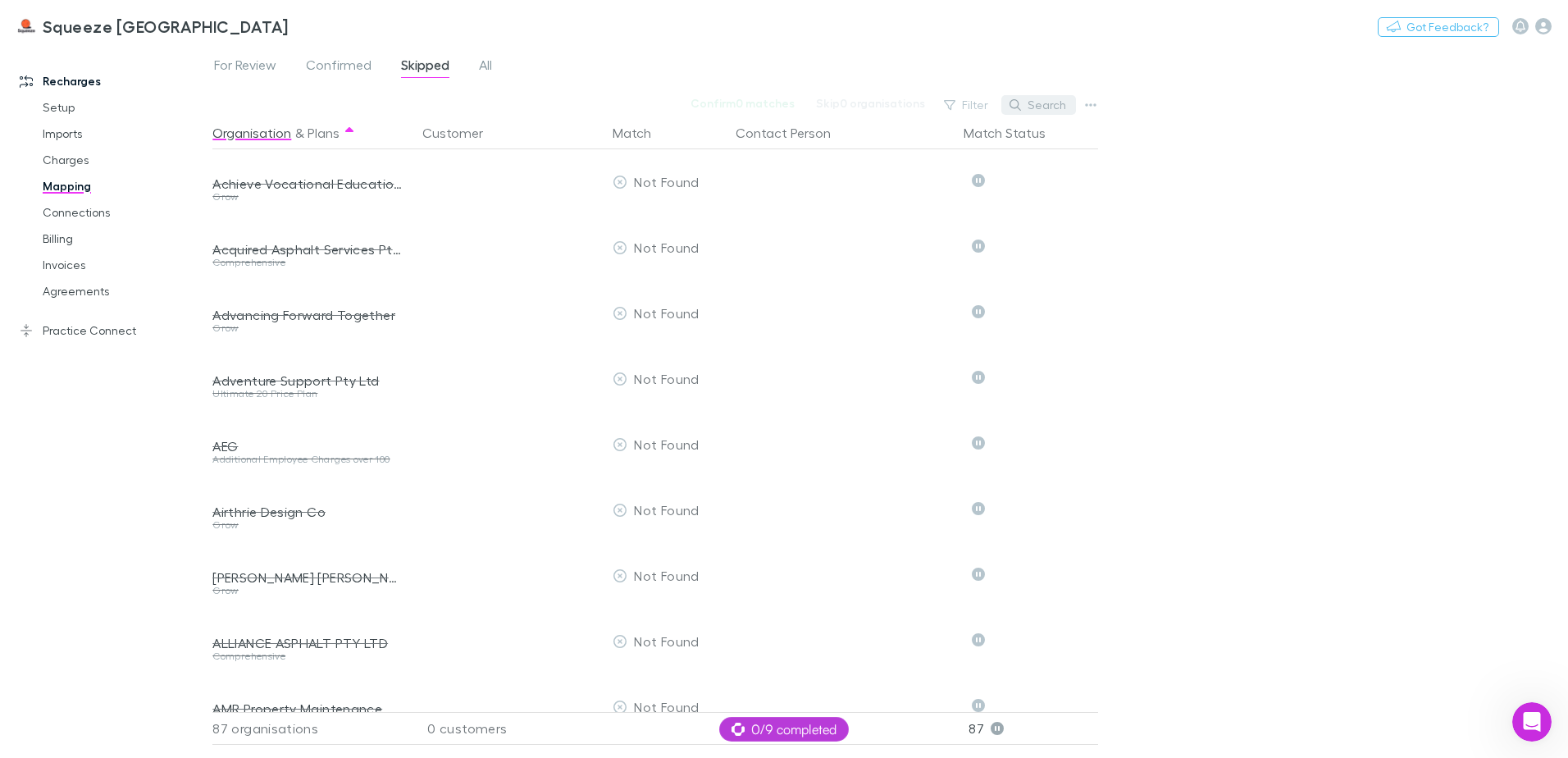
click at [1031, 106] on button "Search" at bounding box center [1039, 105] width 75 height 20
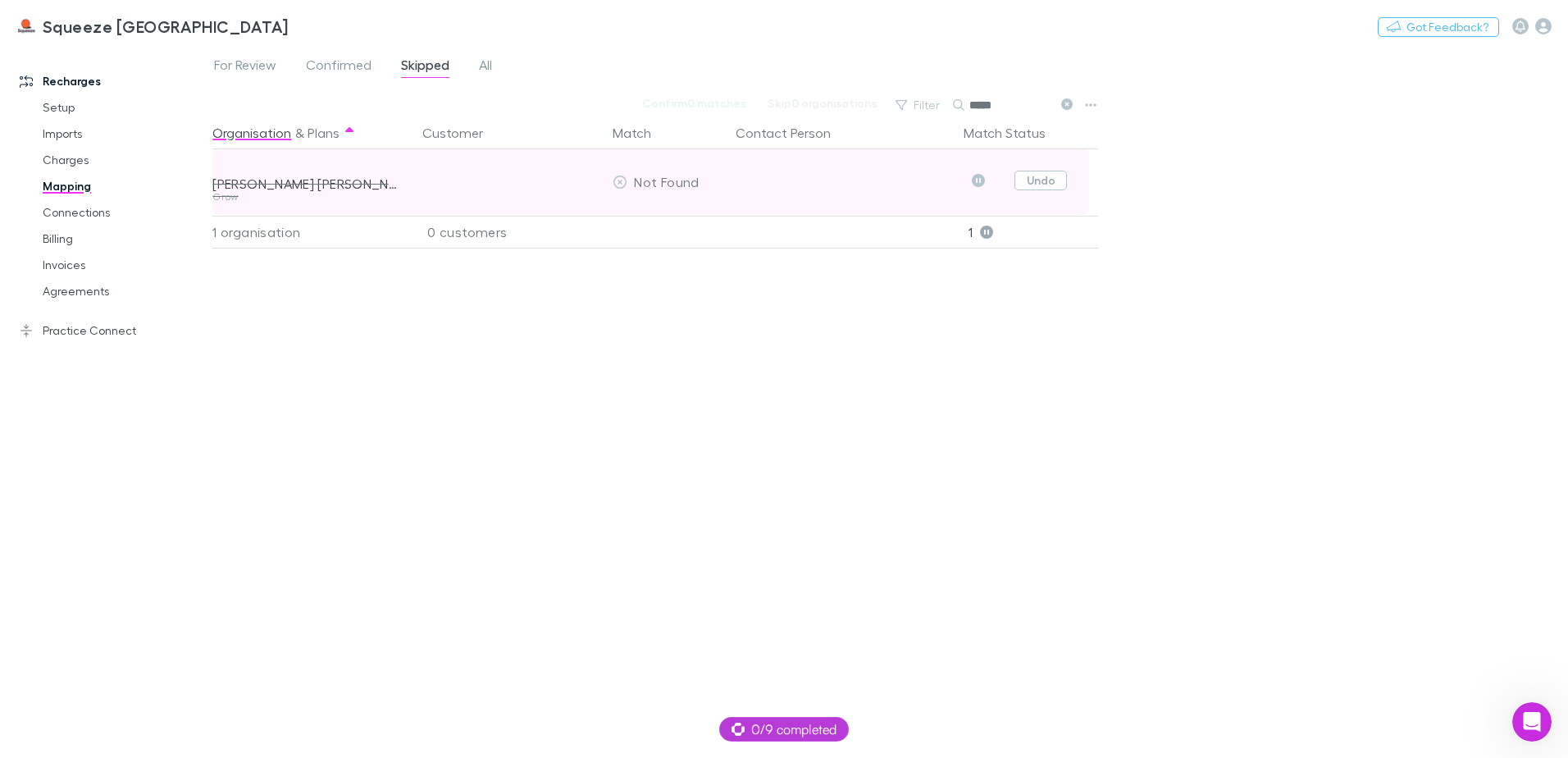
type input "*****"
click at [1026, 185] on button "Undo" at bounding box center [1041, 180] width 53 height 20
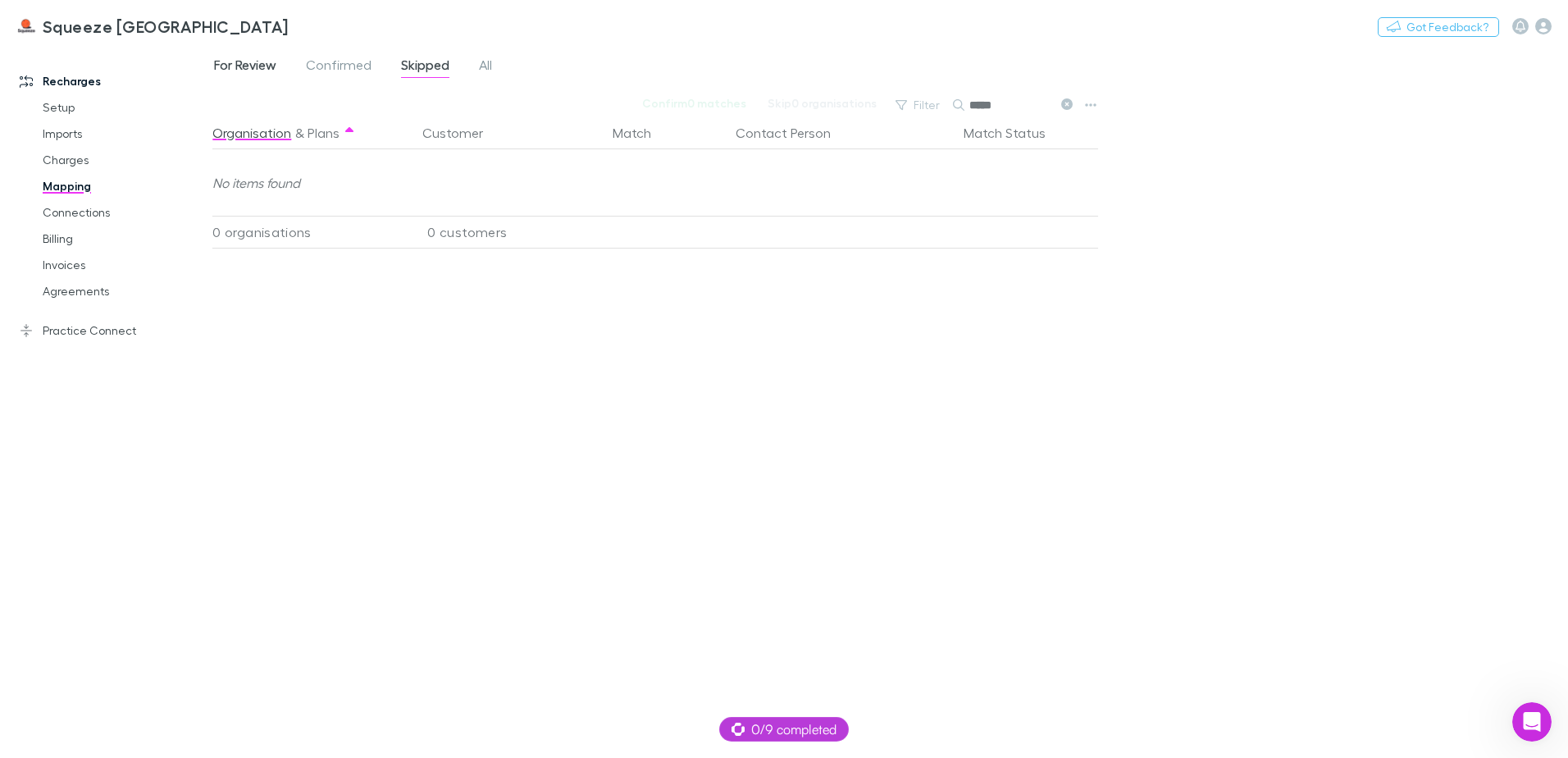
click at [275, 60] on span "For Review" at bounding box center [245, 66] width 62 height 21
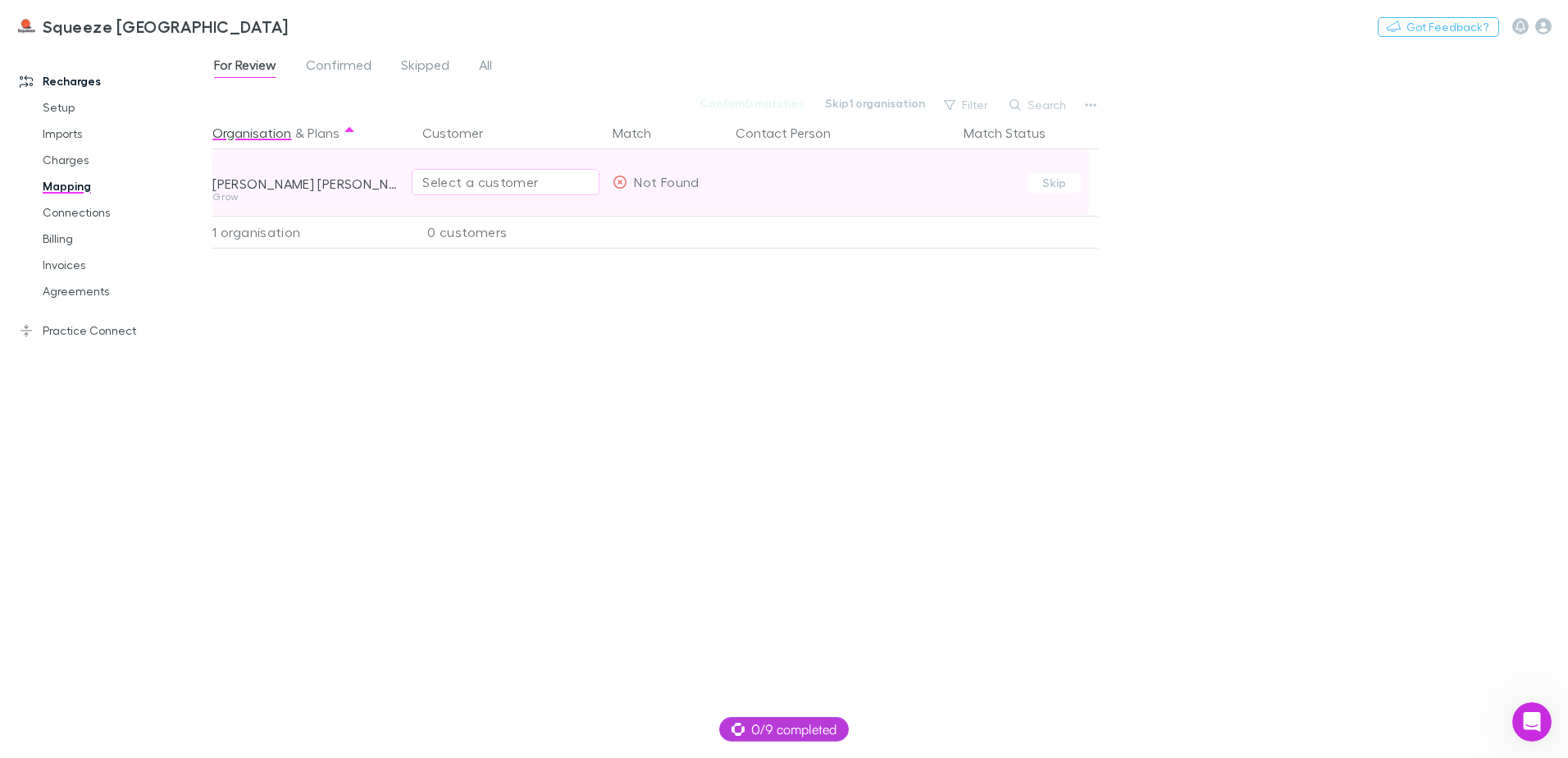
click at [462, 167] on div "Select a customer" at bounding box center [506, 181] width 188 height 66
click at [468, 171] on button "Select a customer" at bounding box center [506, 182] width 188 height 26
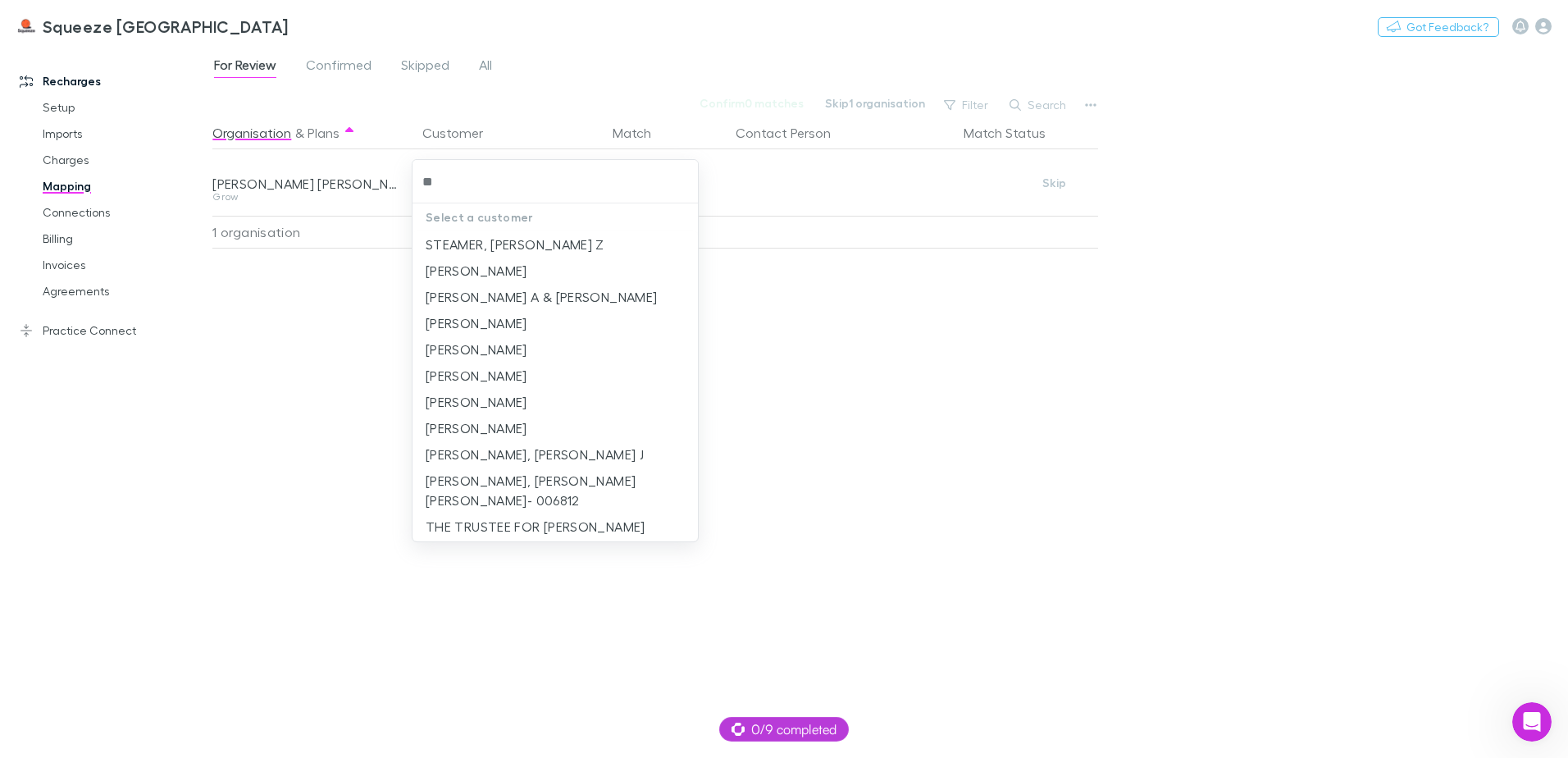
type input "*"
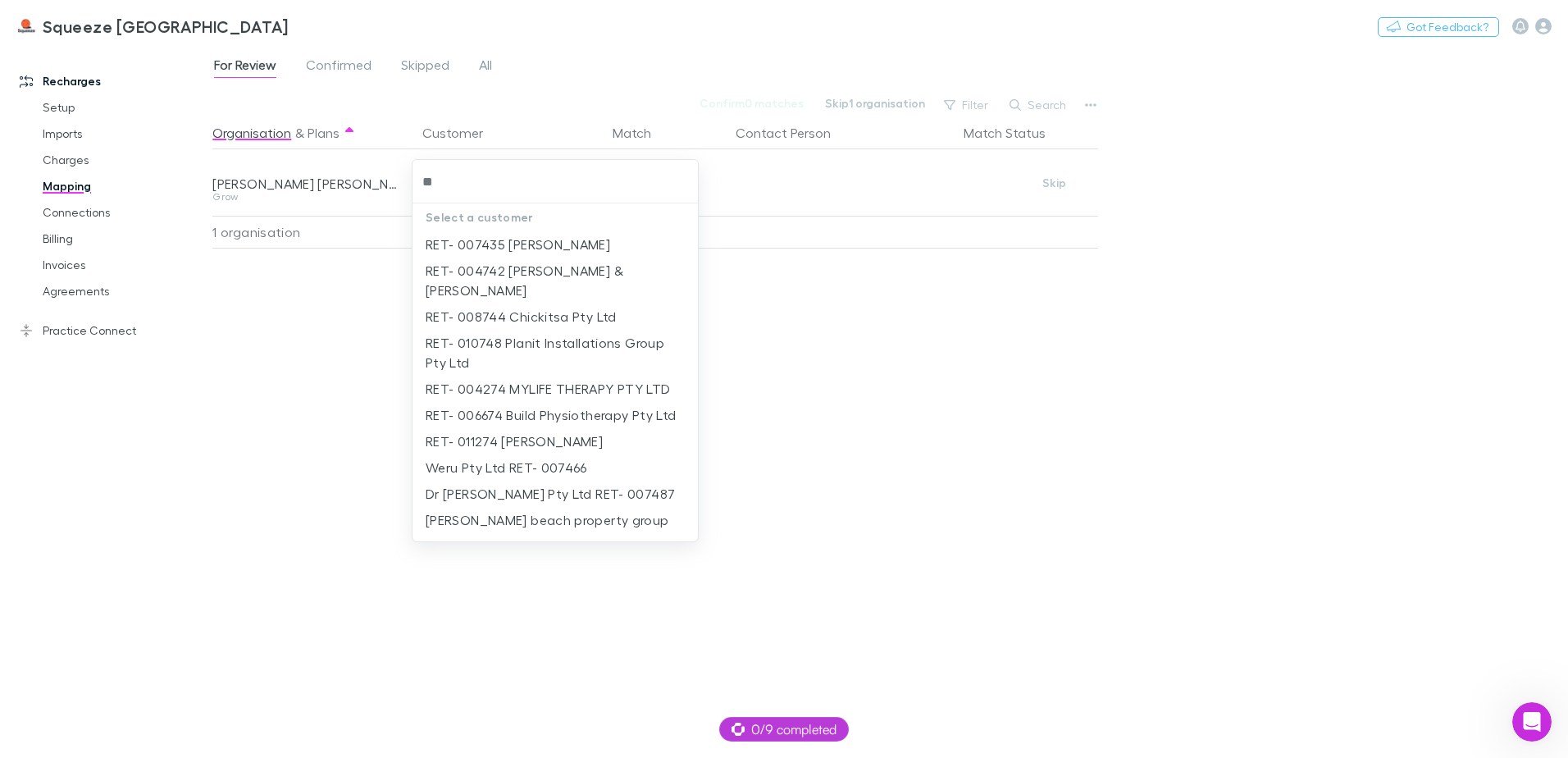
type input "*"
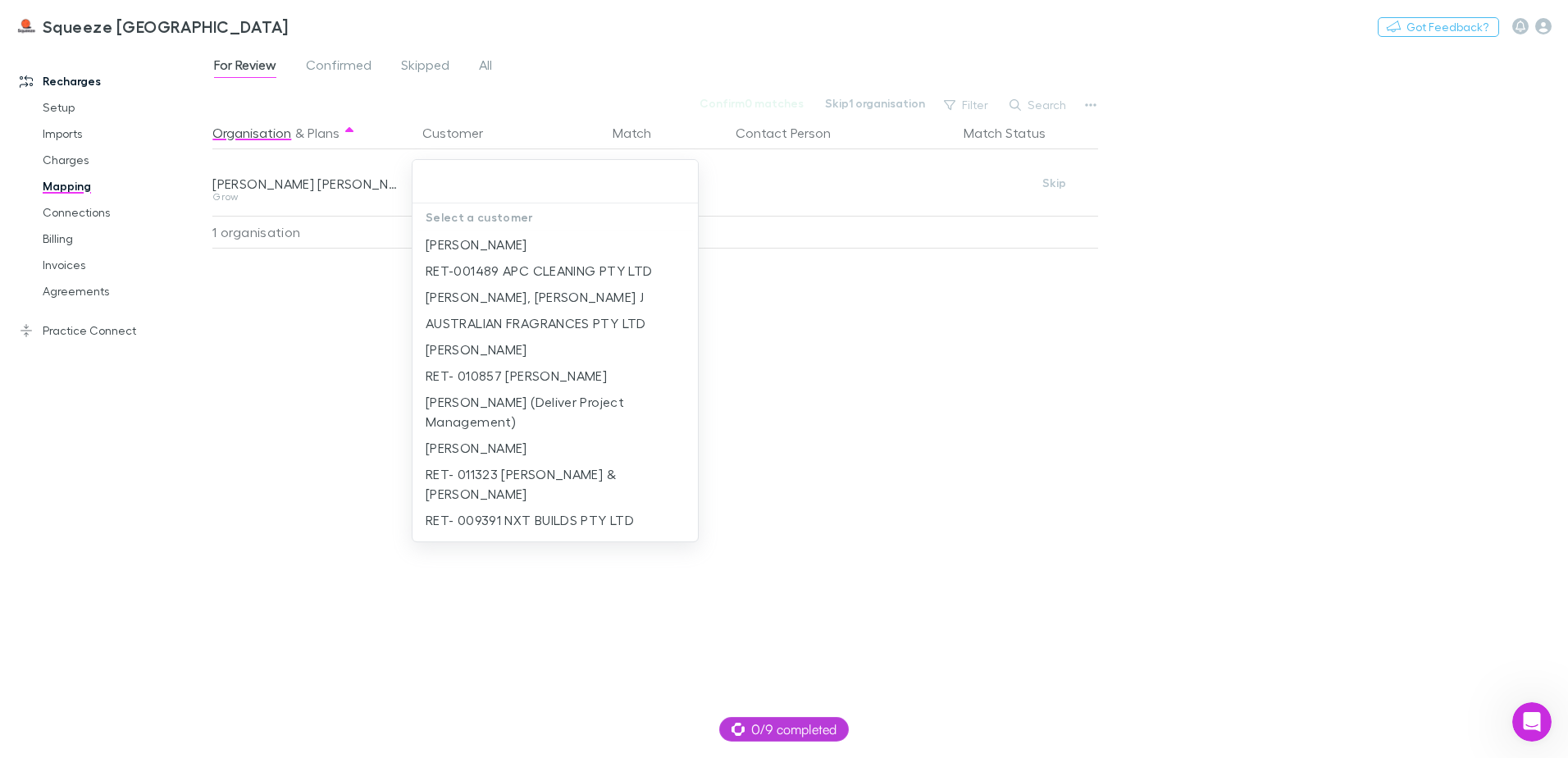
click at [1062, 183] on div at bounding box center [784, 379] width 1568 height 758
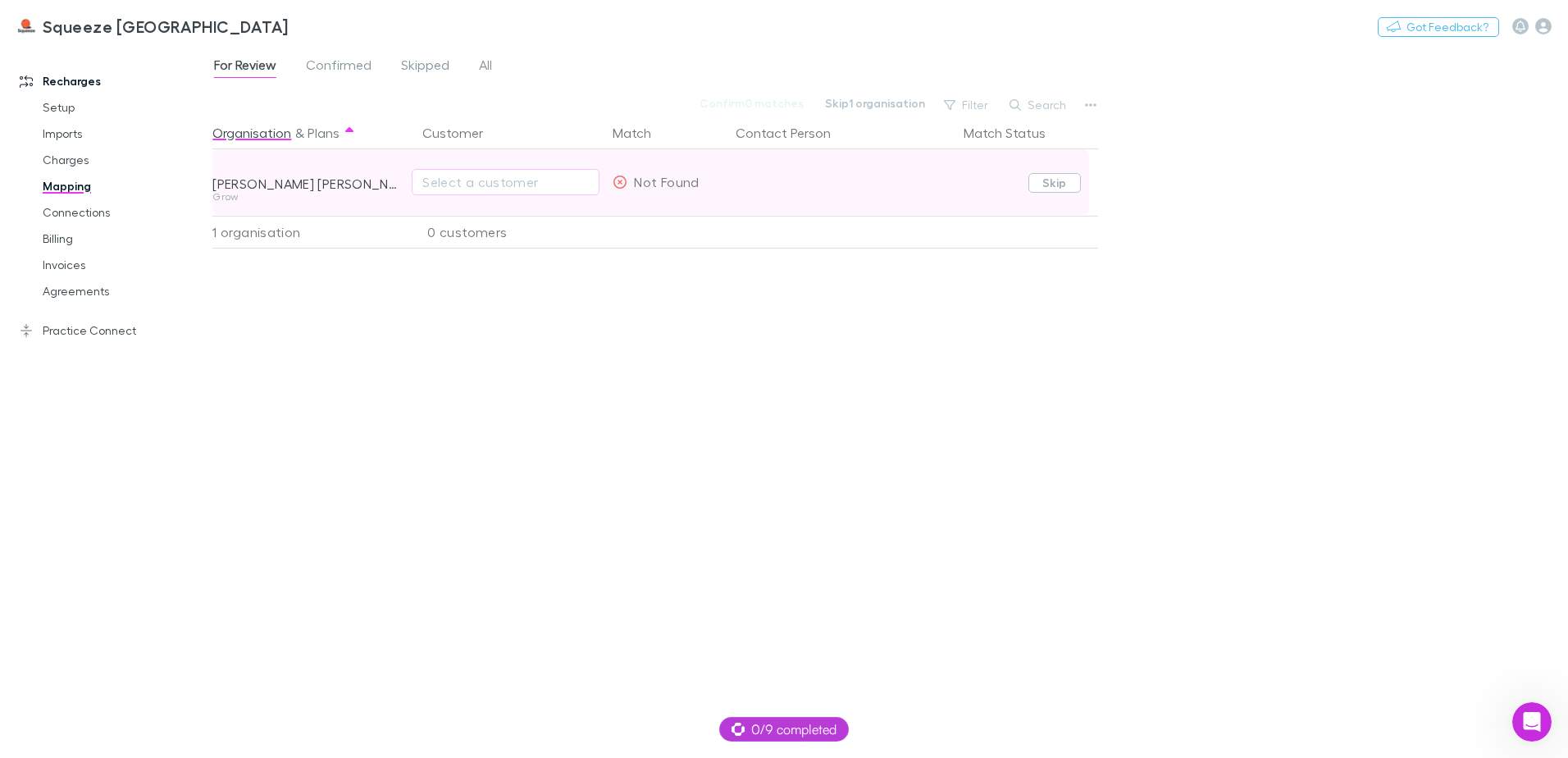
click at [1044, 183] on button "Skip" at bounding box center [1055, 182] width 53 height 20
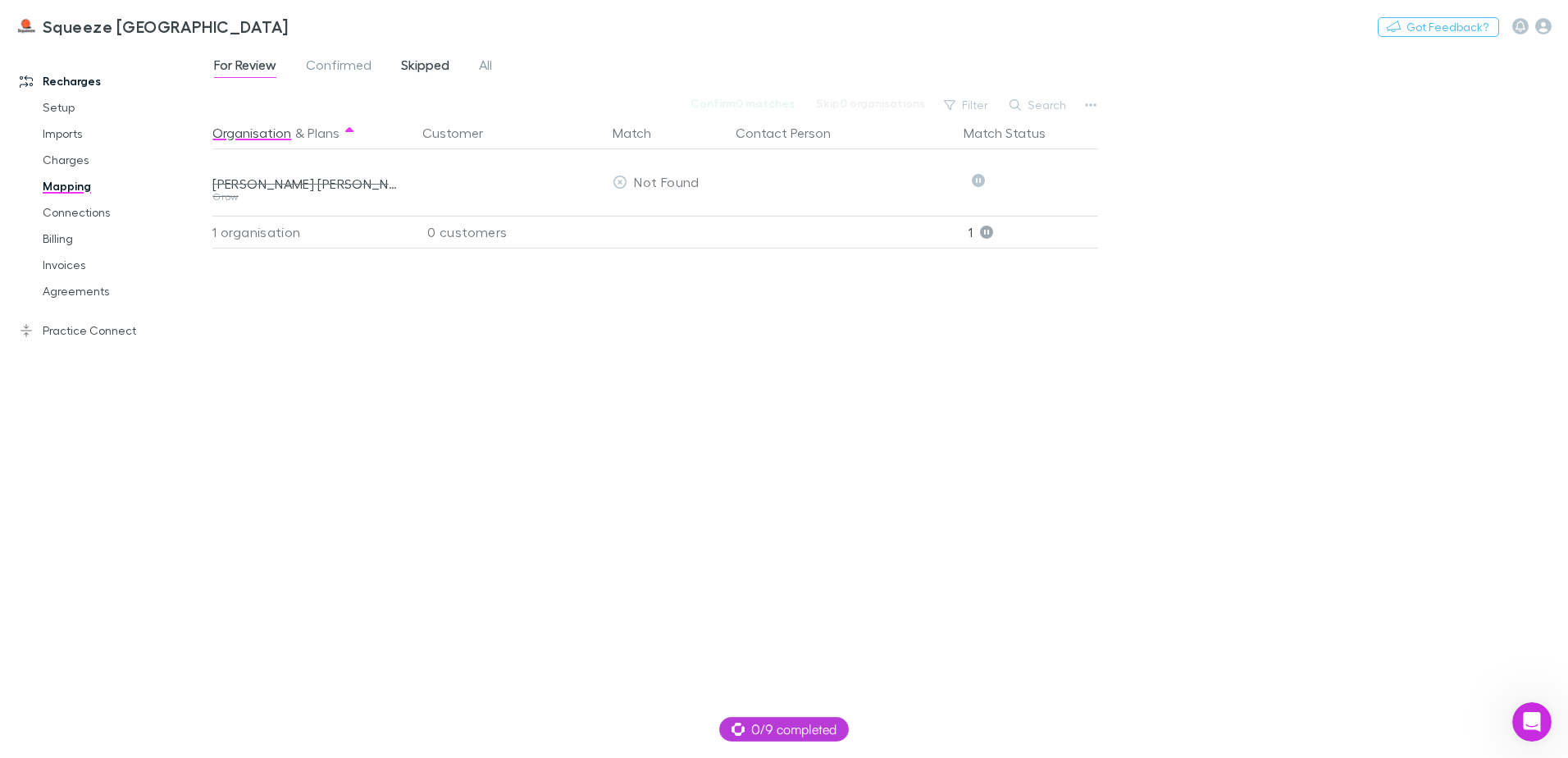
click at [406, 78] on span "Skipped" at bounding box center [425, 66] width 49 height 21
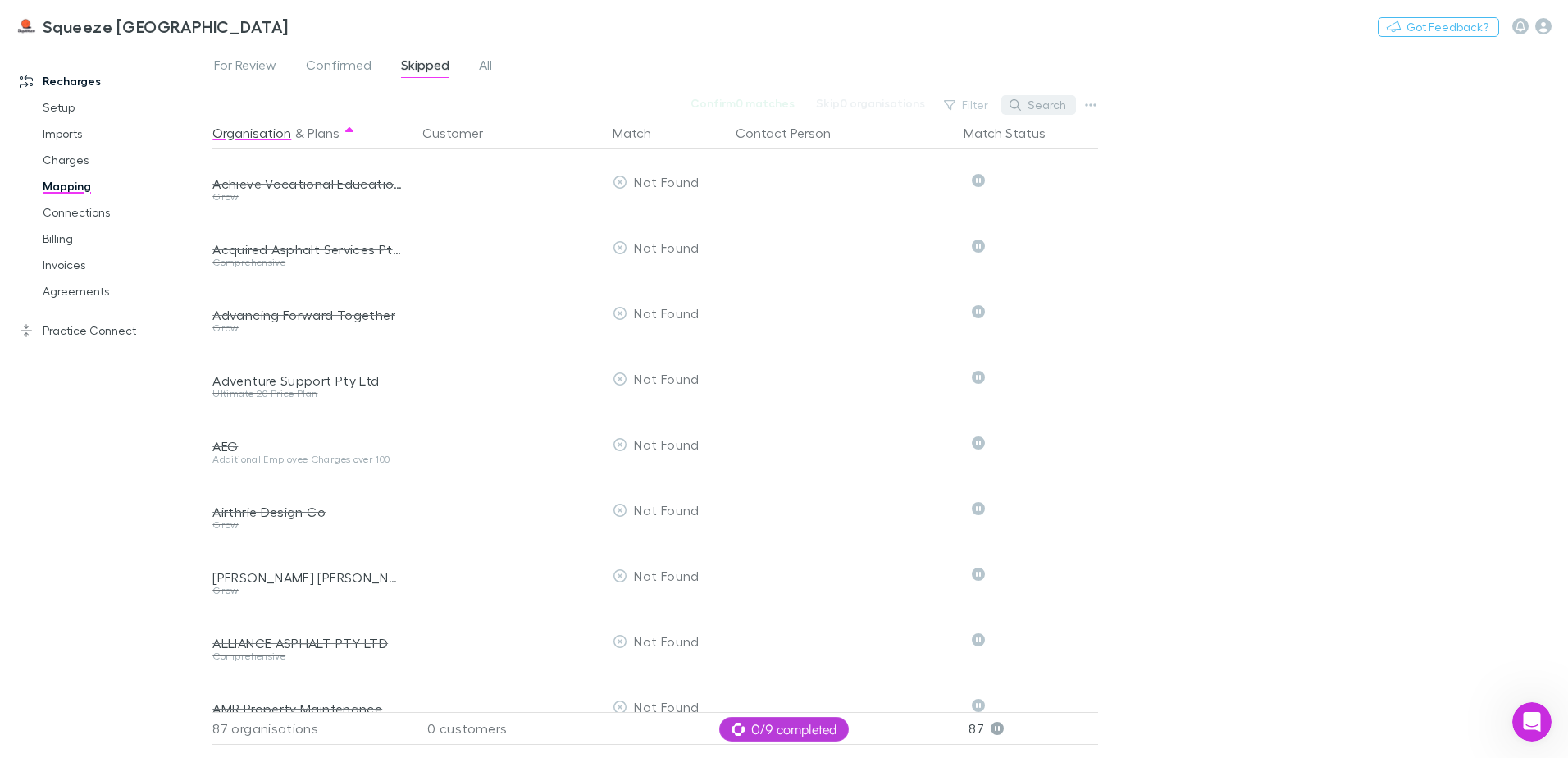
click at [1021, 101] on icon "button" at bounding box center [1015, 105] width 11 height 11
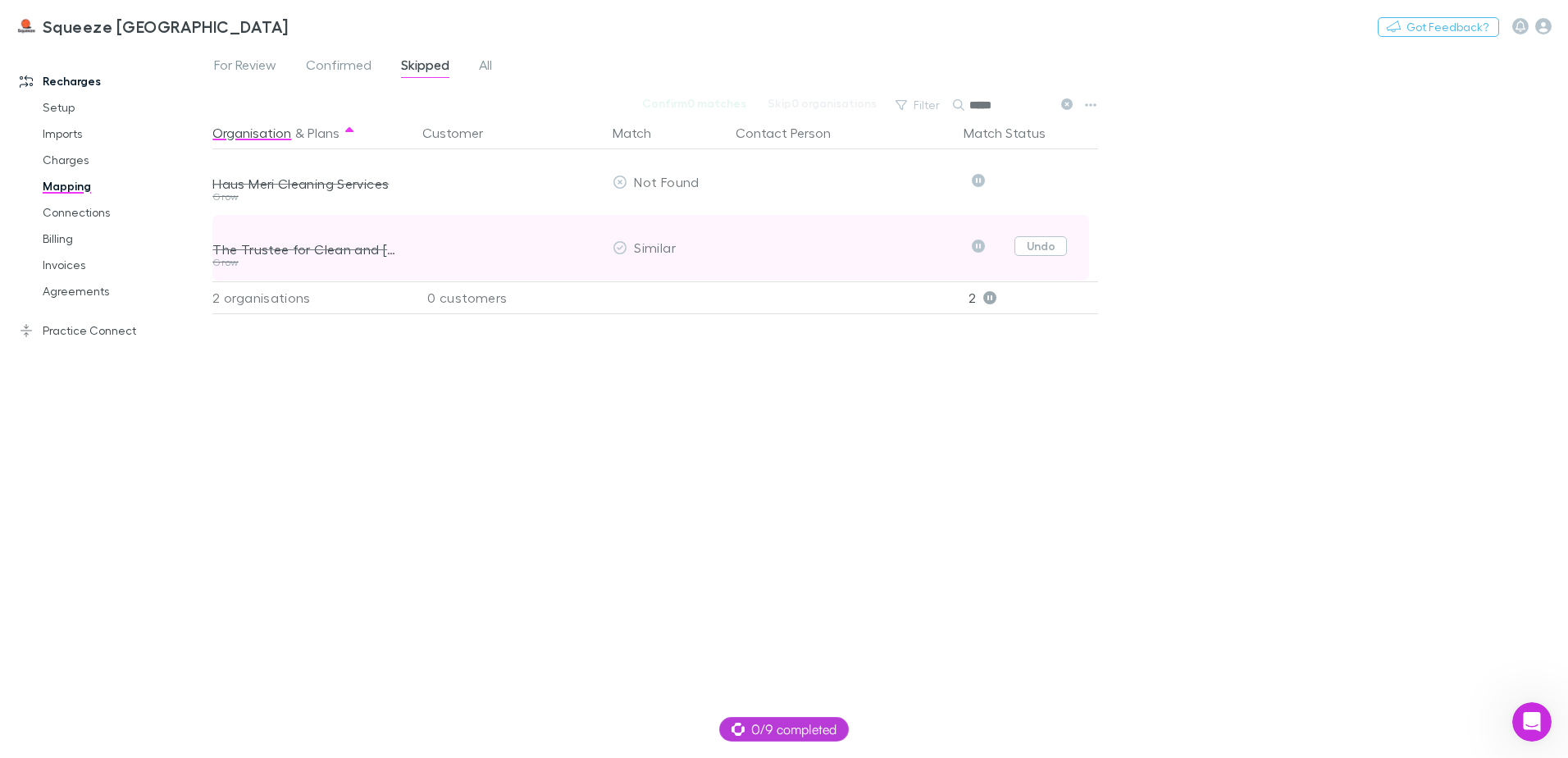
type input "*****"
click at [1048, 246] on button "Undo" at bounding box center [1041, 246] width 53 height 20
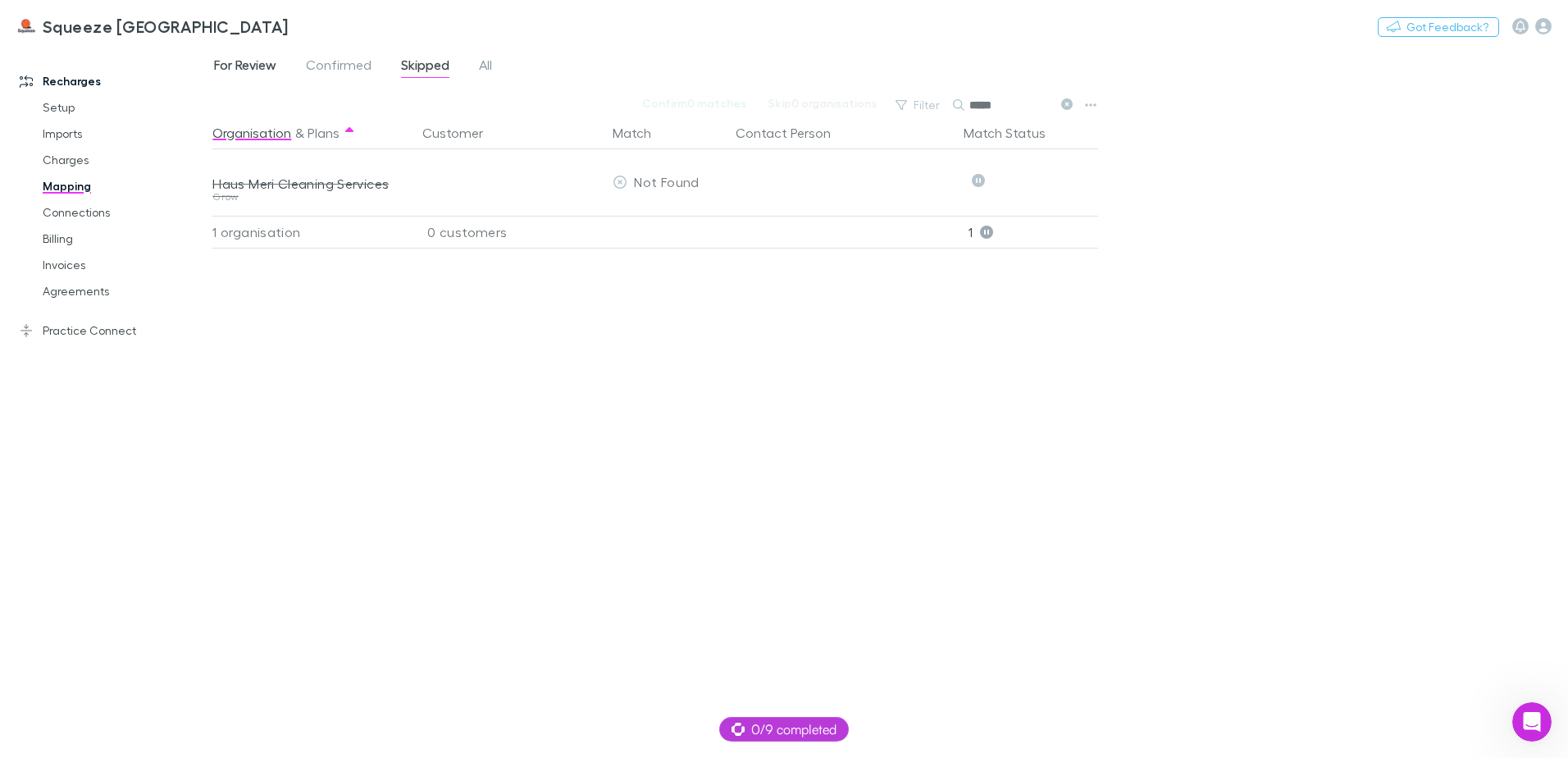
click at [229, 70] on span "For Review" at bounding box center [245, 66] width 62 height 21
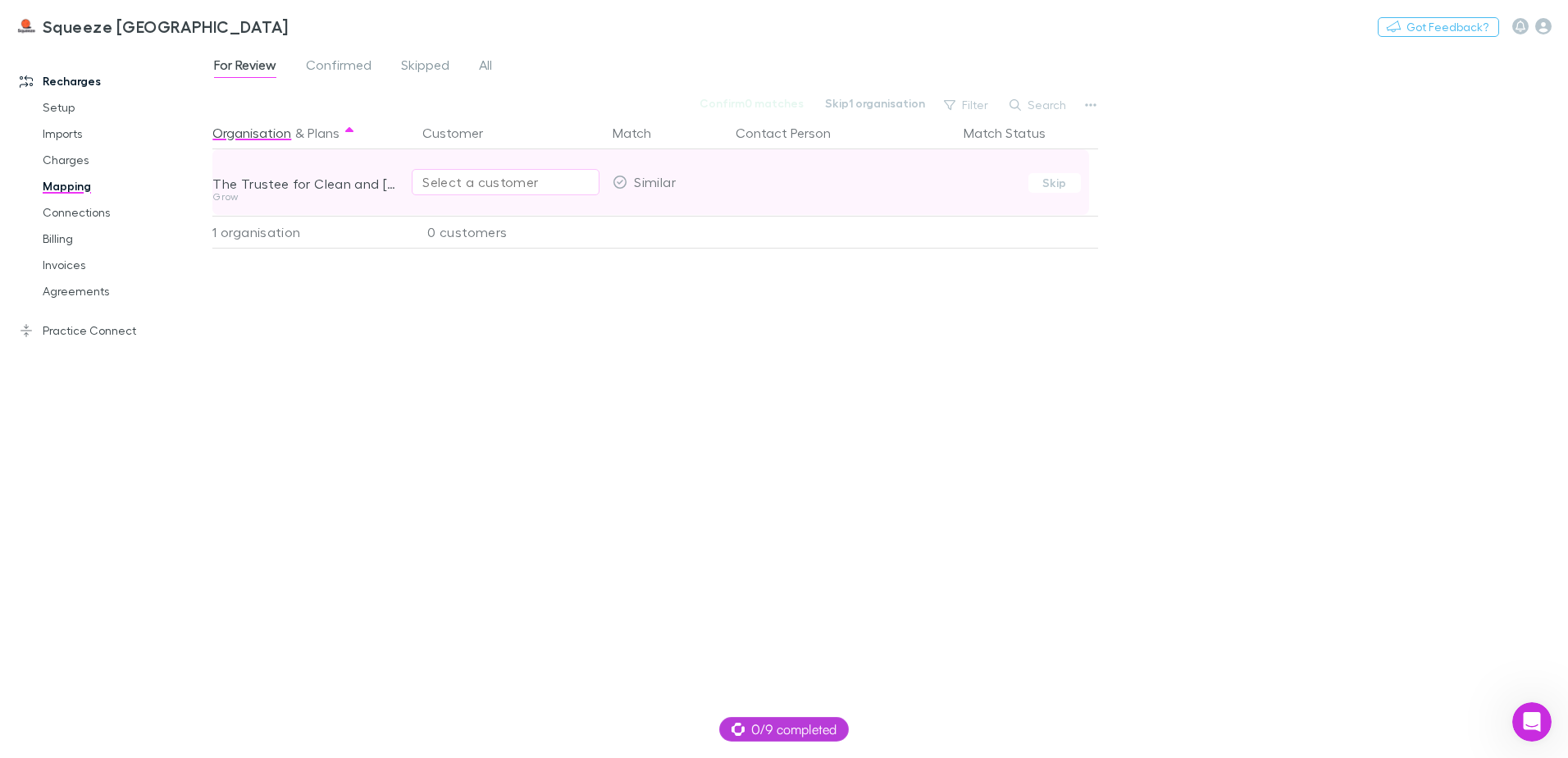
click at [471, 193] on button "Select a customer" at bounding box center [506, 182] width 188 height 26
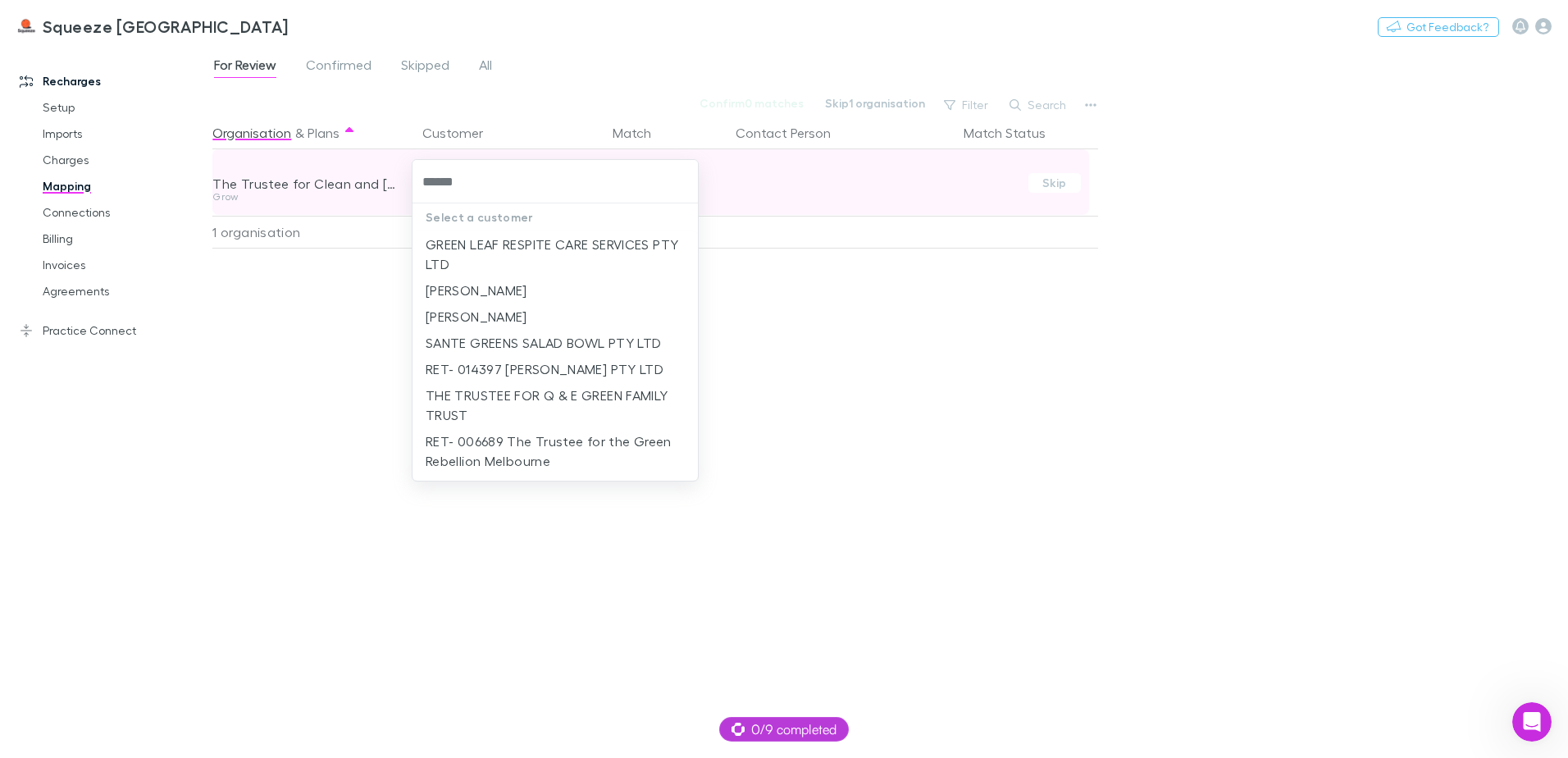
type input "*******"
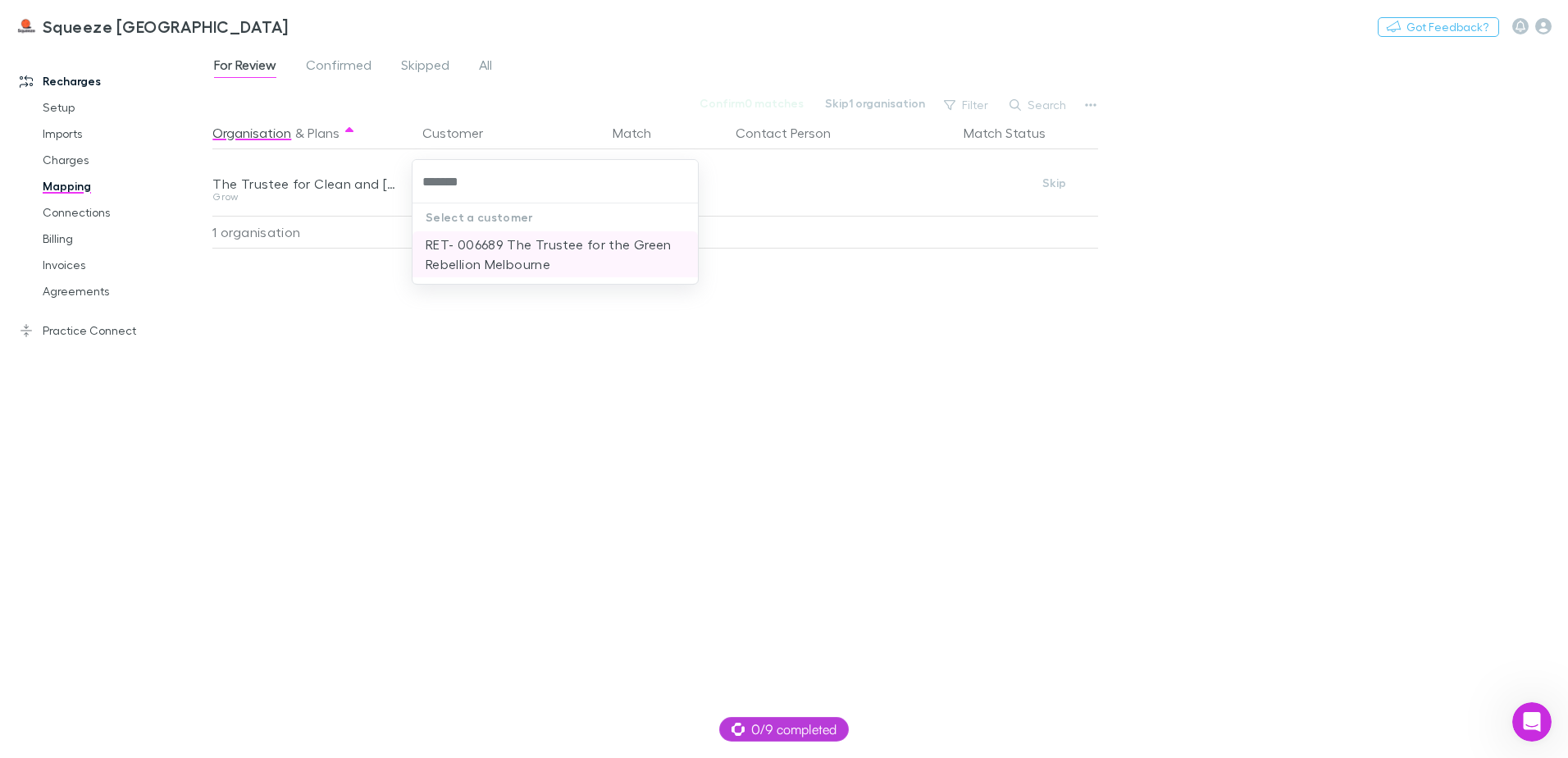
click at [489, 243] on li "RET- 006689 The Trustee for the Green Rebellion Melbourne" at bounding box center [555, 255] width 285 height 46
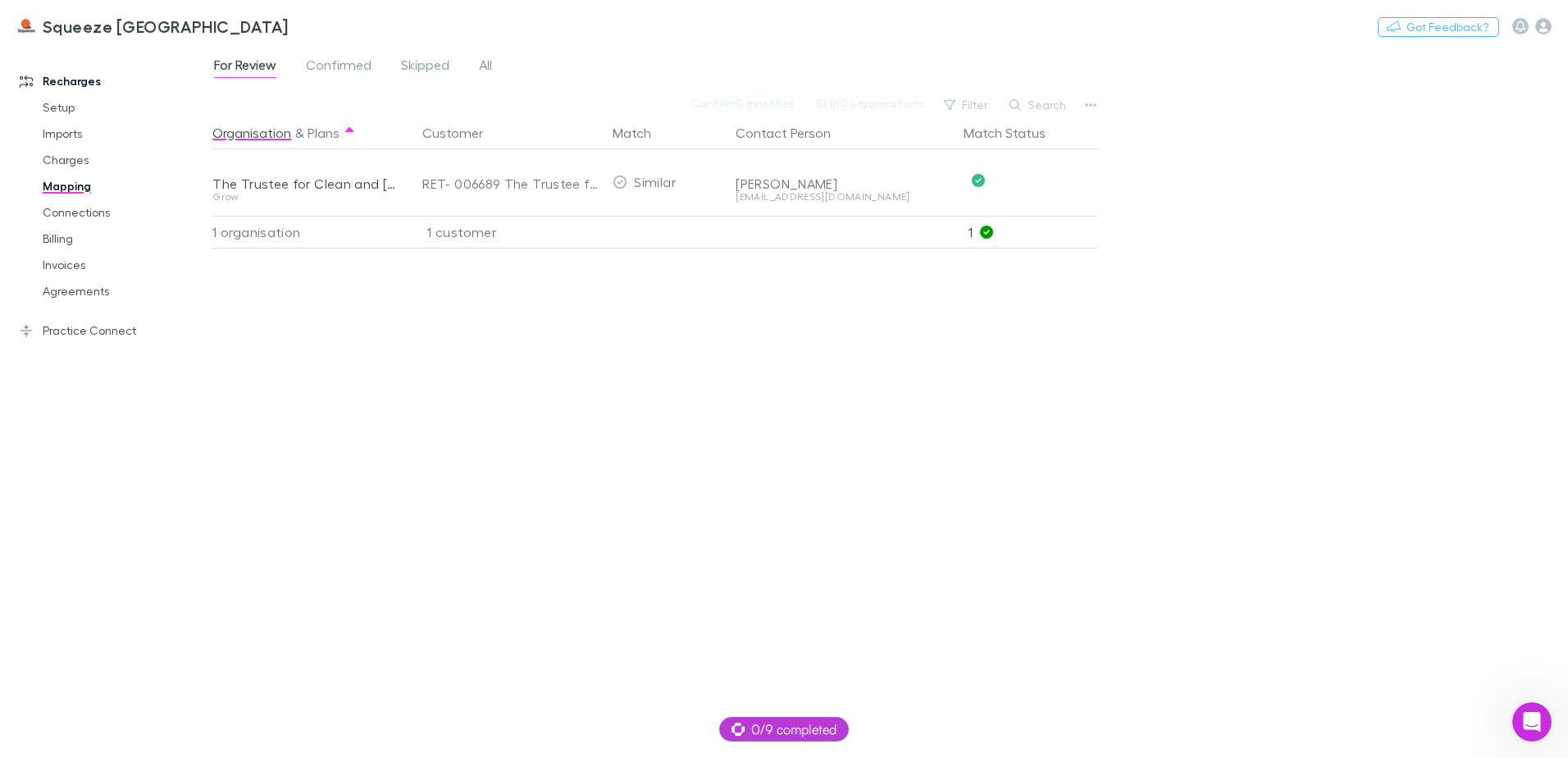
click at [484, 425] on div "Organisation & Plans Customer Match Contact Person Match Status The Trustee for…" at bounding box center [658, 431] width 890 height 629
